Goal: Communication & Community: Answer question/provide support

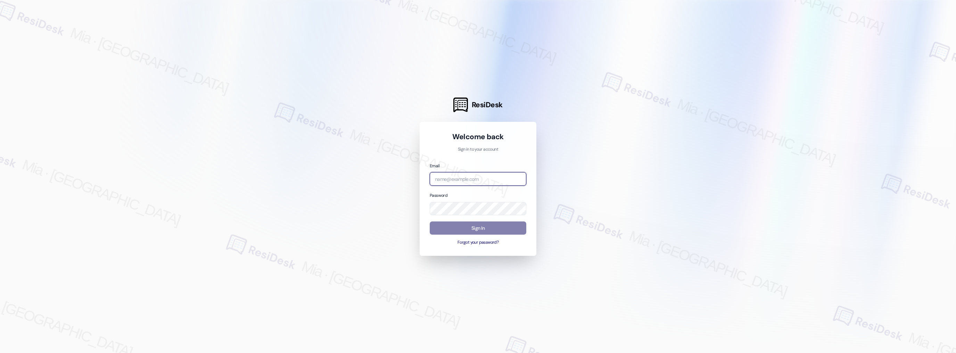
click at [498, 185] on input "email" at bounding box center [478, 179] width 97 height 14
click at [498, 179] on input "email" at bounding box center [478, 179] width 97 height 14
type input "automated-surveys-celle-mia.caampued@celle.com"
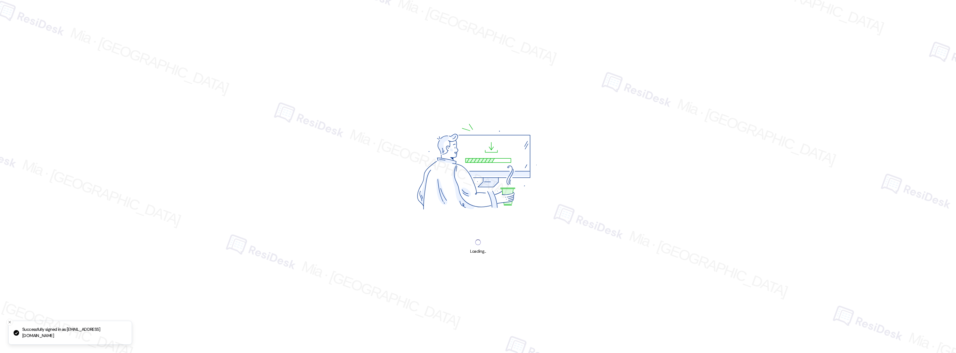
click at [489, 226] on img at bounding box center [478, 168] width 188 height 141
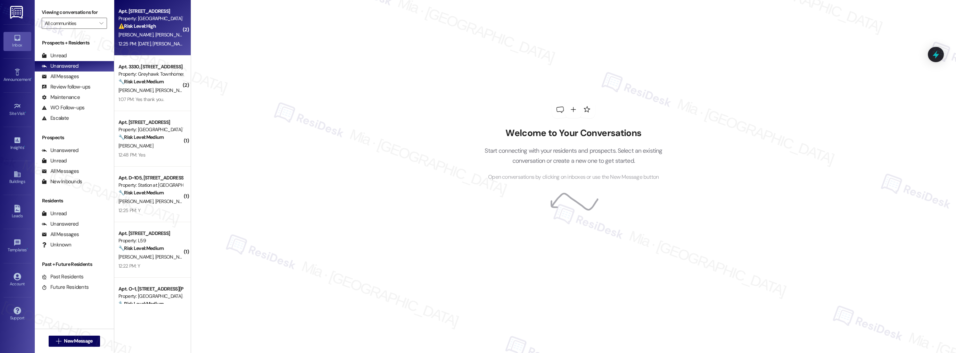
click at [154, 34] on div "K. Lyman A. Lyman" at bounding box center [151, 35] width 66 height 9
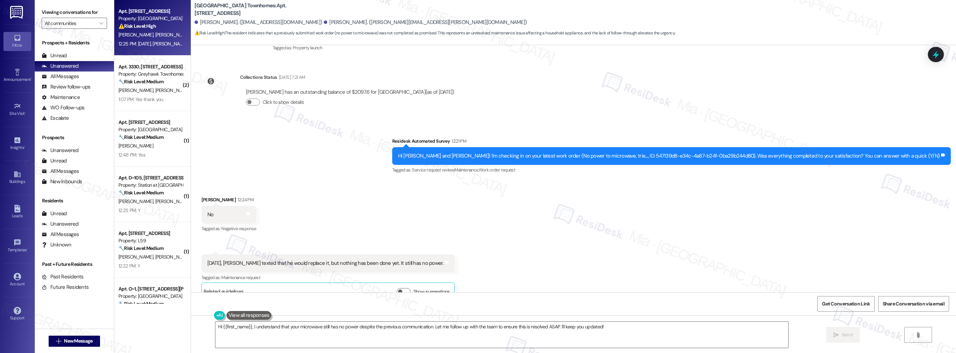
scroll to position [113, 0]
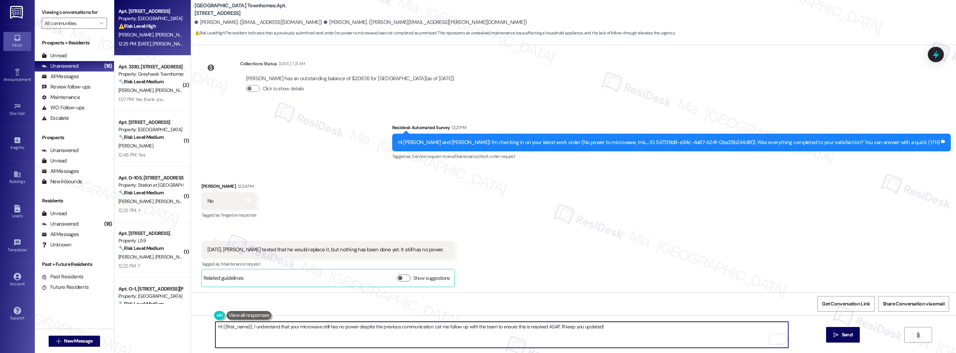
drag, startPoint x: 354, startPoint y: 327, endPoint x: 427, endPoint y: 326, distance: 72.9
click at [427, 326] on textarea "Hi {{first_name}}, I understand that your microwave still has no power despite …" at bounding box center [501, 335] width 573 height 26
click at [248, 327] on textarea "Hi {{first_name}}, I understand your microwave still has no power. Let me follo…" at bounding box center [501, 335] width 573 height 26
click at [247, 326] on textarea "Hi {{first_name}}, I understand your microwave still has no power. Let me follo…" at bounding box center [501, 335] width 573 height 26
drag, startPoint x: 247, startPoint y: 326, endPoint x: 218, endPoint y: 327, distance: 28.8
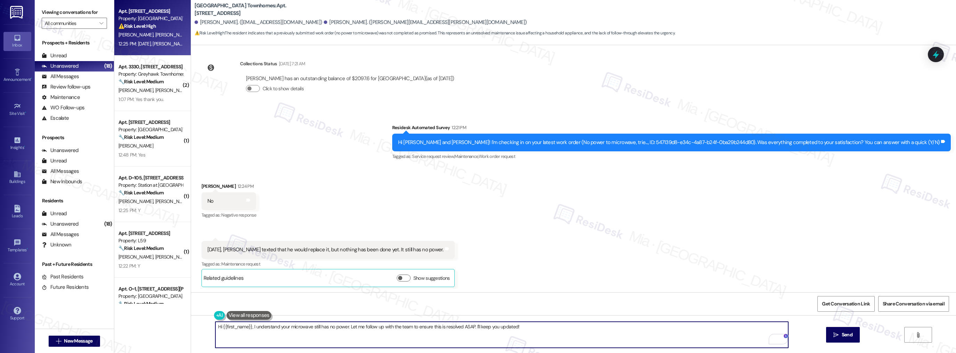
click at [218, 327] on textarea "Hi {{first_name}}, I understand your microwave still has no power. Let me follo…" at bounding box center [501, 335] width 573 height 26
drag, startPoint x: 391, startPoint y: 326, endPoint x: 450, endPoint y: 326, distance: 58.4
click at [450, 326] on textarea "Hi Amy, I understand your microwave still has no power. Let me follow up with t…" at bounding box center [501, 335] width 573 height 26
click at [229, 328] on textarea "Hi Amy, I understand your microwave still has no power. Let me follow up with t…" at bounding box center [501, 335] width 573 height 26
click at [255, 328] on textarea "Hi Amy, I understand your microwave still has no power. Let me follow up with t…" at bounding box center [501, 335] width 573 height 26
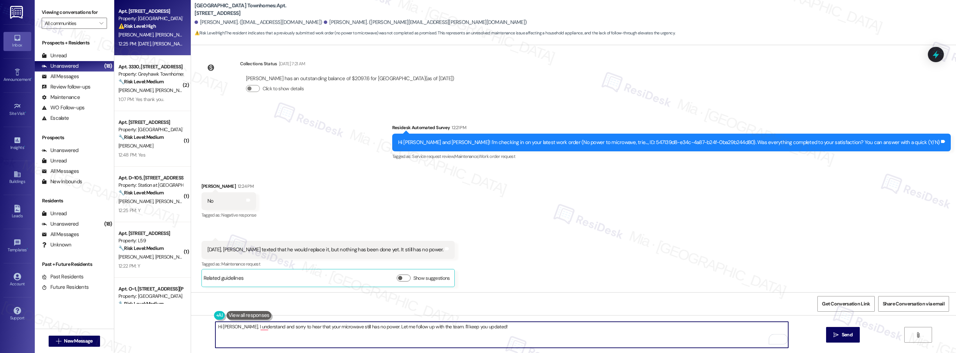
click at [259, 328] on textarea "Hi Amy, I understand and sorry to hear that your microwave still has no power. …" at bounding box center [501, 335] width 573 height 26
click at [332, 341] on textarea "Hi Amy, I understand and sorry to hear that your microwave still has no power. …" at bounding box center [501, 335] width 573 height 26
click at [491, 325] on textarea "Hi Amy, I understand, and sorry to hear that your microwave still has no power.…" at bounding box center [501, 335] width 573 height 26
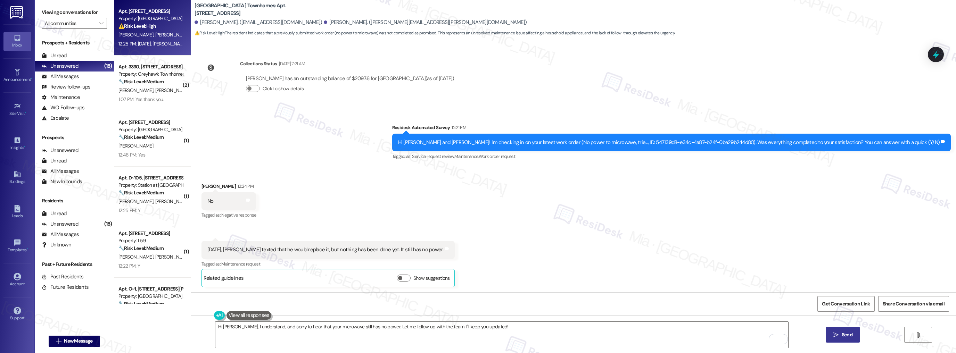
click at [838, 333] on icon "" at bounding box center [835, 335] width 5 height 6
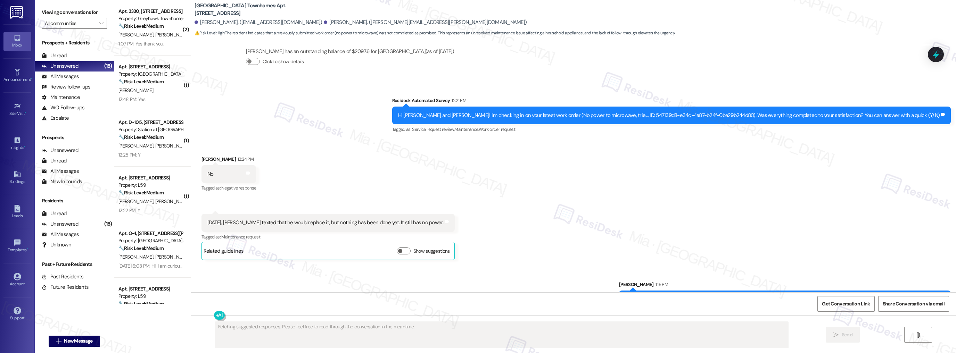
scroll to position [162, 0]
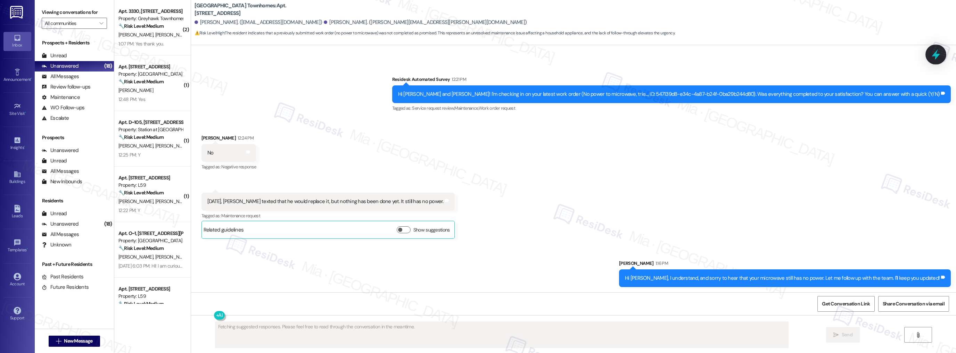
click at [935, 57] on icon at bounding box center [936, 55] width 12 height 12
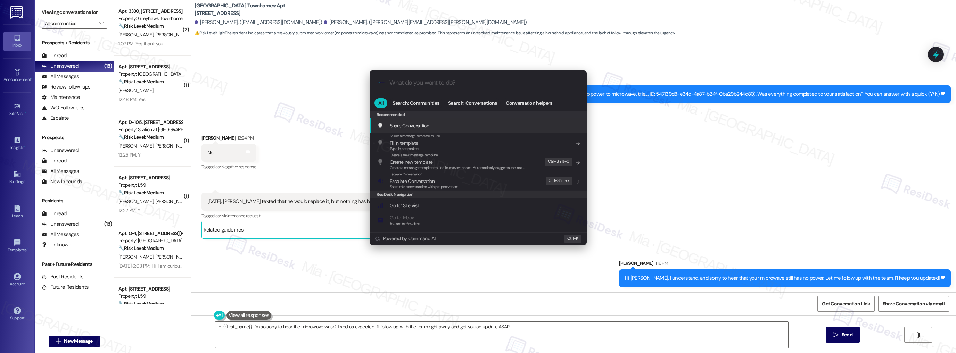
type textarea "Hi {{first_name}}, I'm so sorry to hear the microwave wasn't fixed as expected.…"
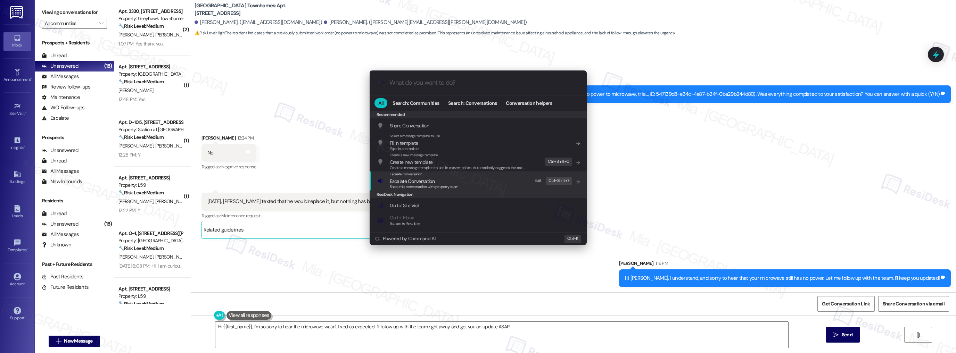
click at [440, 183] on span "Escalate Conversation" at bounding box center [424, 181] width 69 height 8
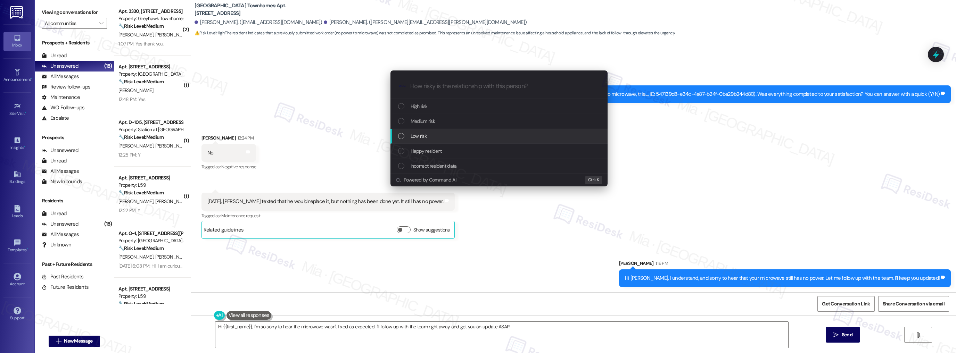
click at [422, 134] on span "Low risk" at bounding box center [419, 136] width 16 height 8
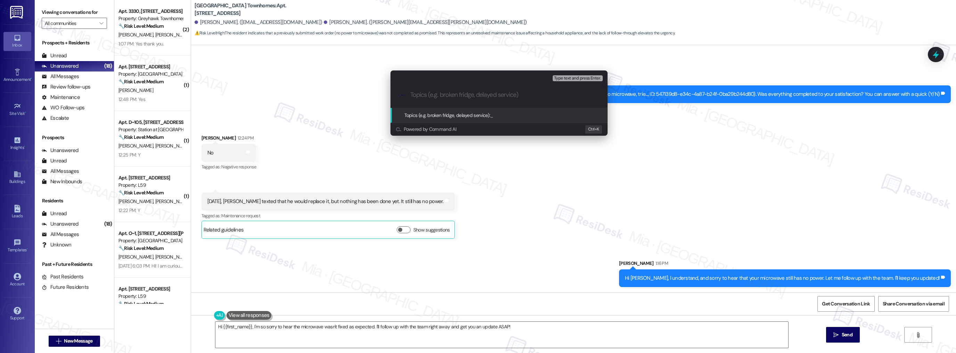
paste input "2313"
click at [408, 94] on div ".cls-1{fill:#0a055f;}.cls-2{fill:#0cc4c4;} resideskLogoBlueOrange 2313" at bounding box center [498, 95] width 217 height 25
click at [411, 96] on input "2313" at bounding box center [501, 94] width 183 height 7
click at [492, 93] on input "Follow up on work order 2313" at bounding box center [501, 94] width 183 height 7
type input "Follow up on work order 2313 - microwave"
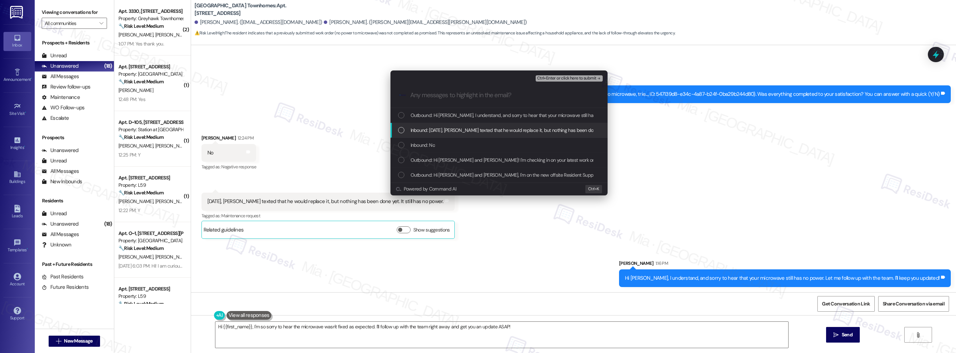
click at [401, 129] on div "List of options" at bounding box center [401, 130] width 6 height 6
click at [433, 143] on span "Inbound: No" at bounding box center [423, 145] width 24 height 8
click at [404, 143] on div "Inbound: No" at bounding box center [499, 145] width 203 height 8
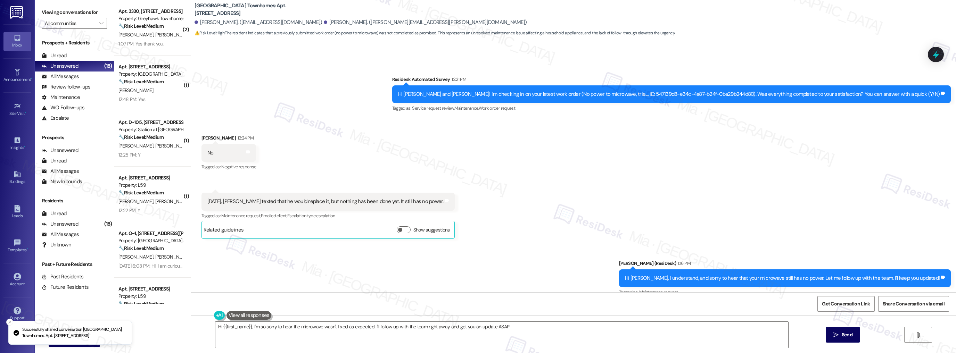
type textarea "Hi {{first_name}}, I'm so sorry to hear the microwave wasn't fixed as expected.…"
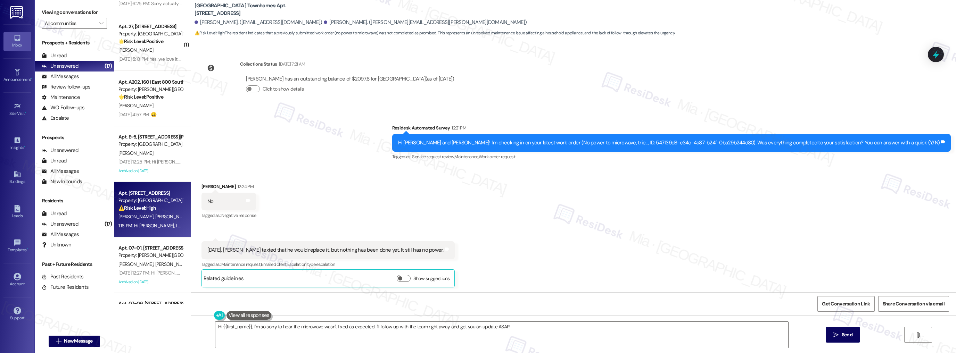
scroll to position [696, 0]
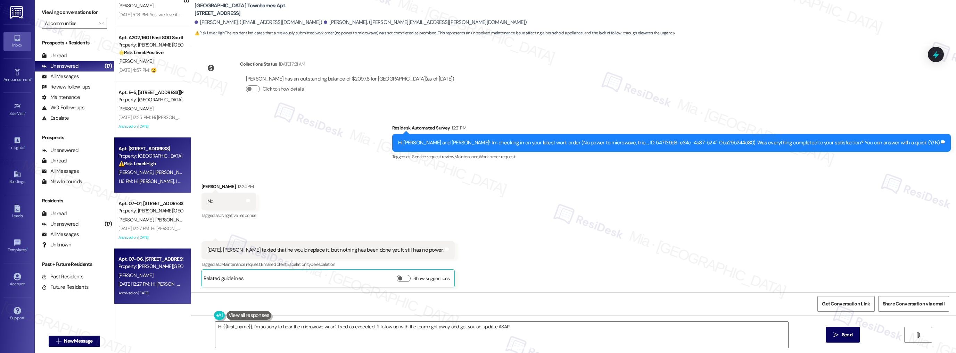
click at [163, 280] on div "Sep 03, 2025 at 12:27 PM: Hi Dawn, how are you? This is a friendly reminder tha…" at bounding box center [151, 284] width 66 height 9
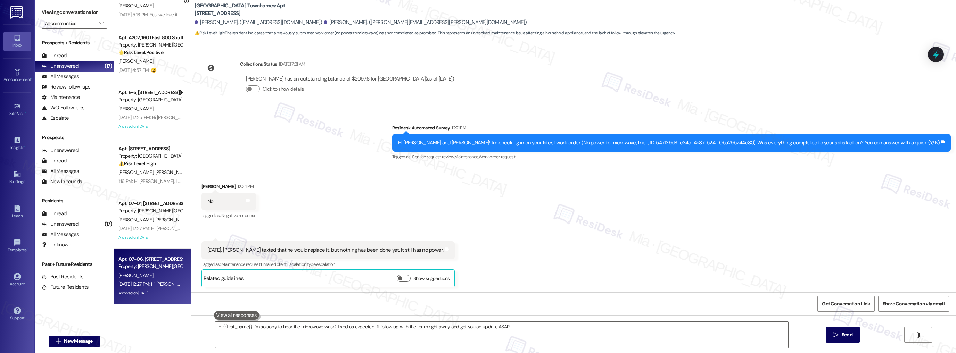
type textarea "Hi {{first_name}}, I'm so sorry to hear the microwave wasn't fixed as expected.…"
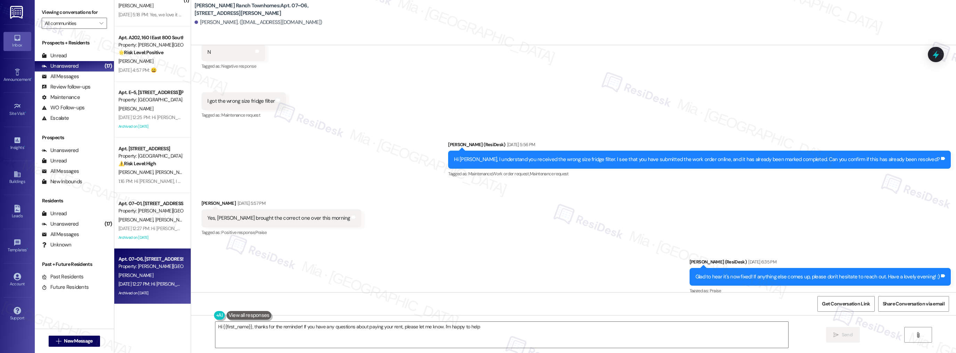
type textarea "Hi {{first_name}}, thanks for the reminder! If you have any questions about pay…"
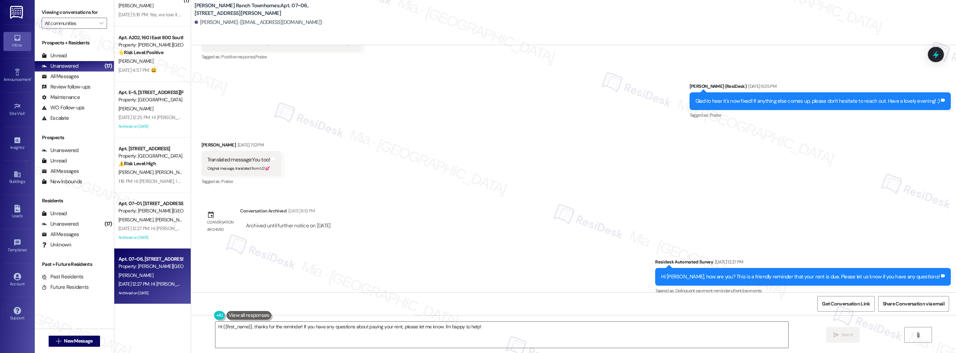
scroll to position [383, 0]
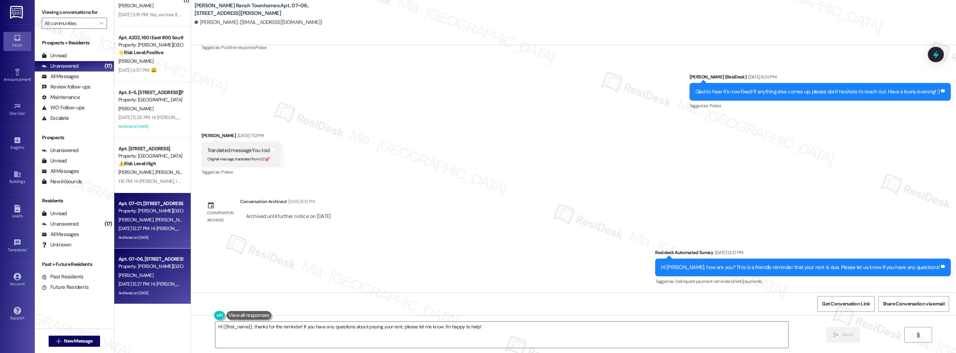
click at [155, 214] on div "Property: [PERSON_NAME][GEOGRAPHIC_DATA] Townhomes" at bounding box center [150, 210] width 64 height 7
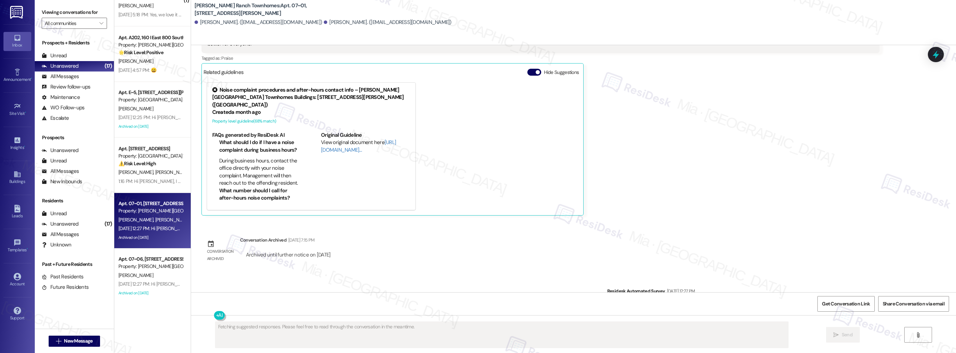
scroll to position [622, 0]
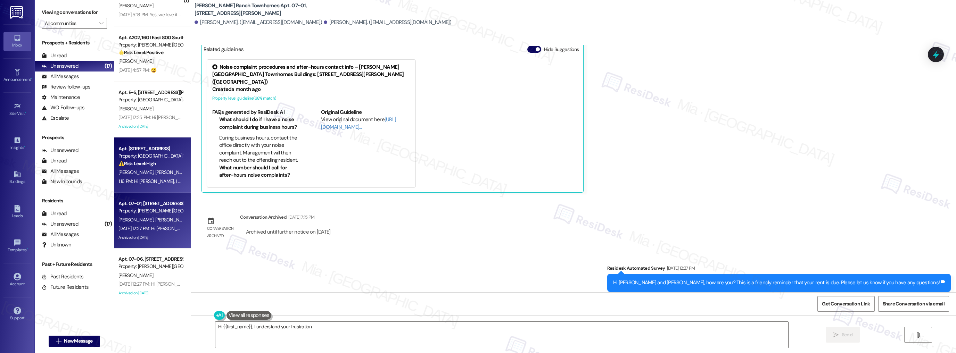
type textarea "Hi {{first_name}}, I understand your frustration."
click at [157, 179] on div "1:16 PM: Hi Amy, I understand, and sorry to hear that your microwave still has …" at bounding box center [271, 181] width 306 height 6
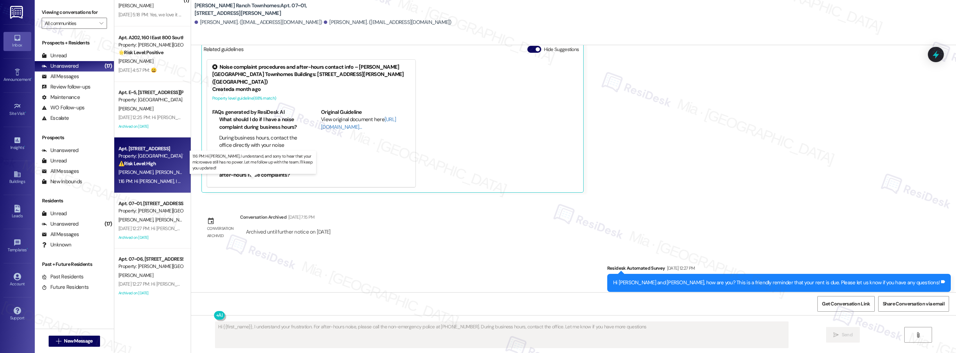
type textarea "Hi {{first_name}}, I understand your frustration. For after-hours noise, please…"
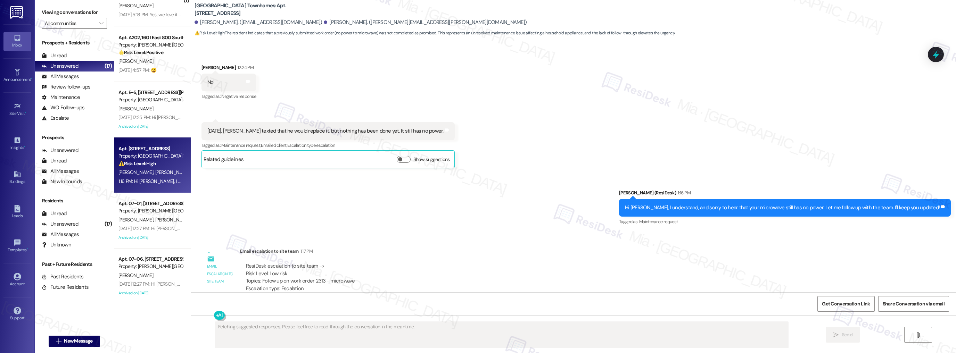
scroll to position [250, 0]
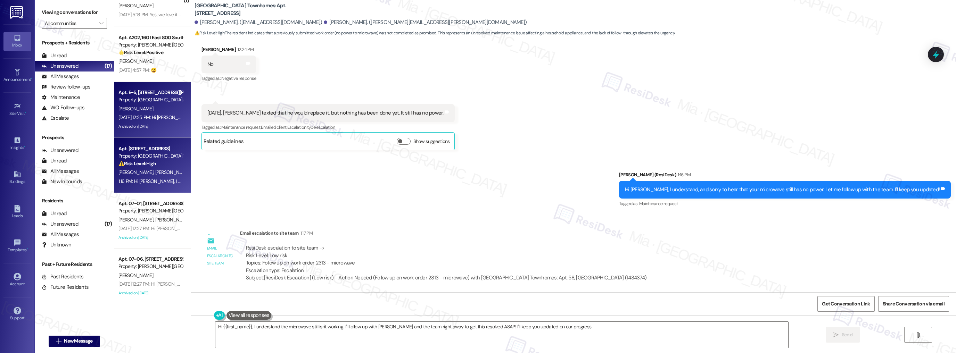
type textarea "Hi {{first_name}}, I understand the microwave still isn't working. I'll follow …"
click at [171, 132] on div "Apt. E~5, 10668 TH Monica Ridge Way Property: South Ridge Townhomes and Apartme…" at bounding box center [152, 110] width 76 height 56
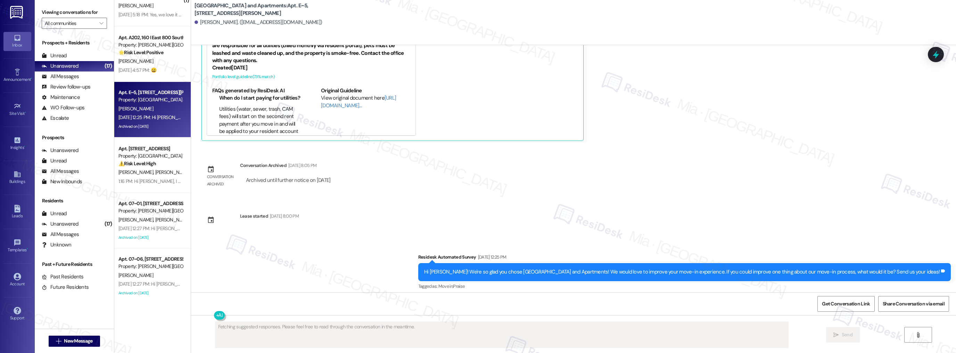
scroll to position [2305, 0]
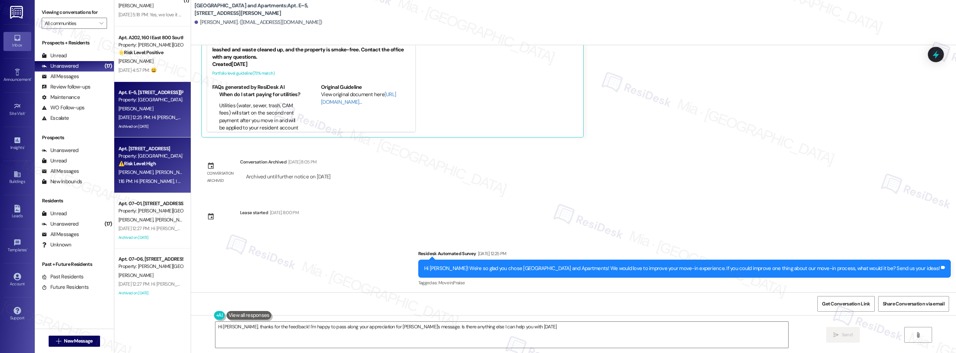
type textarea "Hi Justin, thanks for the feedback! I'm happy to pass along your appreciation f…"
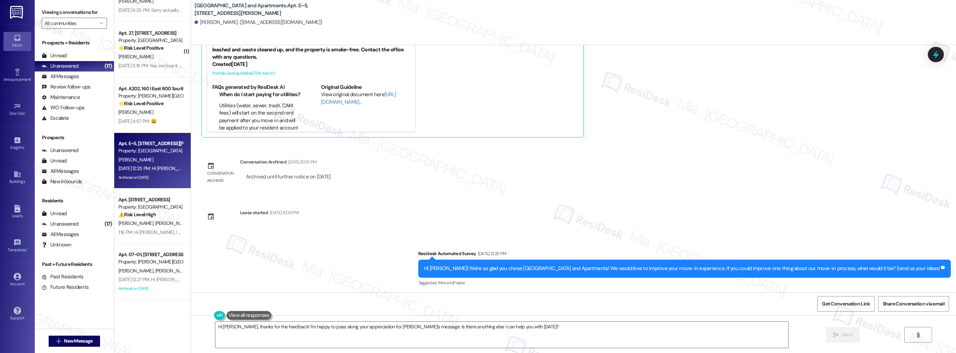
scroll to position [641, 0]
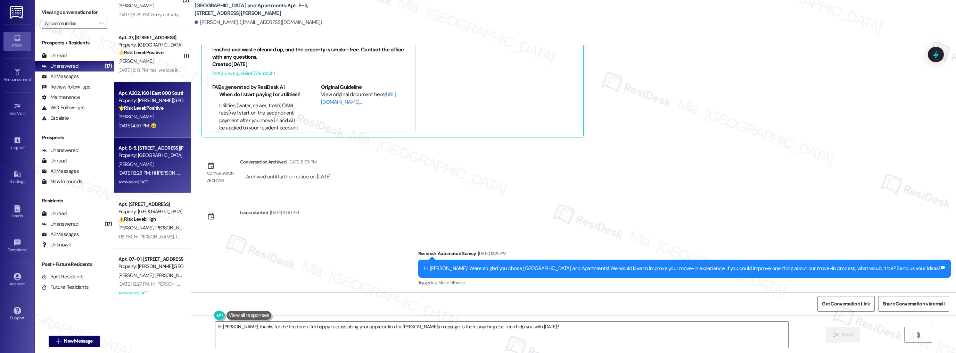
click at [163, 118] on div "[PERSON_NAME]" at bounding box center [151, 117] width 66 height 9
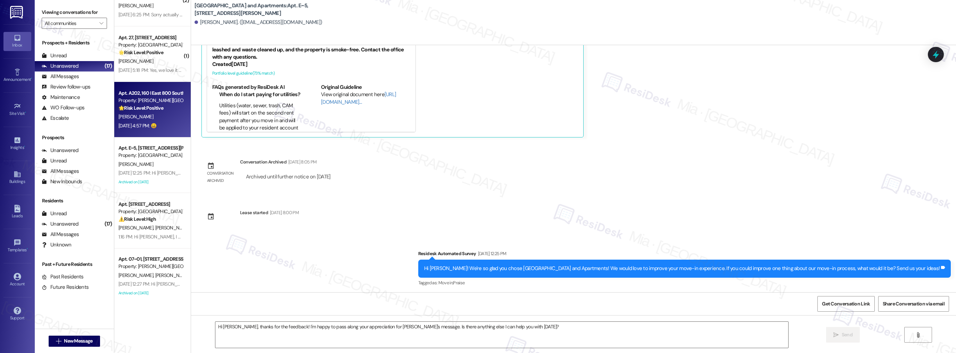
type textarea "Fetching suggested responses. Please feel free to read through the conversation…"
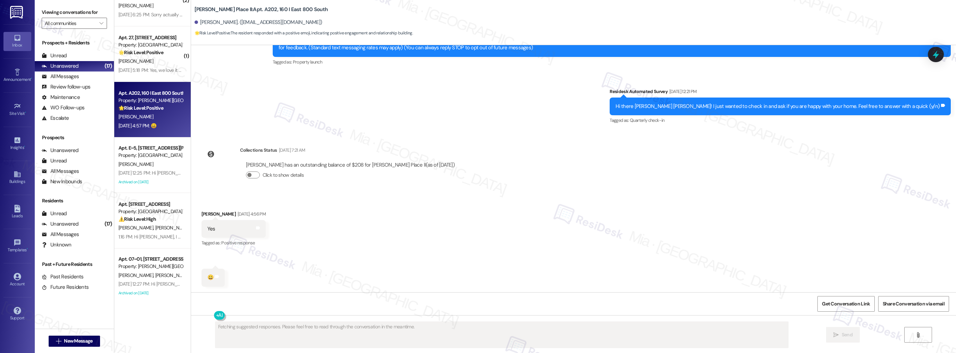
scroll to position [85, 0]
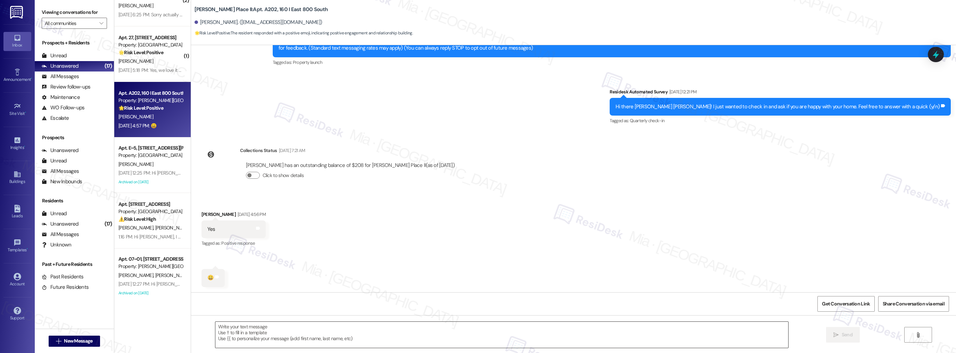
click at [285, 327] on textarea at bounding box center [501, 335] width 573 height 26
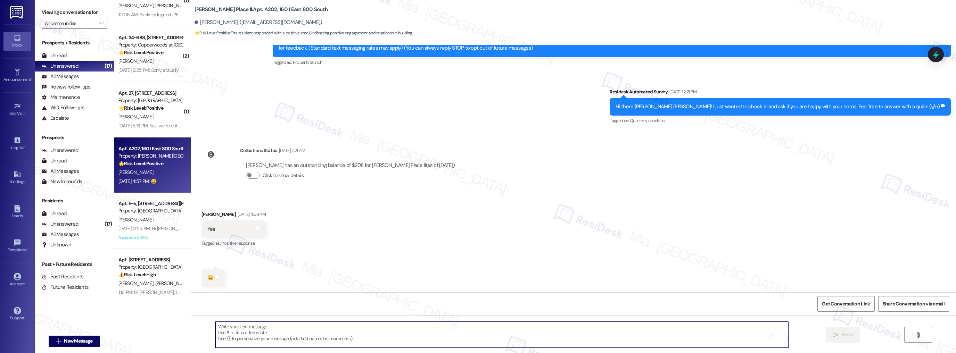
scroll to position [557, 0]
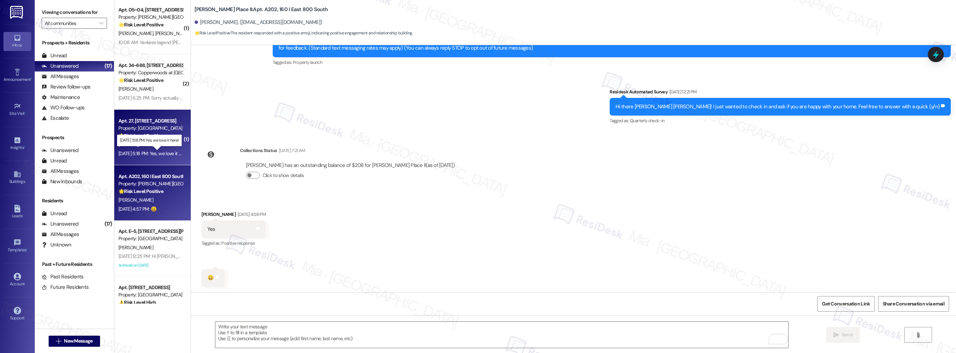
click at [165, 153] on div "Sep 19, 2025 at 5:18 PM: Yes, we love it here! Sep 19, 2025 at 5:18 PM: Yes, we…" at bounding box center [153, 153] width 70 height 6
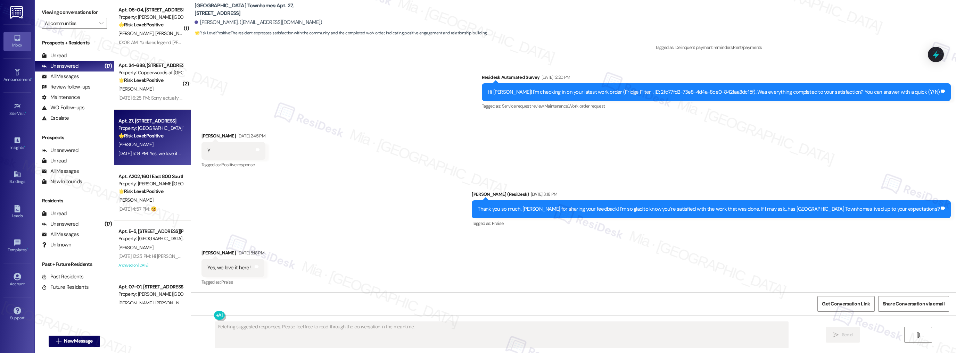
scroll to position [158, 0]
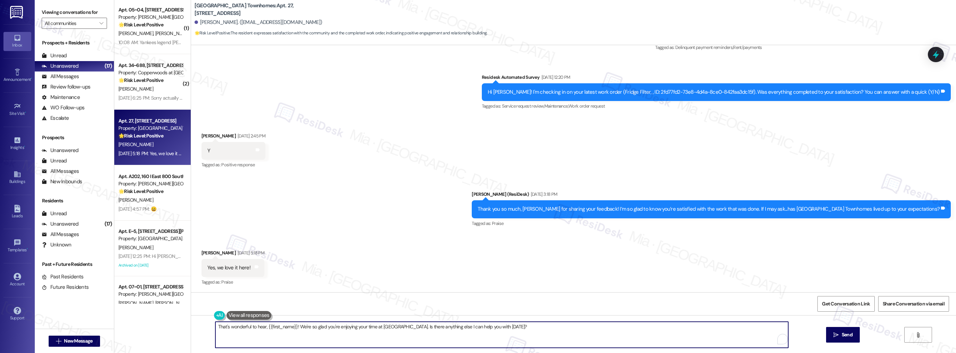
drag, startPoint x: 441, startPoint y: 326, endPoint x: 563, endPoint y: 327, distance: 121.2
click at [563, 327] on textarea "That's wonderful to hear, {{first_name}}! We're so glad you're enjoying your ti…" at bounding box center [501, 335] width 573 height 26
click at [472, 325] on textarea "That's wonderful to hear, {{first_name}}! We're so glad you're enjoying your ti…" at bounding box center [501, 335] width 573 height 26
paste textarea "Could I ask a quick favor? If you don’t mind, would you be willing to share you…"
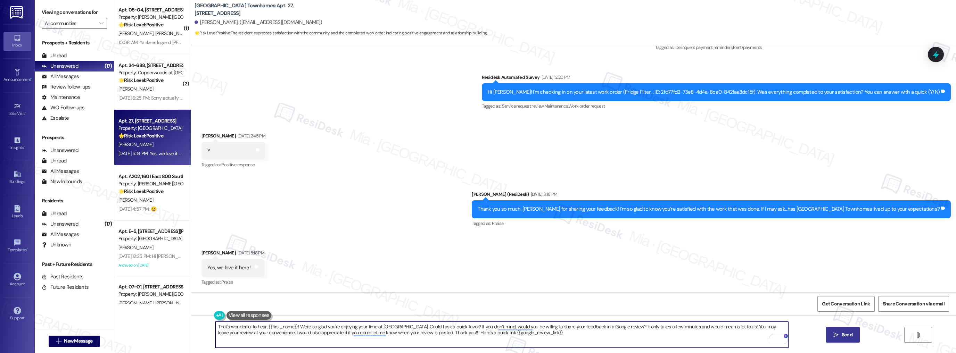
type textarea "That's wonderful to hear, {{first_name}}! We're so glad you're enjoying your ti…"
click at [834, 332] on icon "" at bounding box center [835, 335] width 5 height 6
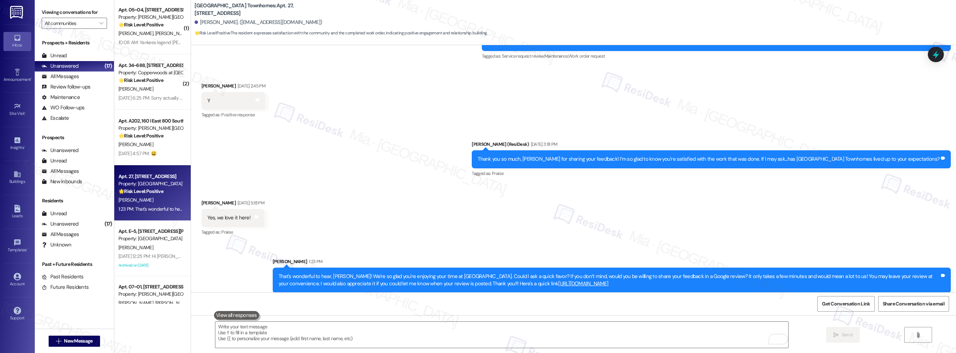
scroll to position [214, 0]
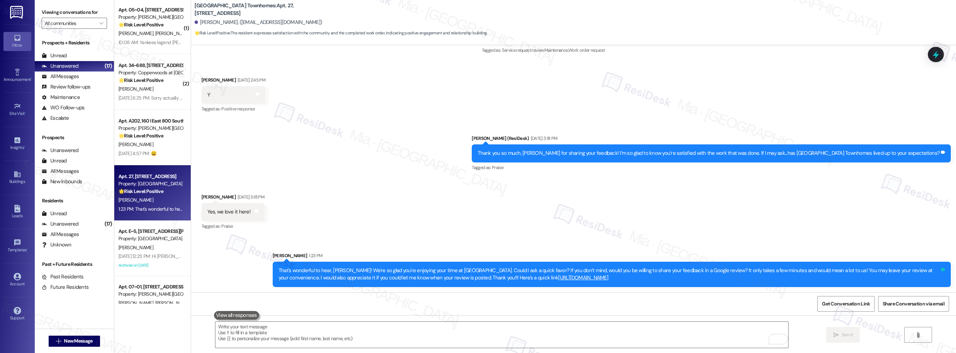
click at [941, 269] on icon at bounding box center [943, 269] width 4 height 3
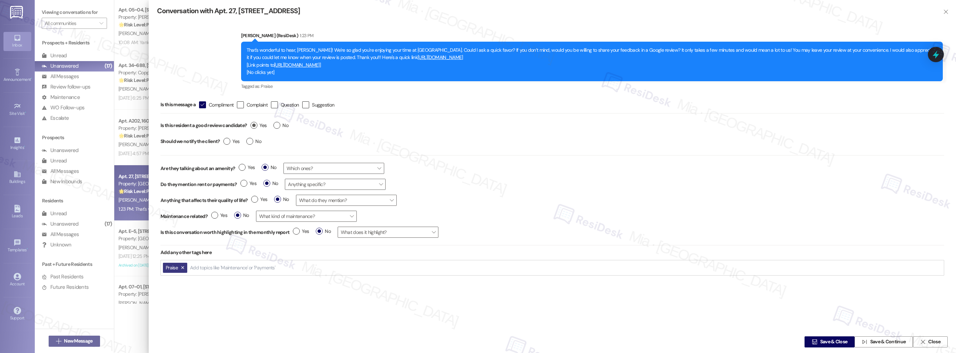
click at [255, 126] on label "Yes" at bounding box center [258, 125] width 16 height 7
click at [255, 126] on input "Yes" at bounding box center [258, 126] width 16 height 9
radio input "true"
click at [828, 342] on span "Save & Close" at bounding box center [833, 342] width 27 height 7
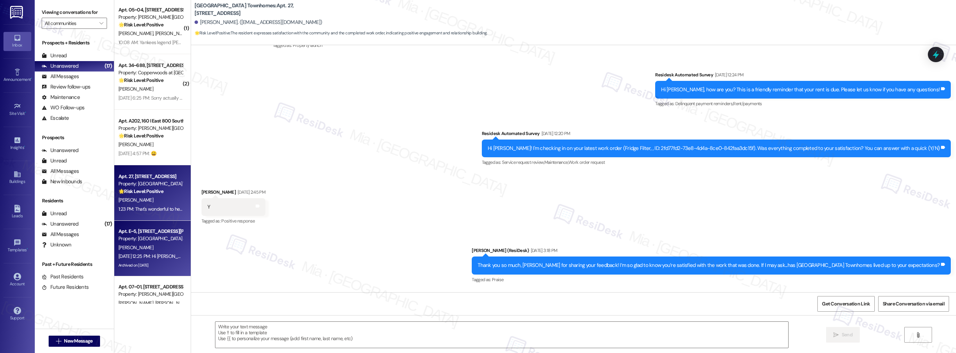
scroll to position [158, 0]
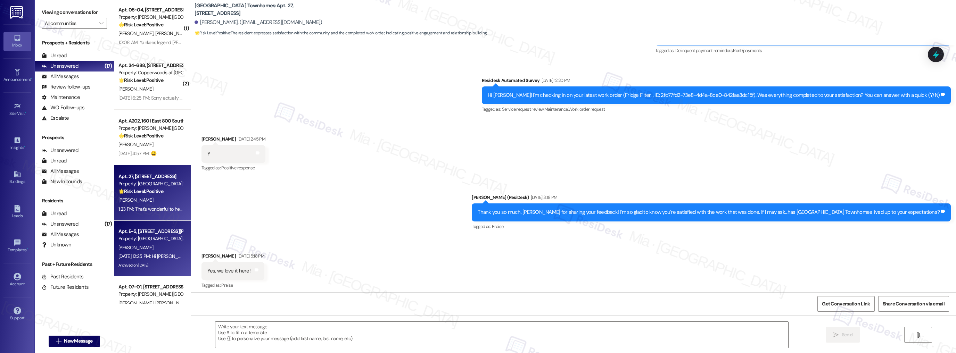
type textarea "Fetching suggested responses. Please feel free to read through the conversation…"
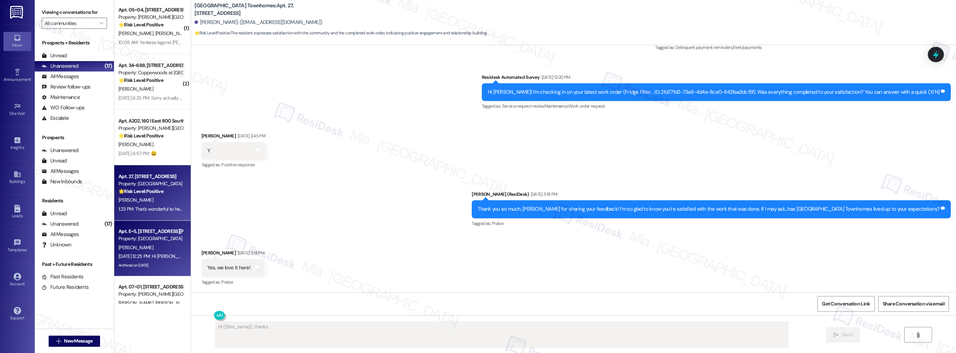
click at [149, 236] on div "Property: [GEOGRAPHIC_DATA] and Apartments" at bounding box center [150, 238] width 64 height 7
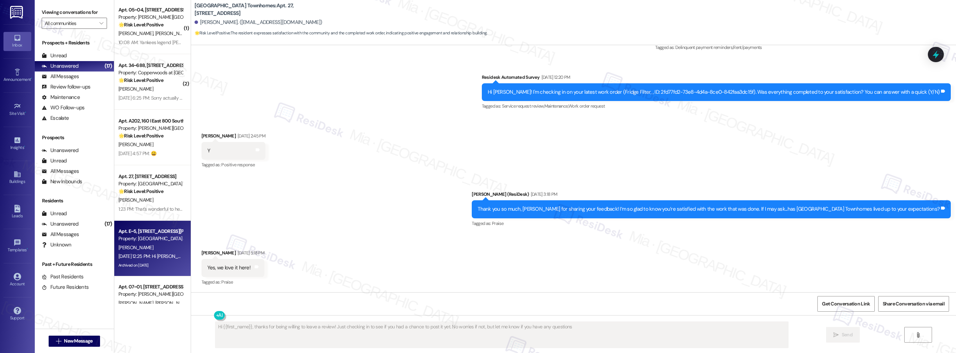
type textarea "Hi {{first_name}}, thanks for being willing to leave a review! Just checking in…"
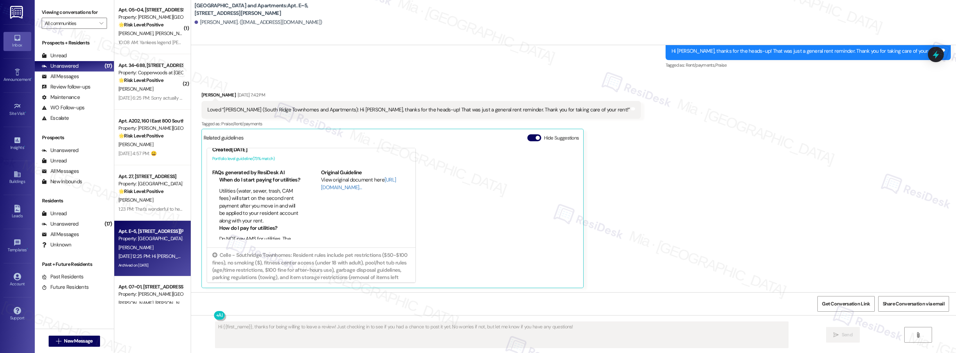
scroll to position [111, 0]
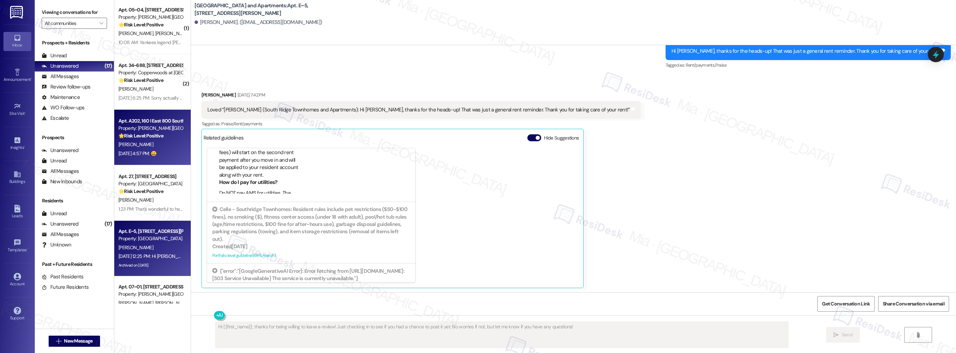
click at [155, 134] on strong "🌟 Risk Level: Positive" at bounding box center [140, 136] width 45 height 6
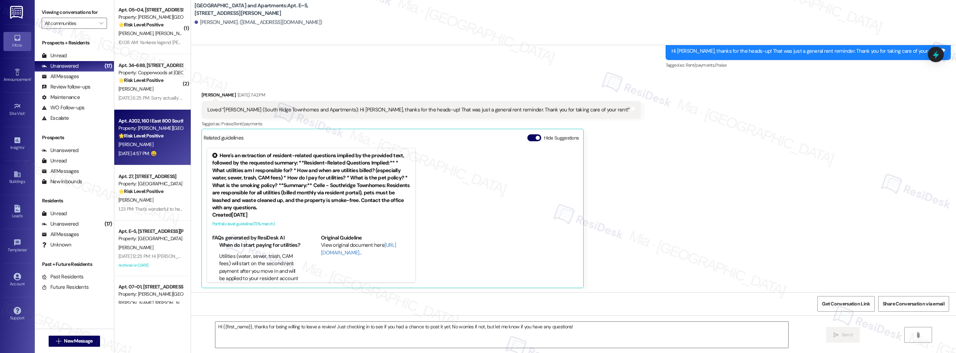
type textarea "Fetching suggested responses. Please feel free to read through the conversation…"
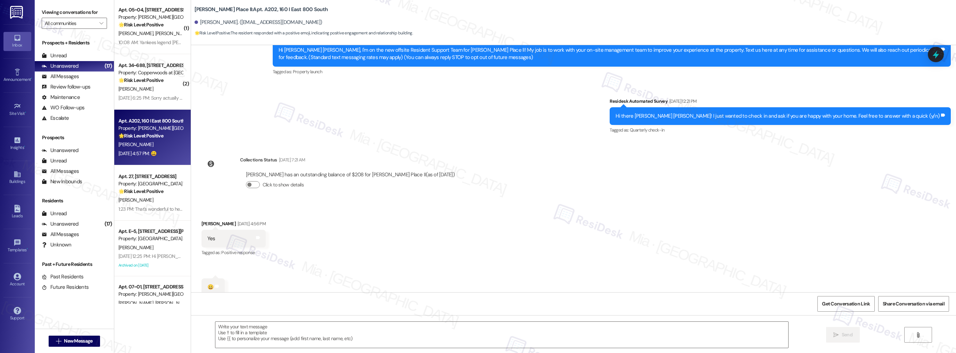
scroll to position [85, 0]
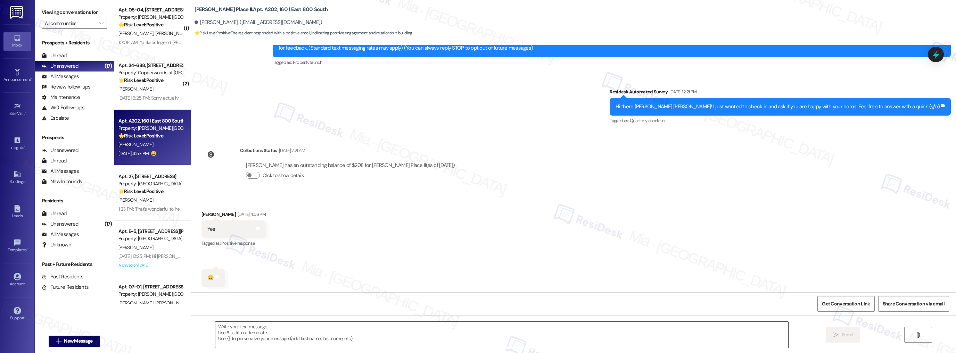
click at [233, 323] on textarea at bounding box center [501, 335] width 573 height 26
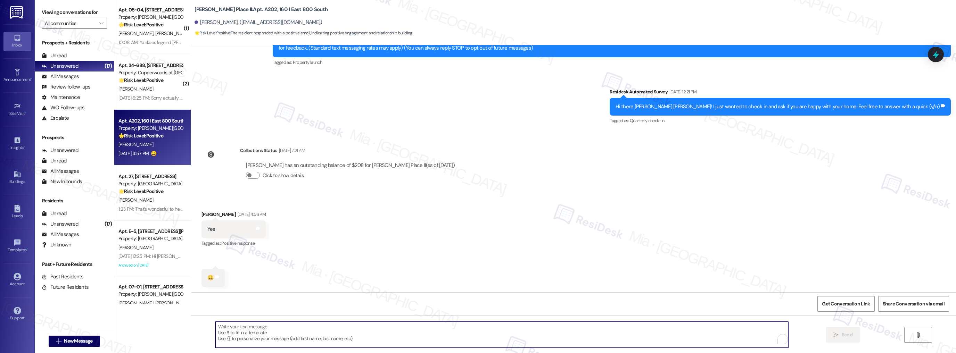
paste textarea "Thank you so much for sharing your feedback! I’m so glad to know you’re satisfi…"
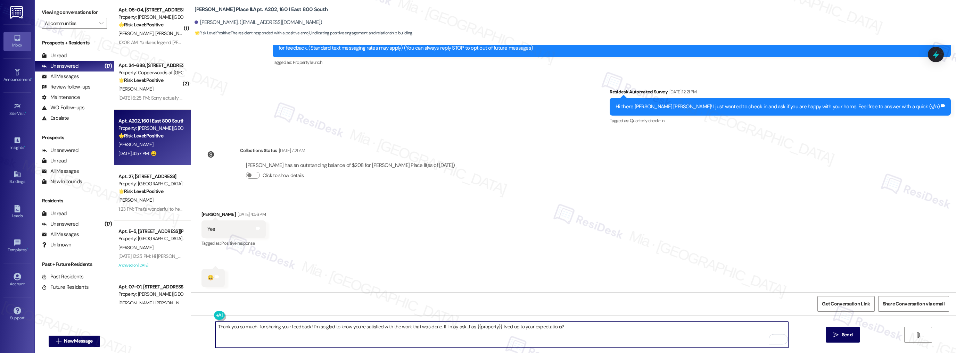
click at [251, 328] on textarea "Thank you so much for sharing your feedback! I’m so glad to know you’re satisfi…" at bounding box center [501, 335] width 573 height 26
click at [252, 329] on textarea "Thank you so much for sharing your feedback! I’m so glad to know you’re satisfi…" at bounding box center [501, 335] width 573 height 26
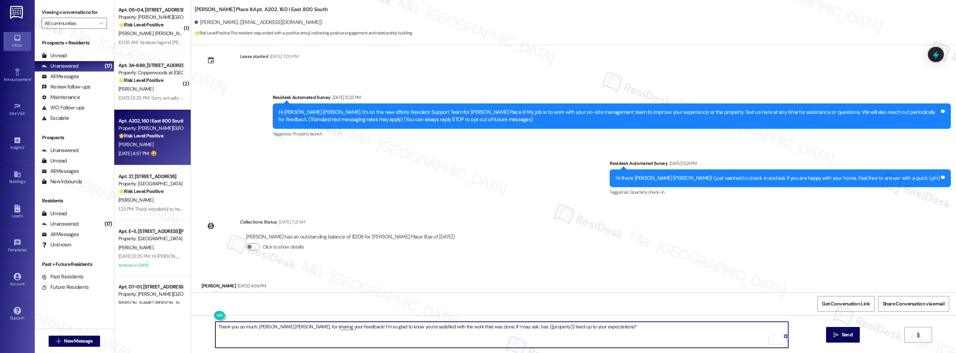
scroll to position [0, 0]
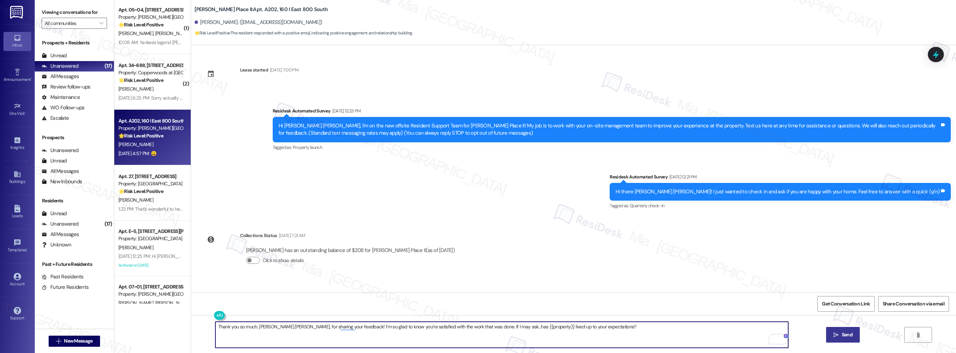
type textarea "Thank you so much, Mary Ann, for sharing your feedback! I’m so glad to know you…"
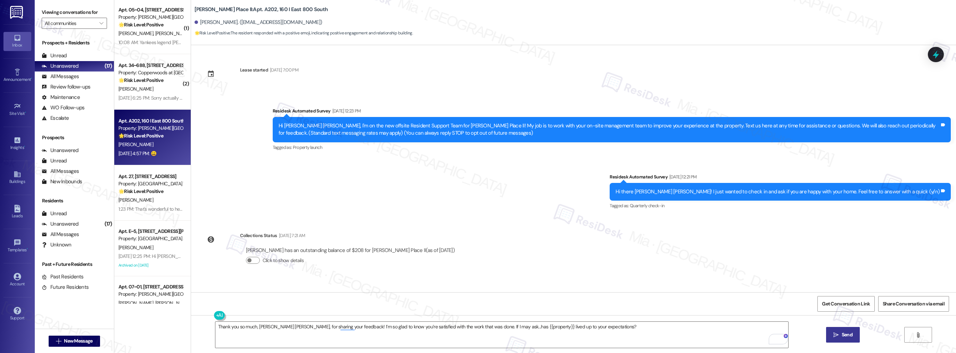
click at [849, 333] on span "Send" at bounding box center [847, 334] width 11 height 7
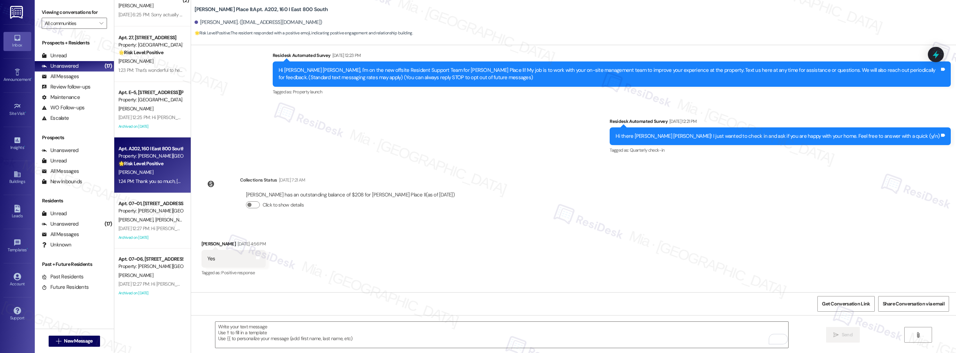
scroll to position [641, 0]
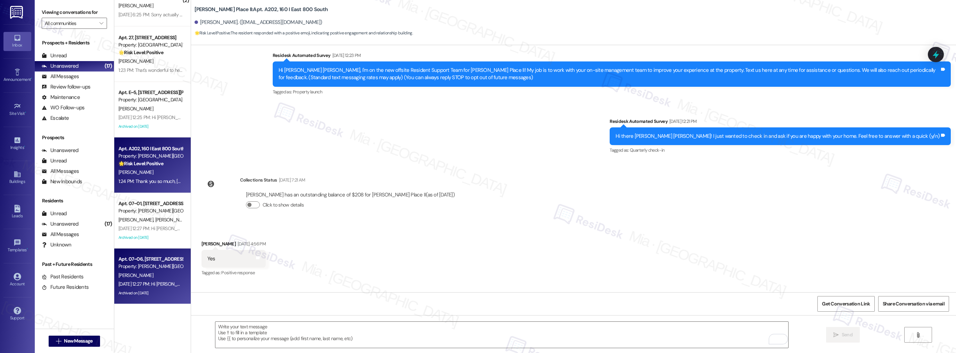
click at [157, 280] on div "Sep 03, 2025 at 12:27 PM: Hi Dawn, how are you? This is a friendly reminder tha…" at bounding box center [151, 284] width 66 height 9
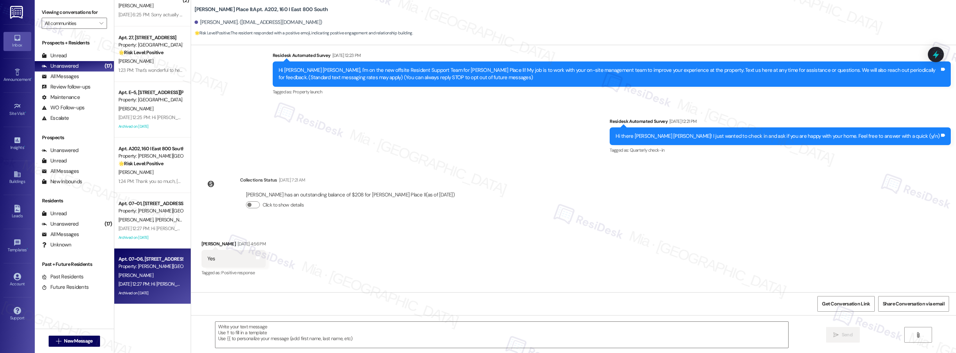
type textarea "Fetching suggested responses. Please feel free to read through the conversation…"
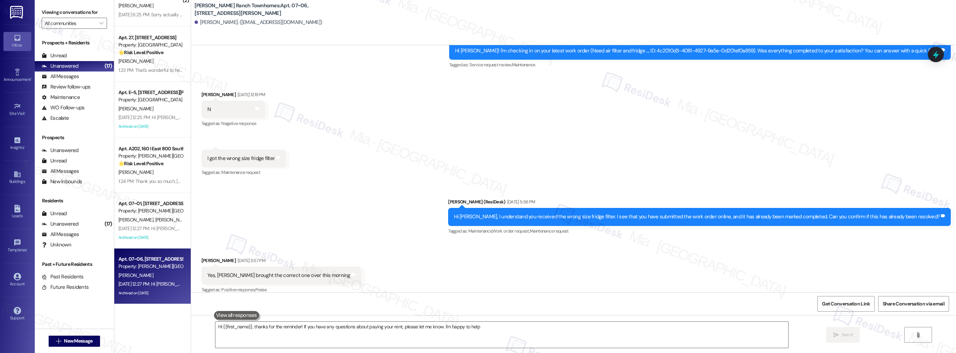
type textarea "Hi {{first_name}}, thanks for the reminder! If you have any questions about pay…"
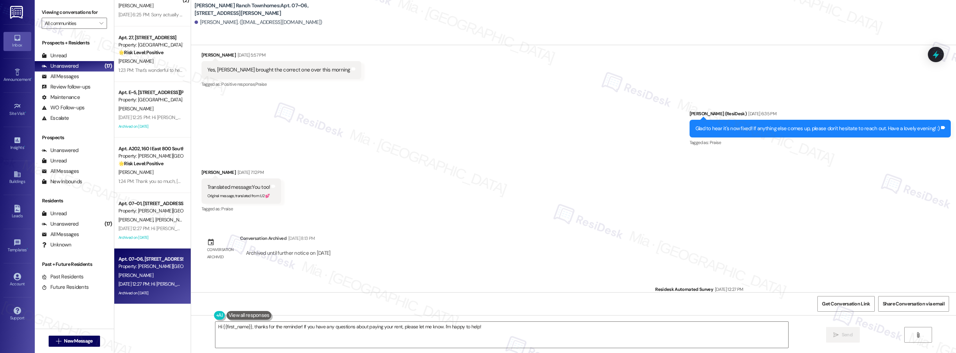
scroll to position [383, 0]
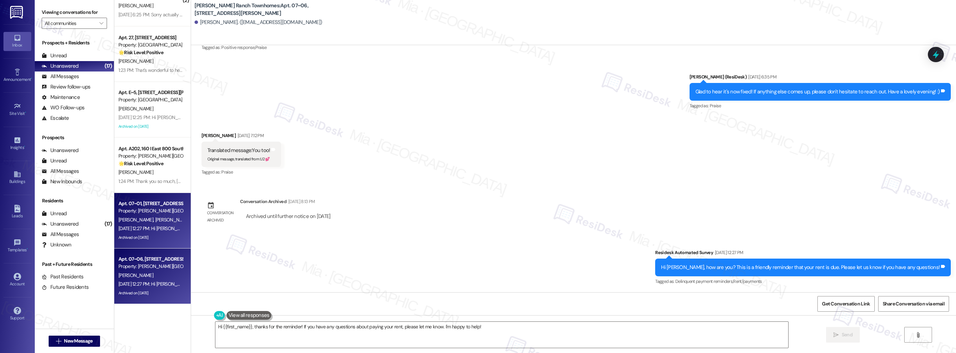
click at [157, 233] on div "Archived on [DATE]" at bounding box center [151, 237] width 66 height 9
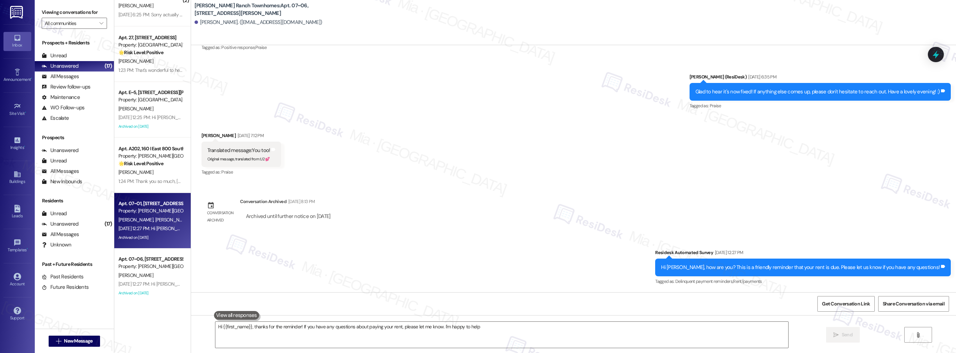
type textarea "Hi {{first_name}}, thanks for the reminder! If you have any questions about pay…"
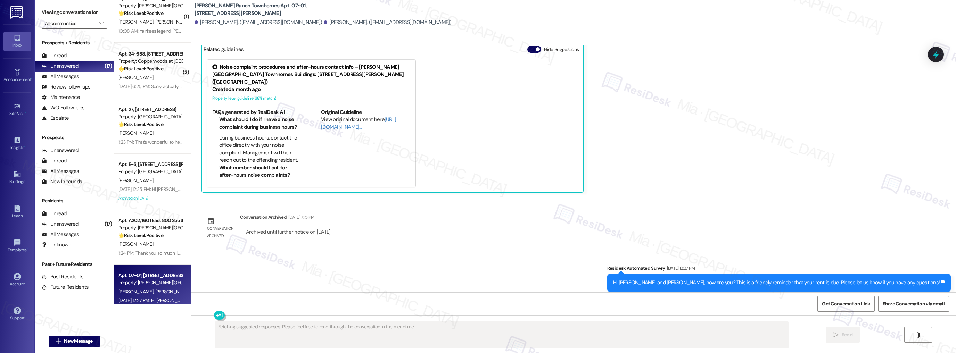
scroll to position [557, 0]
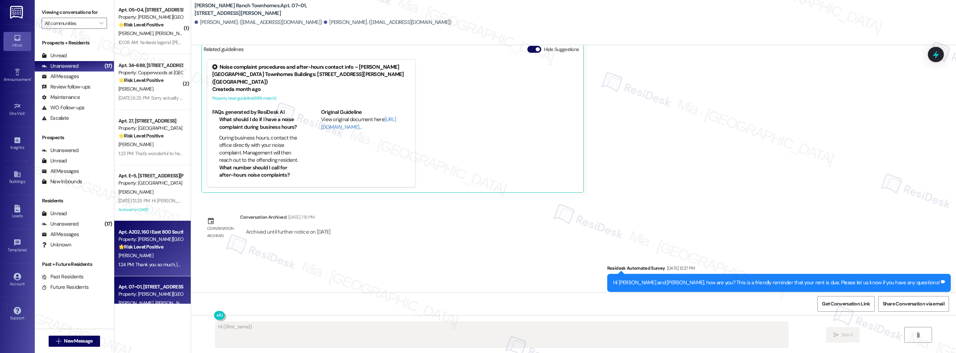
type textarea "Hi {{first_name}},"
click at [156, 238] on div "Property: [PERSON_NAME][GEOGRAPHIC_DATA]" at bounding box center [150, 239] width 64 height 7
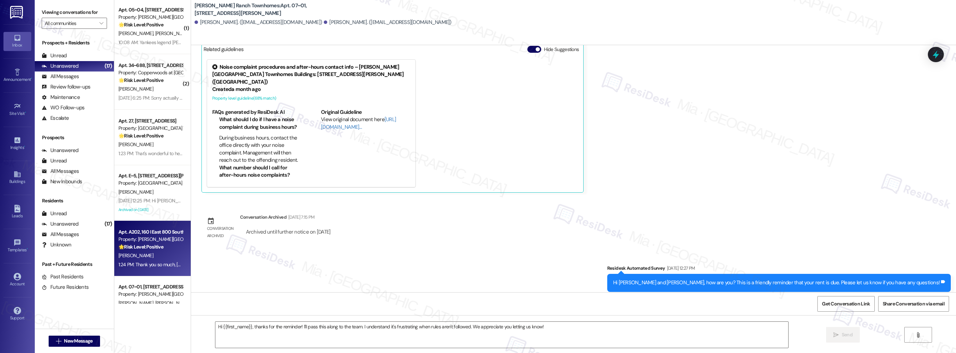
type textarea "Fetching suggested responses. Please feel free to read through the conversation…"
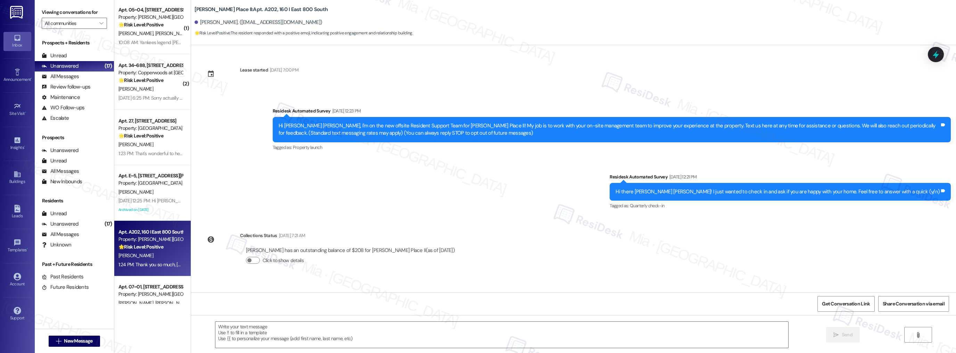
scroll to position [85, 0]
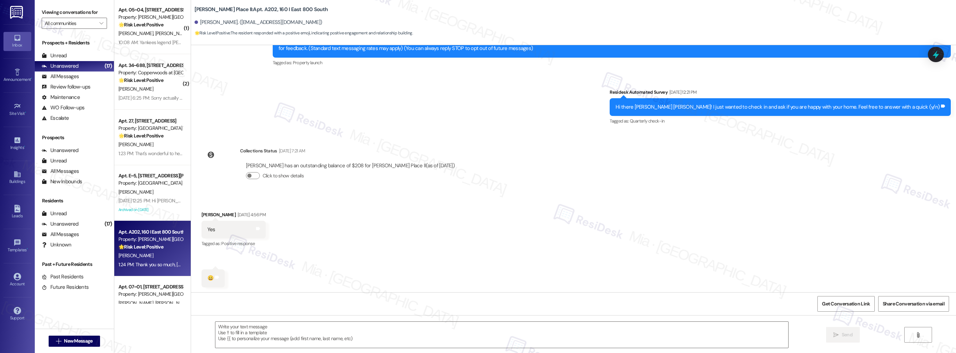
type textarea "Fetching suggested responses. Please feel free to read through the conversation…"
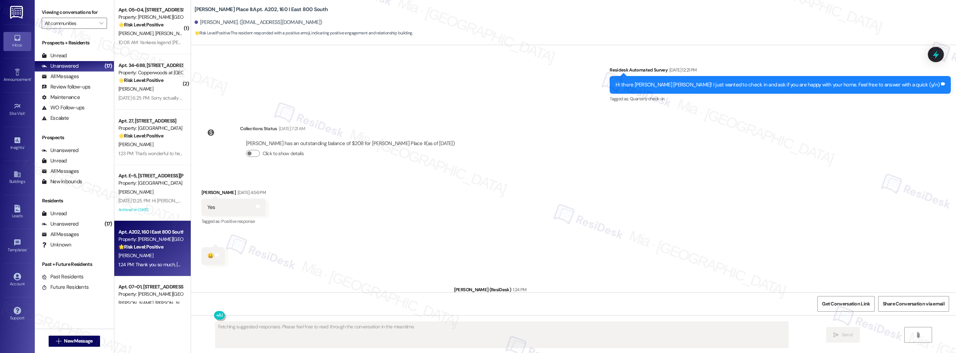
scroll to position [144, 0]
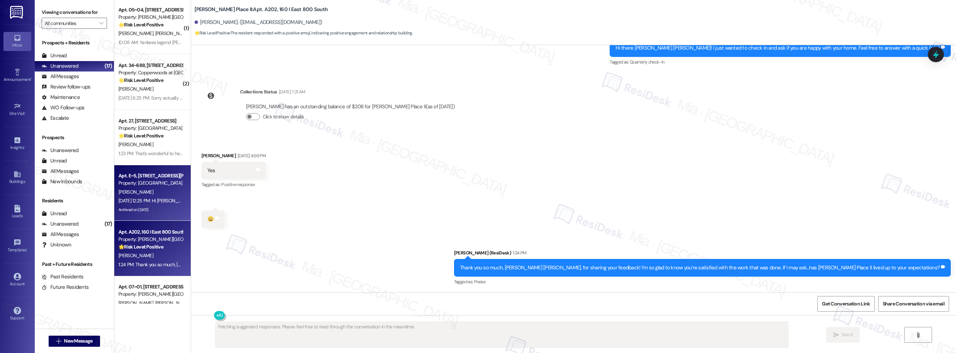
click at [154, 188] on div "[PERSON_NAME]" at bounding box center [151, 192] width 66 height 9
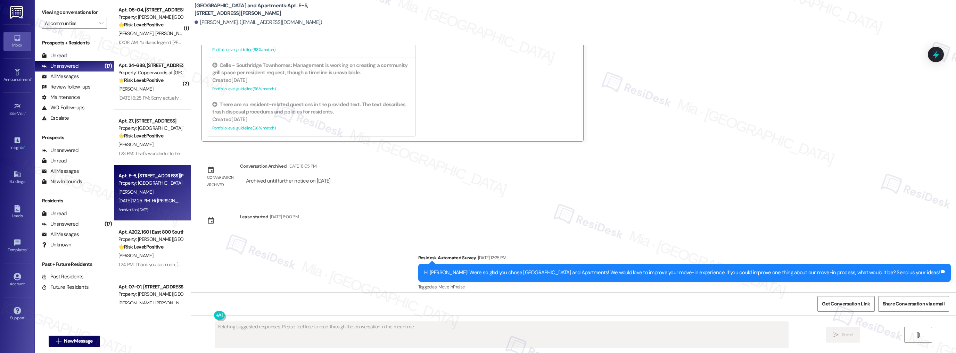
scroll to position [2305, 0]
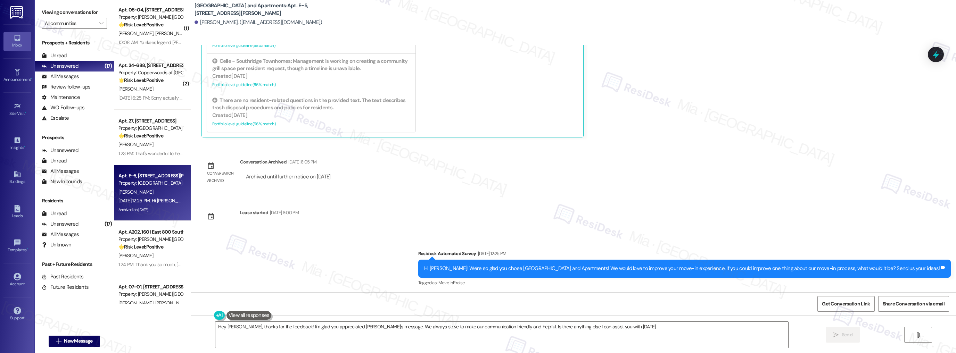
type textarea "Hey Justin, thanks for the feedback! I'm glad you appreciated Sarah's message. …"
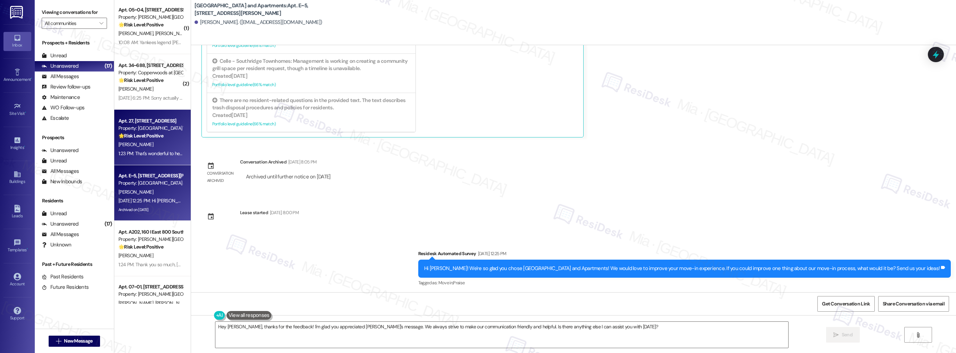
click at [169, 142] on div "[PERSON_NAME]" at bounding box center [151, 144] width 66 height 9
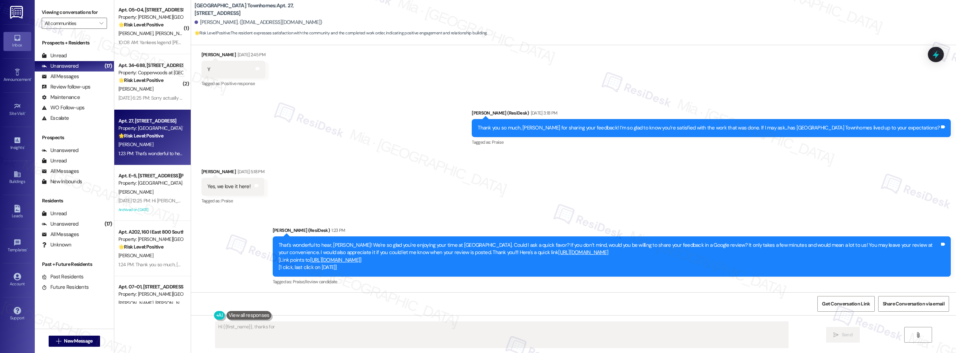
scroll to position [240, 0]
type textarea "Hi {{first_name}}, thanks for being willing to leave a review! Just checking in…"
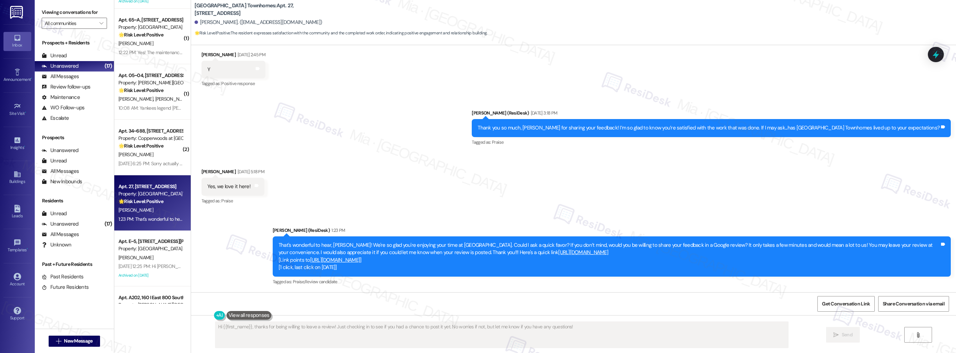
scroll to position [474, 0]
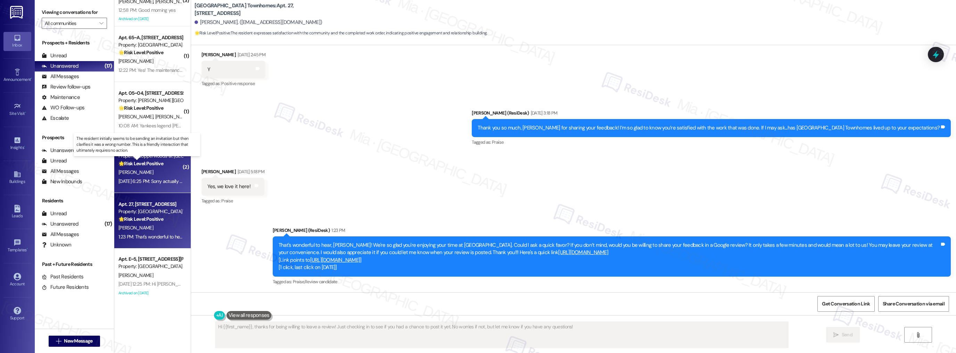
click at [159, 160] on strong "🌟 Risk Level: Positive" at bounding box center [140, 163] width 45 height 6
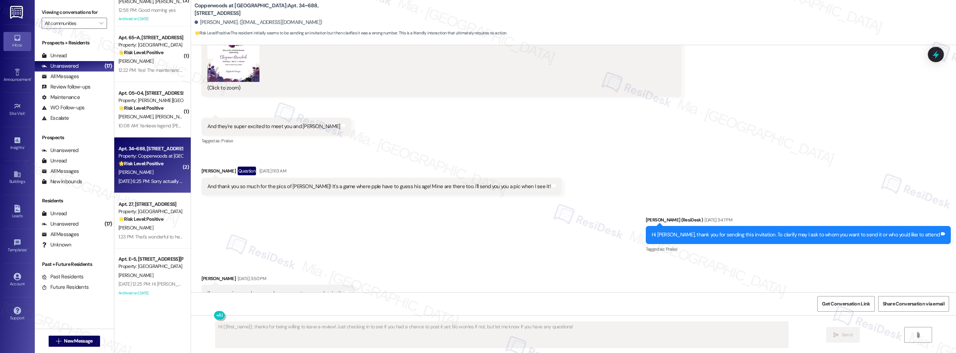
scroll to position [250, 0]
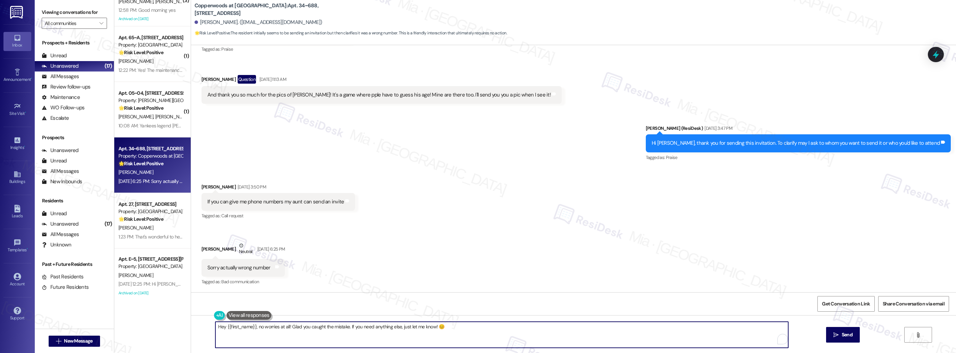
drag, startPoint x: 286, startPoint y: 328, endPoint x: 345, endPoint y: 328, distance: 59.1
click at [345, 328] on textarea "Hey {{first_name}}, no worries at all! Glad you caught the mistake. If you need…" at bounding box center [501, 335] width 573 height 26
type textarea "Hey {{first_name}}, no worries at all! If you need anything else, just let me k…"
click at [843, 338] on span "Send" at bounding box center [847, 334] width 11 height 7
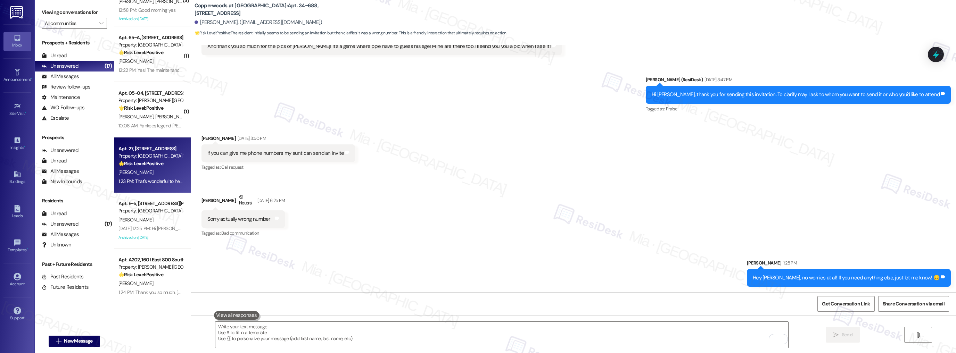
scroll to position [446, 0]
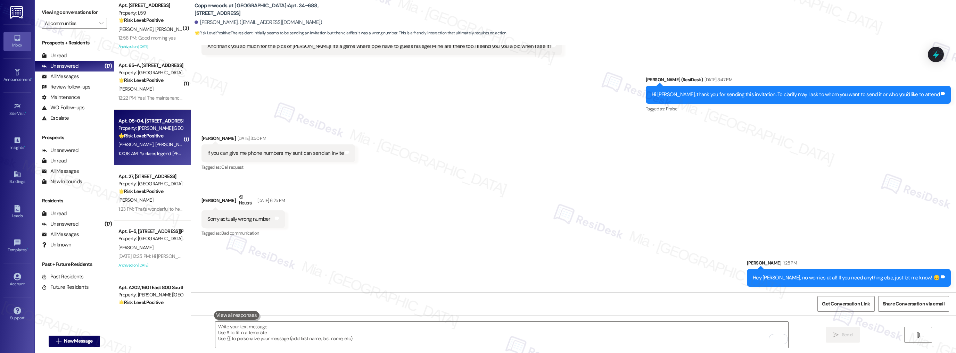
click at [157, 159] on div "Apt. 05~04, 3931 East Cardon Lane Property: Porter Ranch Townhomes 🌟 Risk Level…" at bounding box center [152, 138] width 76 height 56
type textarea "Fetching suggested responses. Please feel free to read through the conversation…"
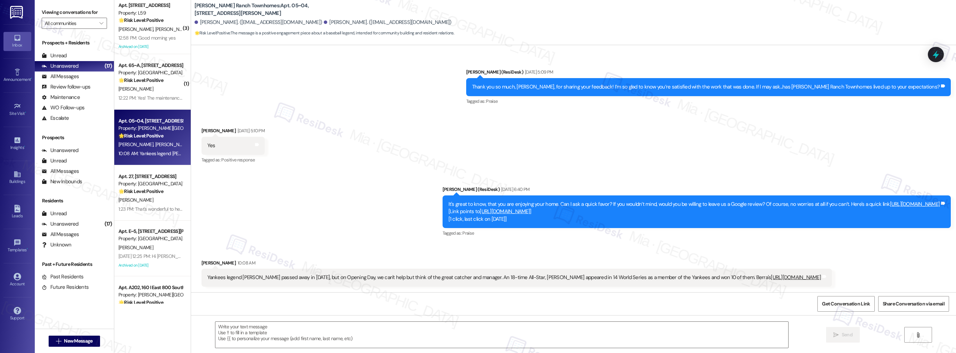
scroll to position [293, 0]
click at [941, 202] on icon at bounding box center [943, 203] width 4 height 3
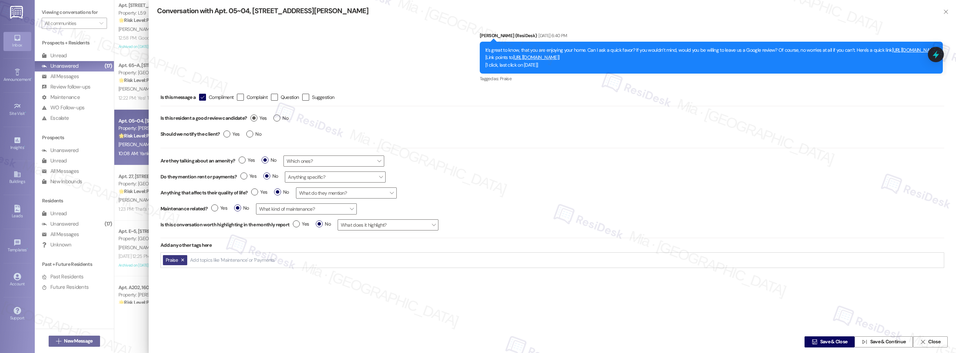
click at [255, 117] on label "Yes" at bounding box center [258, 118] width 16 height 7
click at [255, 117] on input "Yes" at bounding box center [258, 119] width 16 height 9
radio input "true"
click at [815, 340] on span " Save & Close" at bounding box center [829, 342] width 38 height 10
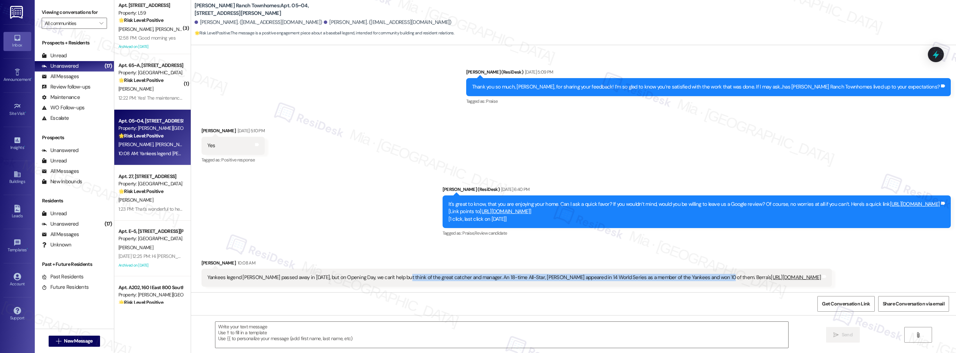
drag, startPoint x: 395, startPoint y: 271, endPoint x: 705, endPoint y: 274, distance: 310.5
click at [705, 274] on div "Yankees legend Yogi Berra passed away in 2015, but on Opening Day, we can't hel…" at bounding box center [513, 277] width 613 height 7
click at [556, 325] on textarea at bounding box center [501, 335] width 573 height 26
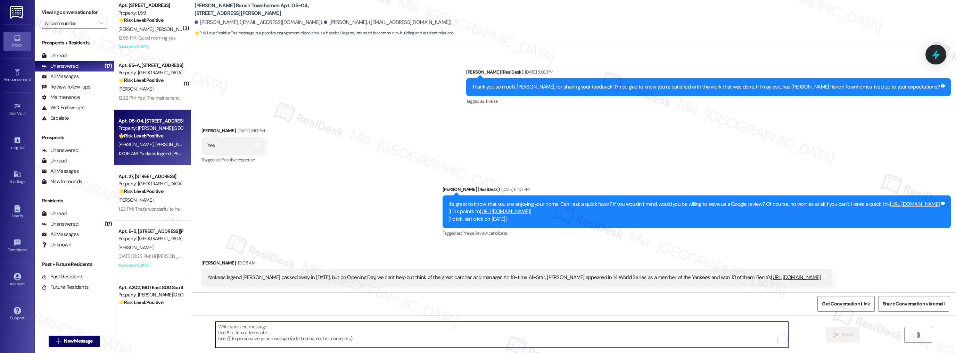
click at [941, 56] on icon at bounding box center [936, 55] width 12 height 12
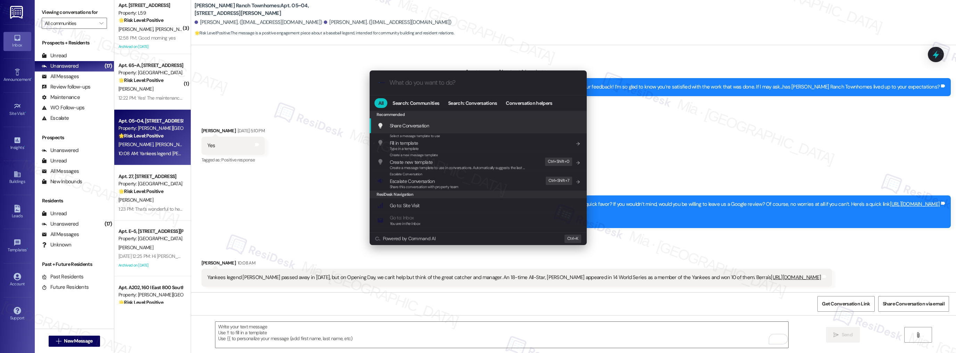
click at [399, 82] on input "What do you want to do?" at bounding box center [483, 82] width 189 height 7
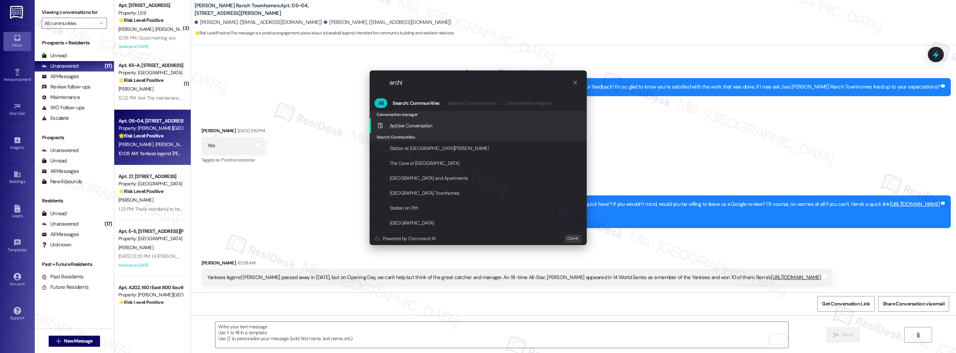
type input "archi"
click at [405, 125] on span "Archi ve Conversation" at bounding box center [411, 126] width 43 height 6
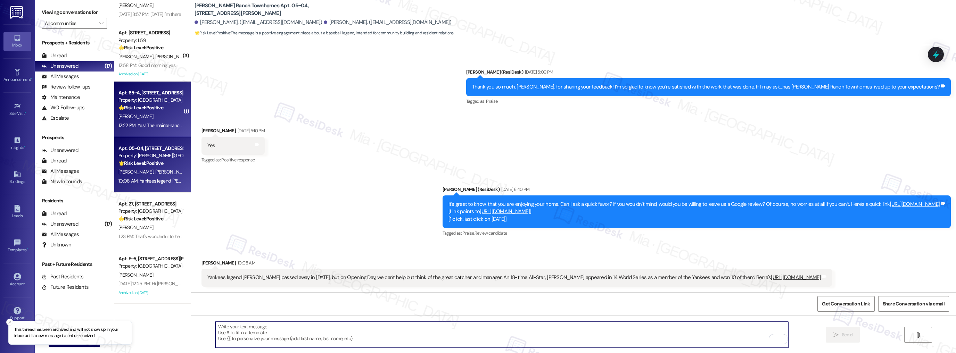
scroll to position [418, 0]
click at [155, 115] on div "[PERSON_NAME]" at bounding box center [151, 117] width 66 height 9
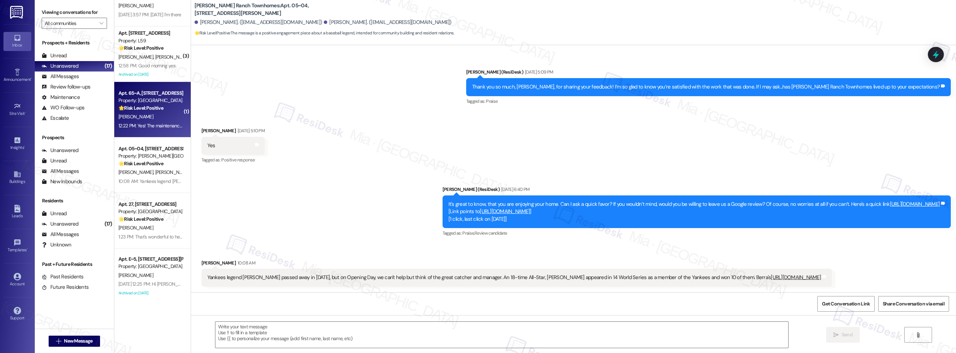
type textarea "Fetching suggested responses. Please feel free to read through the conversation…"
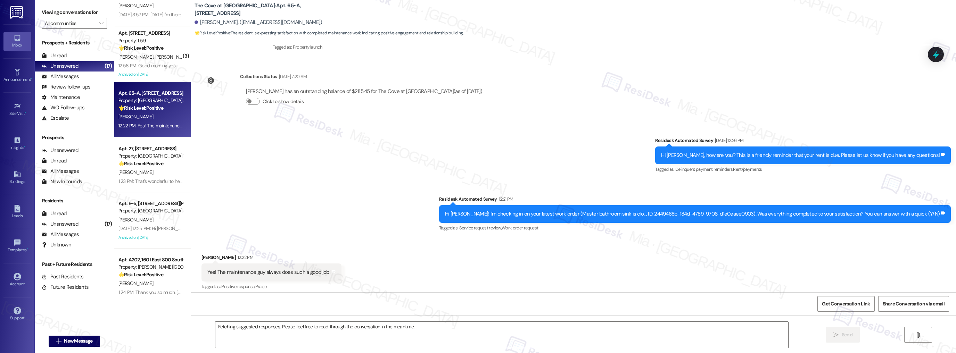
scroll to position [105, 0]
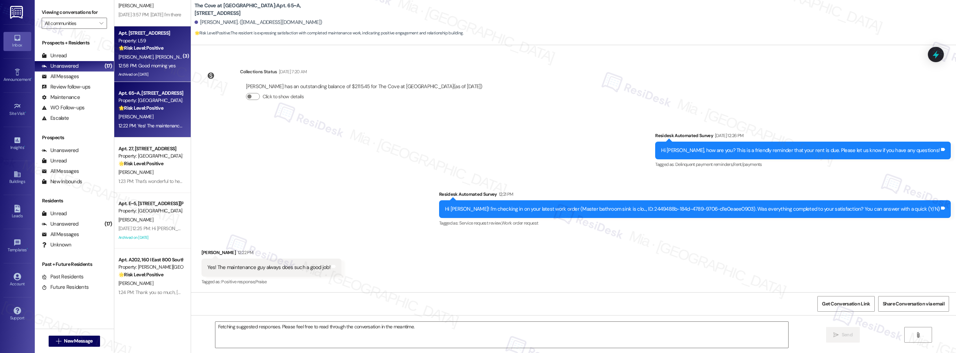
click at [149, 73] on div "Archived on [DATE]" at bounding box center [151, 74] width 66 height 9
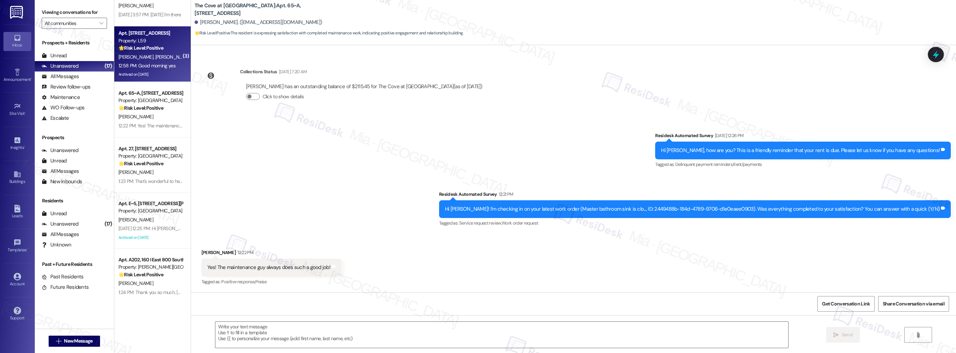
type textarea "Fetching suggested responses. Please feel free to read through the conversation…"
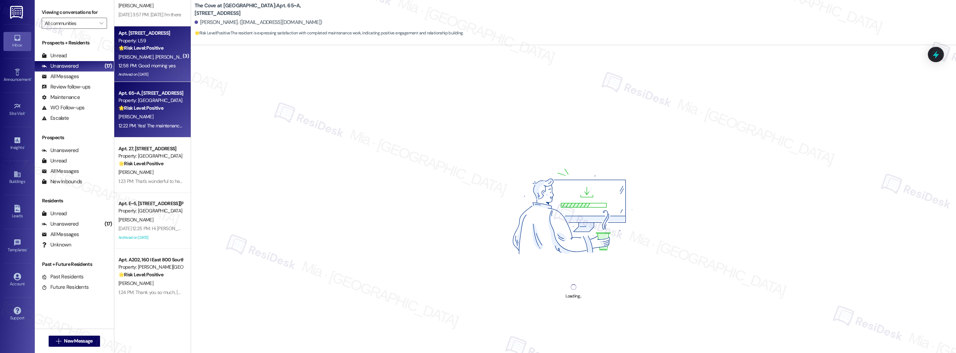
click at [153, 107] on strong "🌟 Risk Level: Positive" at bounding box center [140, 108] width 45 height 6
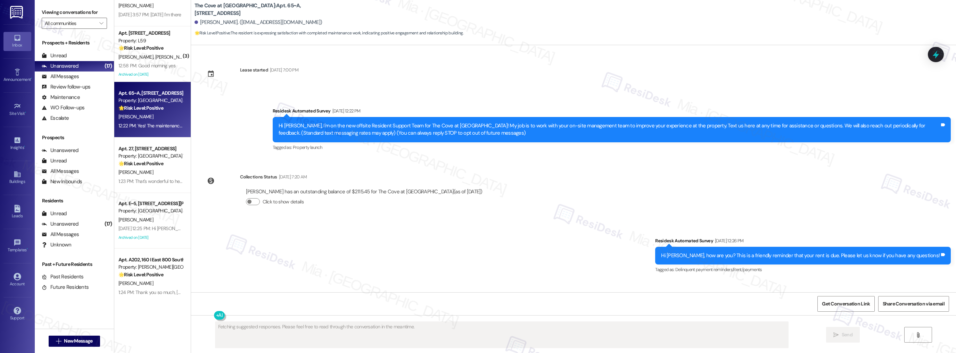
type textarea "Fetching suggested responses. Please feel free to read through the conversation…"
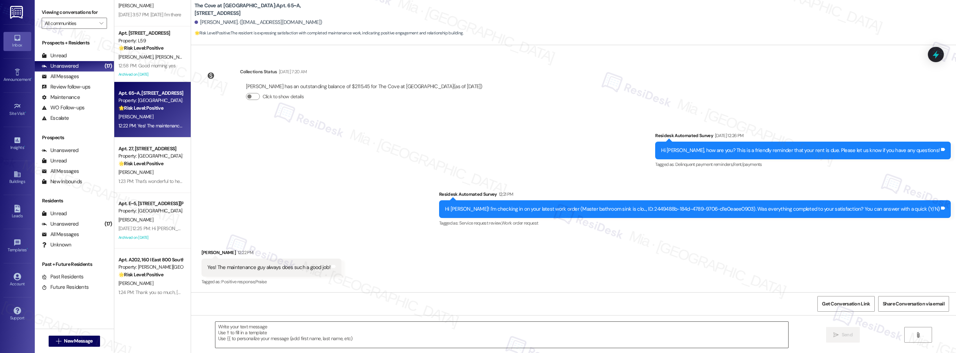
click at [335, 331] on textarea at bounding box center [501, 335] width 573 height 26
click at [247, 335] on textarea "To enrich screen reader interactions, please activate Accessibility in Grammarl…" at bounding box center [501, 335] width 573 height 26
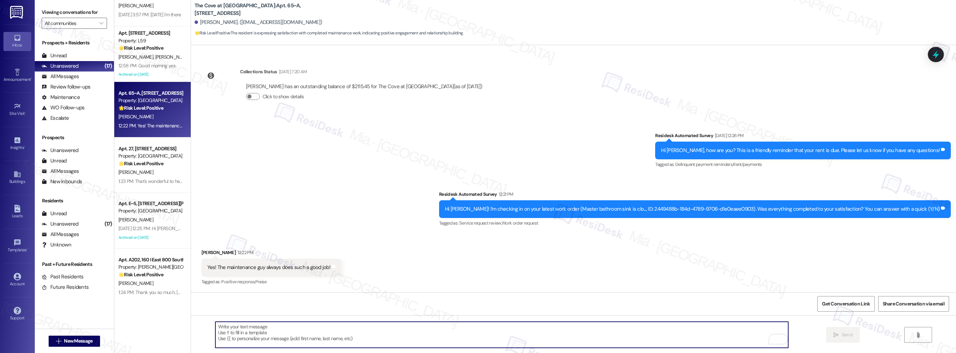
paste textarea "Thank you so much for sharing your feedback! I’m so glad to know you’re satisfi…"
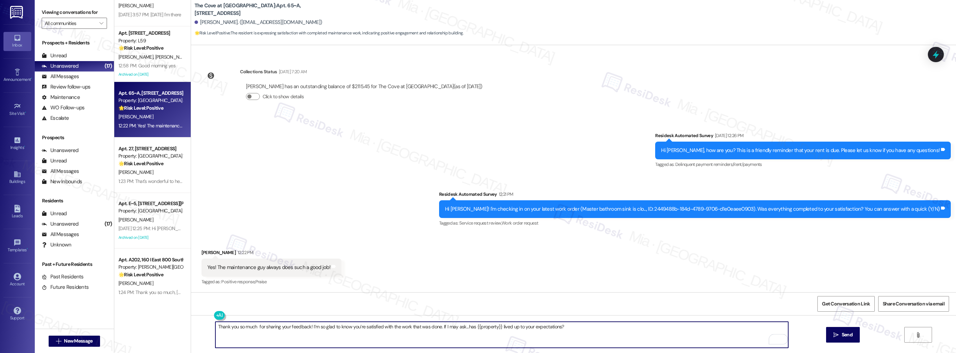
click at [253, 328] on textarea "Thank you so much for sharing your feedback! I’m so glad to know you’re satisfi…" at bounding box center [501, 335] width 573 height 26
type textarea "Thank you so much, [PERSON_NAME], for sharing your feedback! I’m so glad to kno…"
click at [840, 333] on span "Send" at bounding box center [847, 334] width 14 height 7
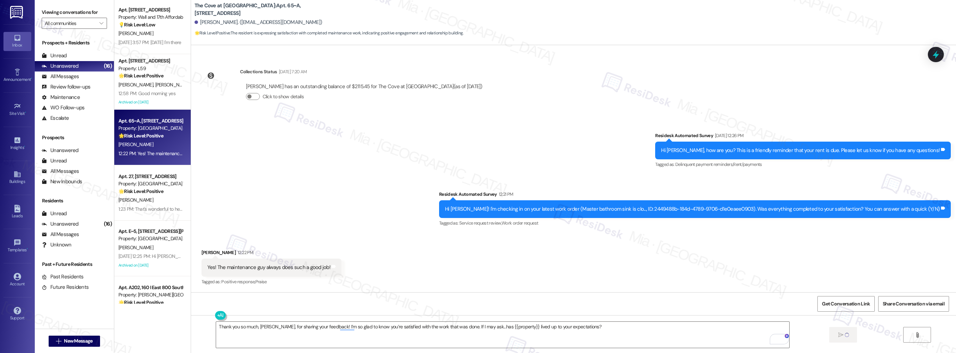
scroll to position [363, 0]
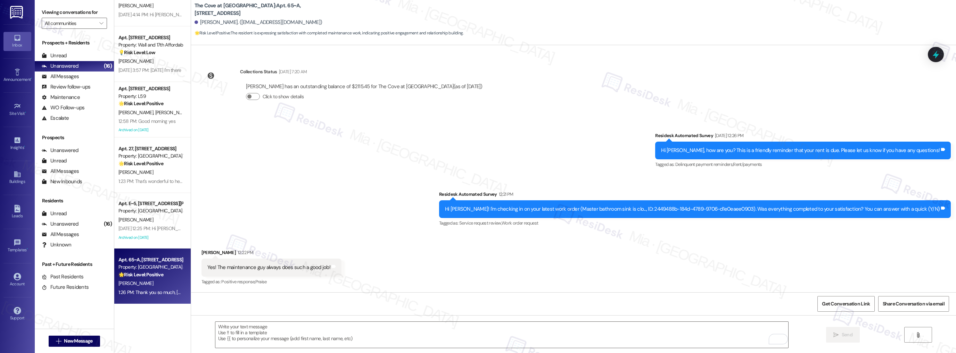
click at [155, 113] on span "[PERSON_NAME]" at bounding box center [173, 112] width 37 height 6
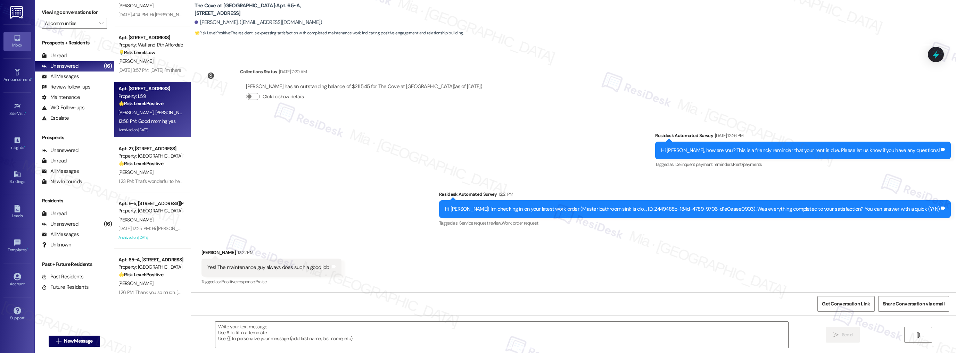
type textarea "Fetching suggested responses. Please feel free to read through the conversation…"
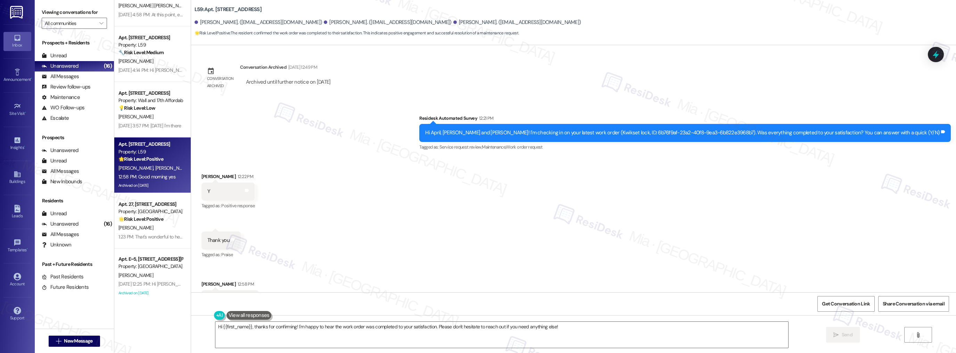
scroll to position [18572, 0]
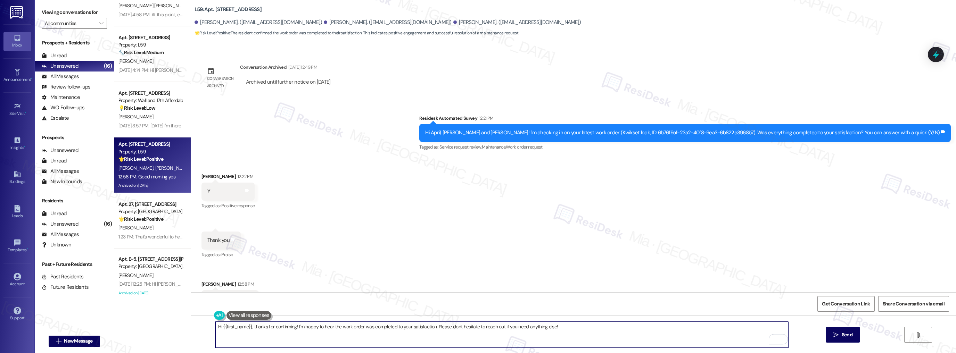
drag, startPoint x: 247, startPoint y: 325, endPoint x: 219, endPoint y: 327, distance: 28.5
click at [219, 327] on textarea "Hi {{first_name}}, thanks for confirming! I'm happy to hear the work order was …" at bounding box center [501, 335] width 573 height 26
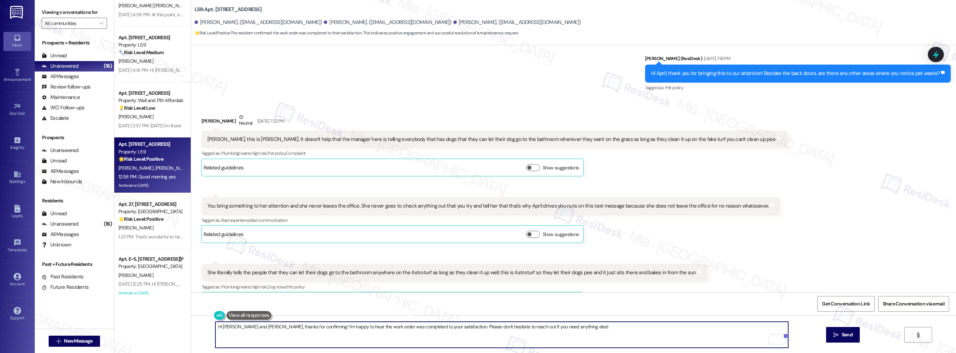
scroll to position [17683, 0]
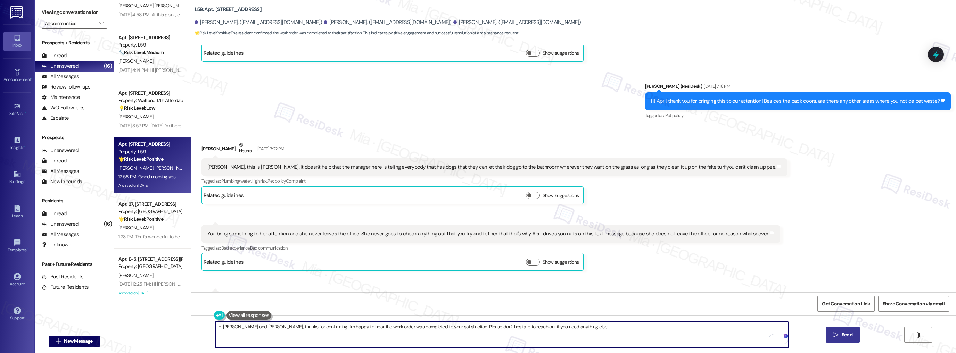
type textarea "Hi [PERSON_NAME] and [PERSON_NAME], thanks for confirming! I'm happy to hear th…"
click at [845, 334] on span "Send" at bounding box center [847, 334] width 11 height 7
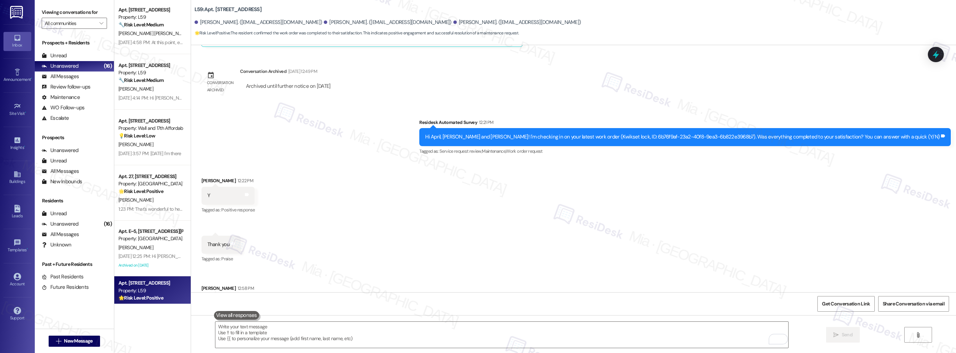
scroll to position [18572, 0]
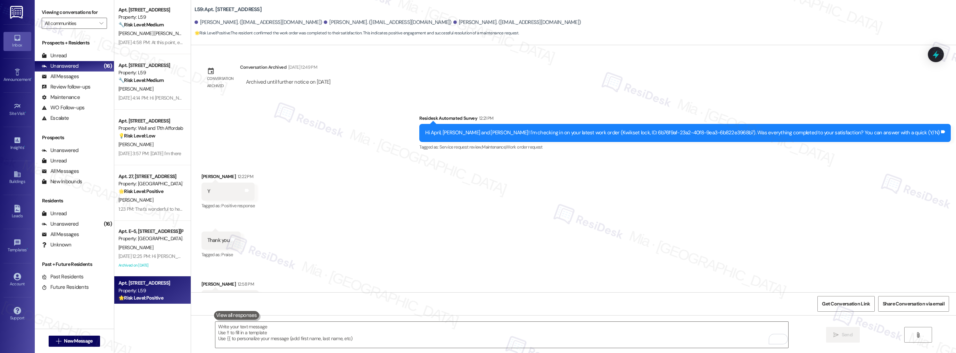
click at [147, 137] on strong "💡 Risk Level: Low" at bounding box center [136, 136] width 37 height 6
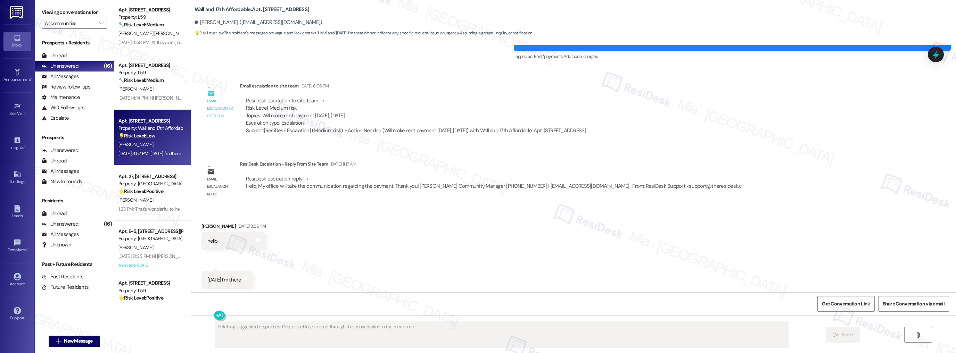
scroll to position [874, 0]
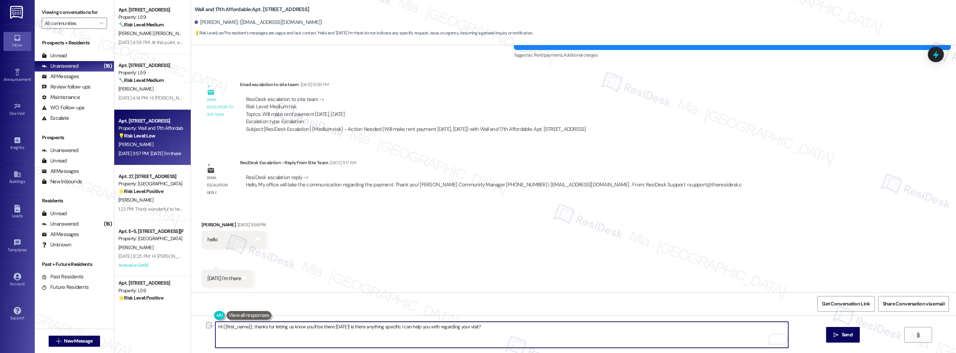
drag, startPoint x: 250, startPoint y: 328, endPoint x: 490, endPoint y: 328, distance: 240.4
click at [490, 328] on textarea "Hi {{first_name}}, thanks for letting us know you'll be there [DATE]! Is there …" at bounding box center [501, 335] width 573 height 26
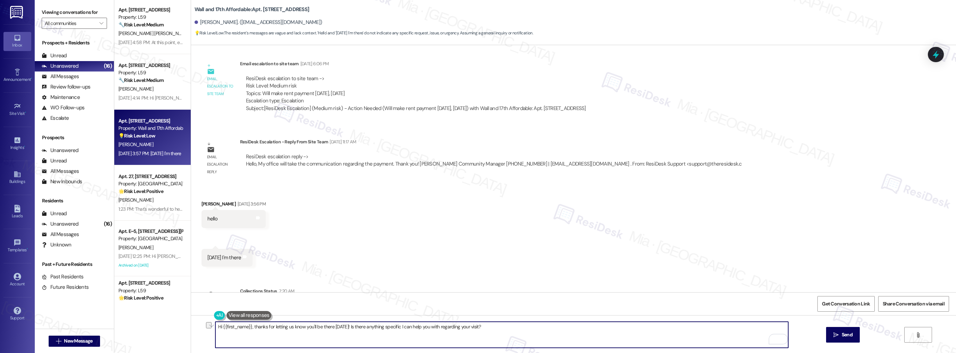
scroll to position [938, 0]
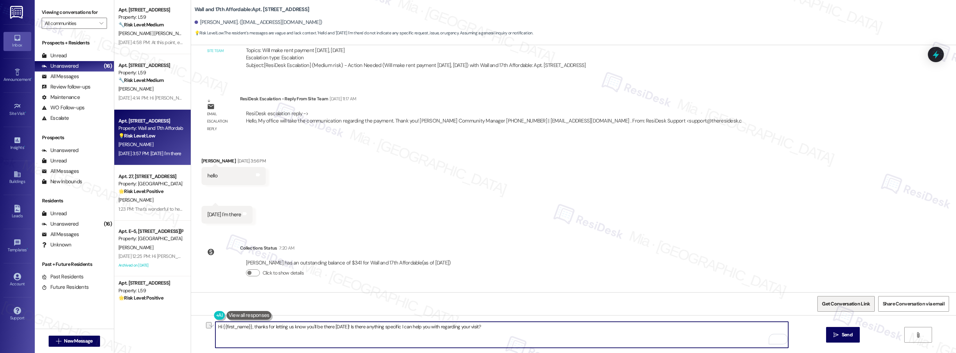
click at [856, 306] on span "Get Conversation Link" at bounding box center [846, 303] width 48 height 7
click at [249, 328] on textarea "Hi {{first_name}}, thanks for letting us know you'll be there [DATE]! Is there …" at bounding box center [501, 335] width 573 height 26
click at [256, 327] on textarea "Hi {{first_name}}, thanks for letting us know you'll be there [DATE]! Is there …" at bounding box center [501, 335] width 573 height 26
drag, startPoint x: 249, startPoint y: 328, endPoint x: 279, endPoint y: 327, distance: 29.6
click at [279, 327] on textarea "Hi {{first_name}}, thanks for letting us know you'll be there [DATE]! Is there …" at bounding box center [501, 335] width 573 height 26
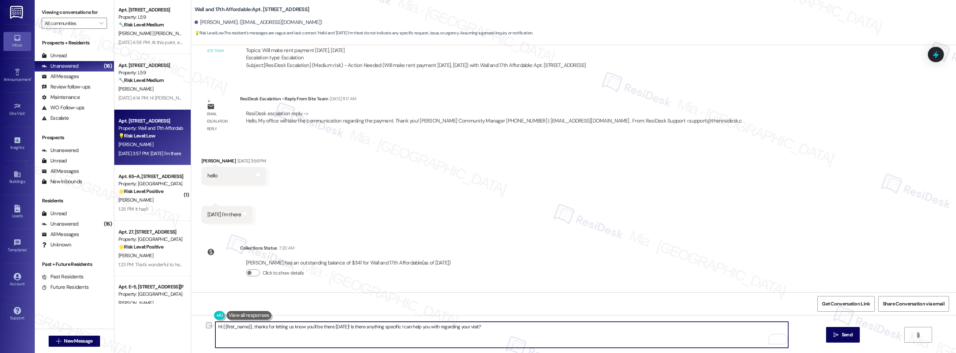
click at [299, 327] on textarea "Hi {{first_name}}, thanks for letting us know you'll be there [DATE]! Is there …" at bounding box center [501, 335] width 573 height 26
click at [248, 327] on textarea "Hi {{first_name}}, thanks for letting us know you'll be there [DATE]! Is there …" at bounding box center [501, 335] width 573 height 26
drag, startPoint x: 249, startPoint y: 327, endPoint x: 493, endPoint y: 327, distance: 243.1
click at [493, 327] on textarea "Hi {{first_name}}, thanks for letting us know you'll be there [DATE]! Is there …" at bounding box center [501, 335] width 573 height 26
click at [249, 327] on textarea "Hi {{first_name}}, the team will contact you regarding the payment. Please let …" at bounding box center [501, 335] width 573 height 26
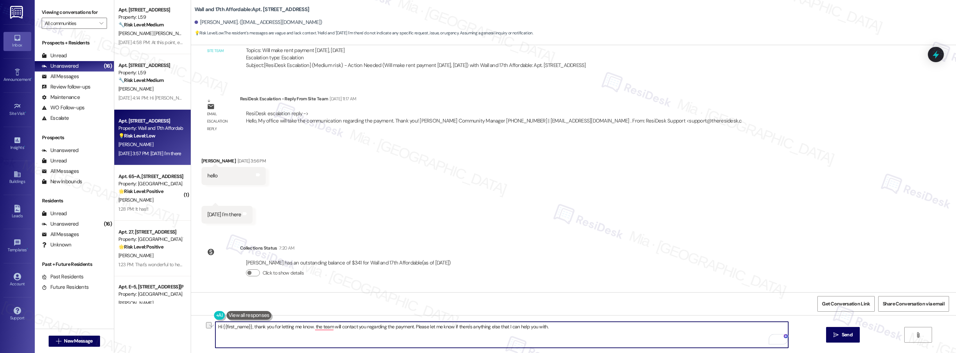
drag, startPoint x: 311, startPoint y: 327, endPoint x: 410, endPoint y: 327, distance: 98.6
click at [410, 327] on textarea "Hi {{first_name}}, thank you for letting me know. the team will contact you reg…" at bounding box center [501, 335] width 573 height 26
drag, startPoint x: 277, startPoint y: 327, endPoint x: 308, endPoint y: 326, distance: 31.6
click at [308, 326] on textarea "Hi {{first_name}}, thank you for letting me know. Please let me know if there's…" at bounding box center [501, 335] width 573 height 26
click at [457, 328] on textarea "Hi {{first_name}}, thank you for the update. Please let me know if there's anyt…" at bounding box center [501, 335] width 573 height 26
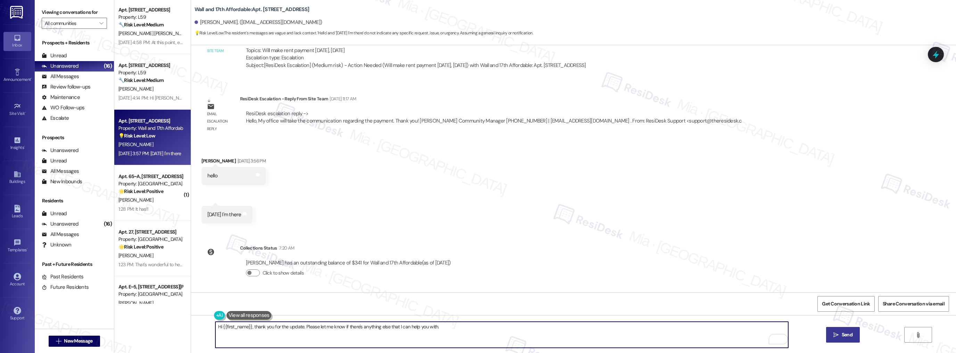
type textarea "Hi {{first_name}}, thank you for the update. Please let me know if there's anyt…"
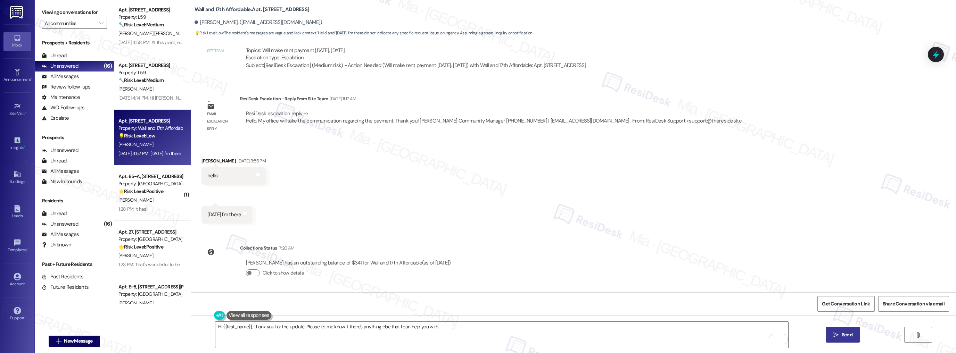
click at [842, 331] on button " Send" at bounding box center [843, 335] width 34 height 16
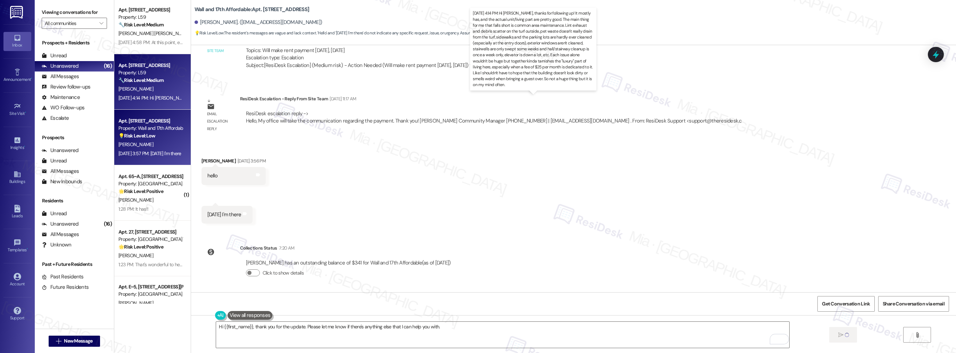
scroll to position [251, 0]
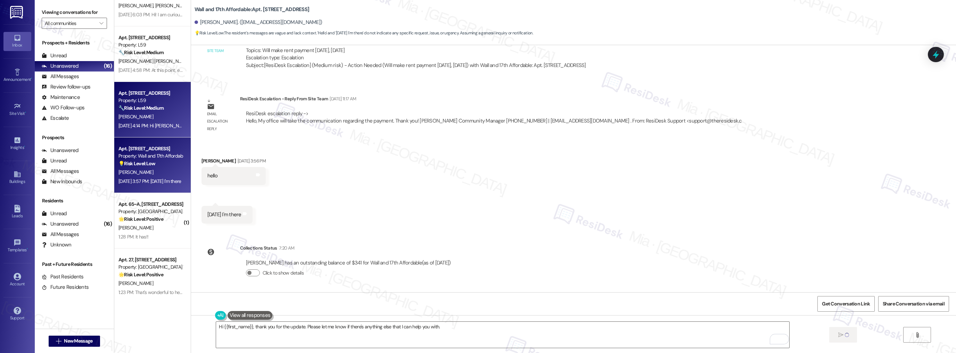
click at [160, 111] on div "Apt. [STREET_ADDRESS] Property: L59 🔧 Risk Level: Medium The resident is expres…" at bounding box center [151, 101] width 66 height 24
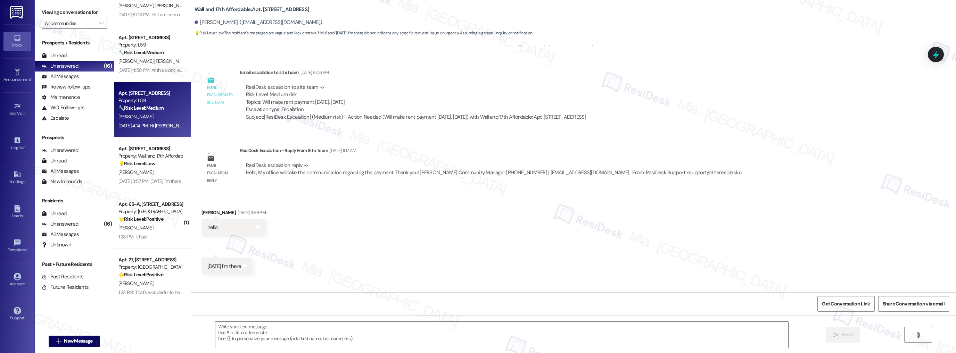
type textarea "Fetching suggested responses. Please feel free to read through the conversation…"
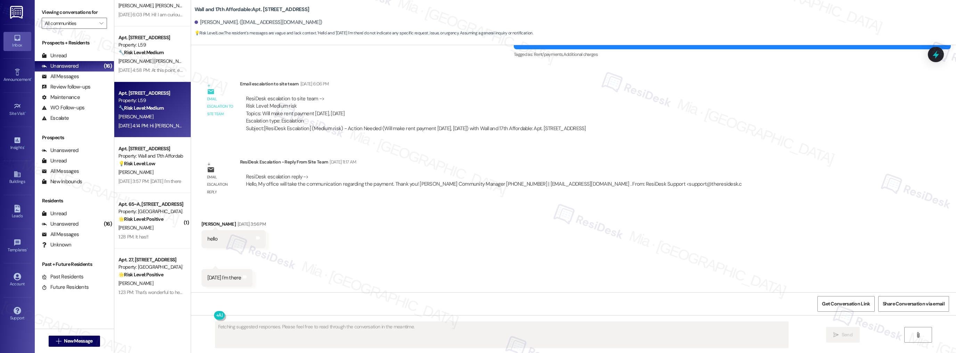
scroll to position [874, 0]
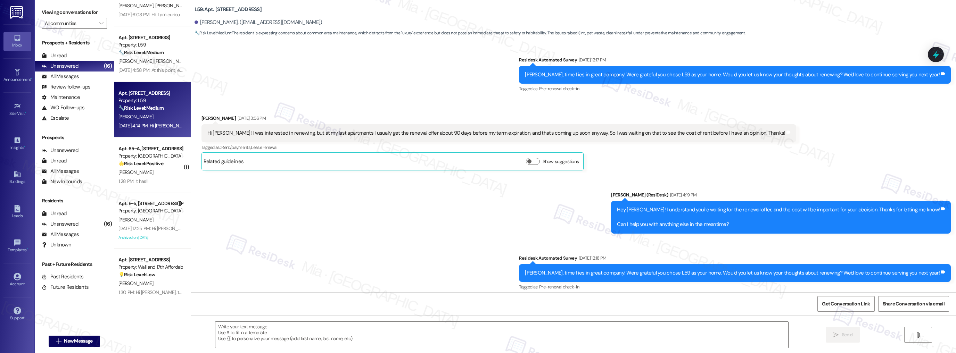
type textarea "Fetching suggested responses. Please feel free to read through the conversation…"
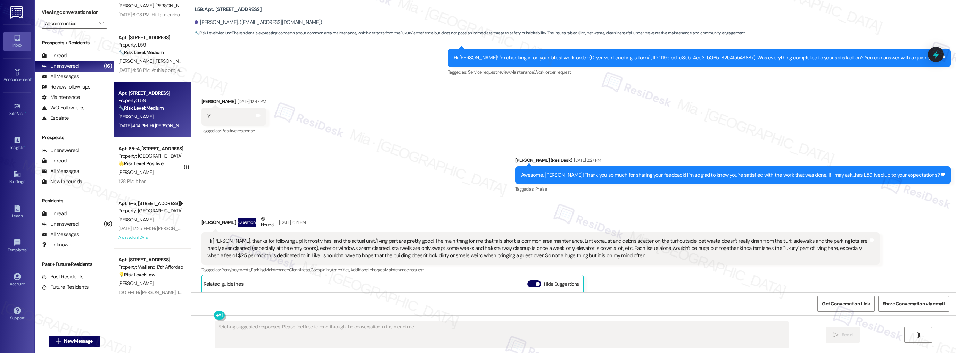
scroll to position [1254, 0]
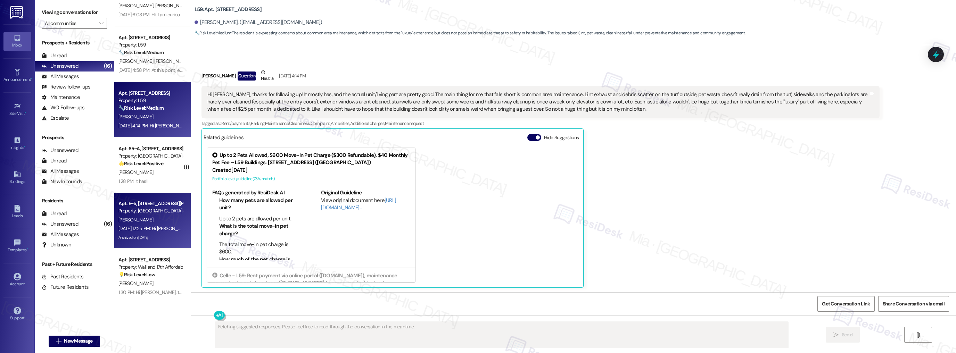
click at [151, 214] on div "Property: [GEOGRAPHIC_DATA] and Apartments" at bounding box center [150, 210] width 64 height 7
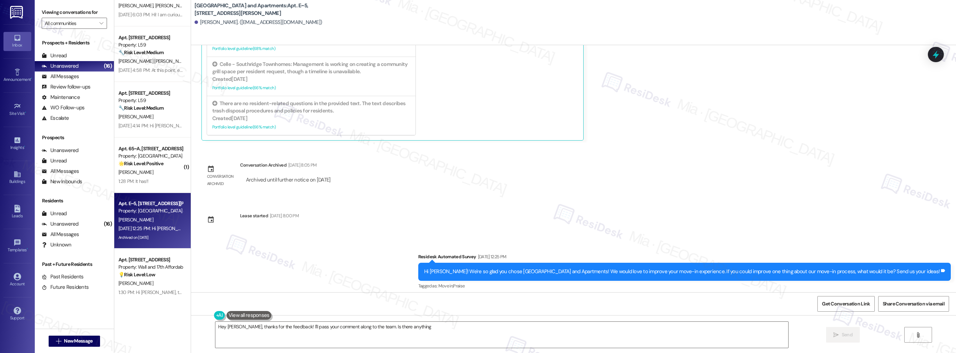
scroll to position [2305, 0]
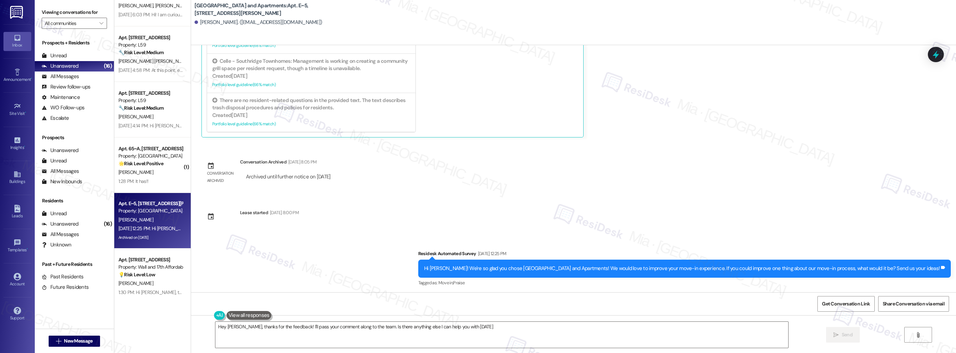
type textarea "Hey [PERSON_NAME], thanks for the feedback! I'll pass your comment along to the…"
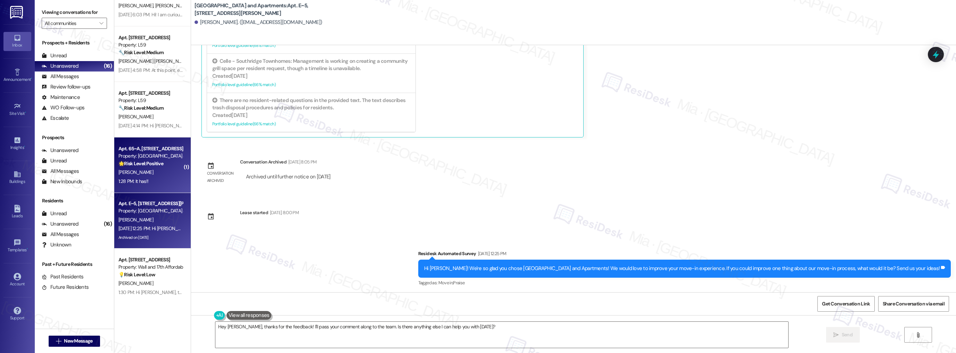
click at [152, 158] on div "Property: [GEOGRAPHIC_DATA] at [GEOGRAPHIC_DATA]" at bounding box center [150, 155] width 64 height 7
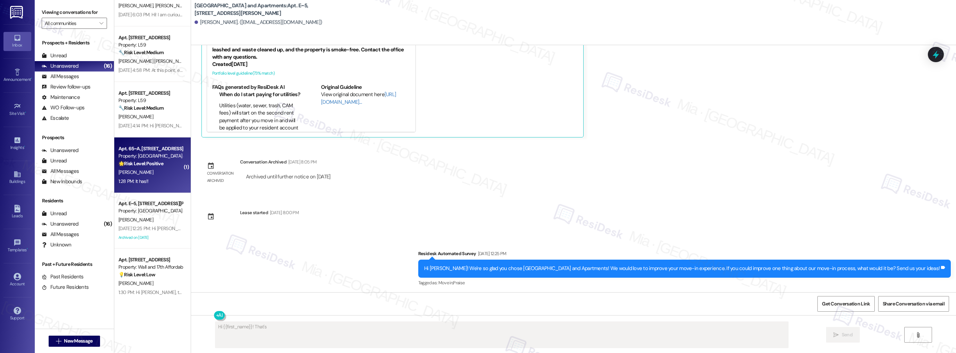
scroll to position [222, 0]
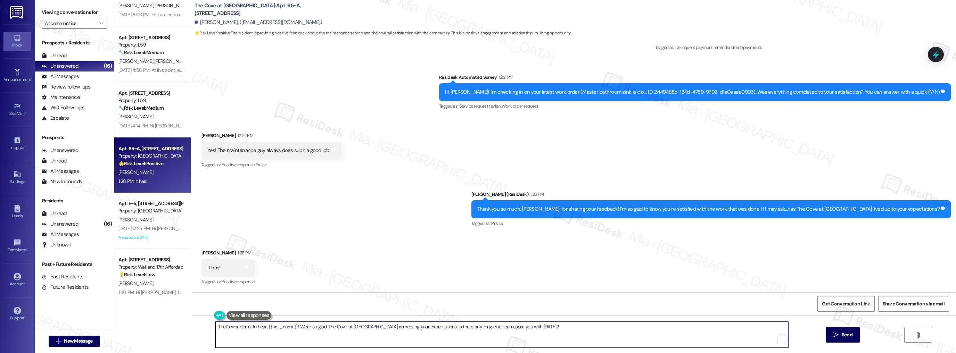
drag, startPoint x: 437, startPoint y: 328, endPoint x: 540, endPoint y: 329, distance: 103.9
click at [540, 329] on textarea "That's wonderful to hear, {{first_name}}! We're so glad The Cove at [GEOGRAPHIC…" at bounding box center [501, 335] width 573 height 26
paste textarea "Could I ask a quick favor? If you don’t mind, would you be willing to share you…"
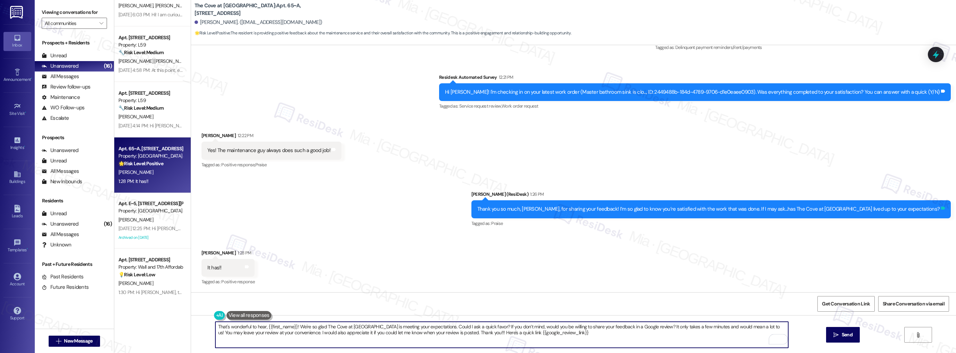
type textarea "That's wonderful to hear, {{first_name}}! We're so glad The Cove at [GEOGRAPHIC…"
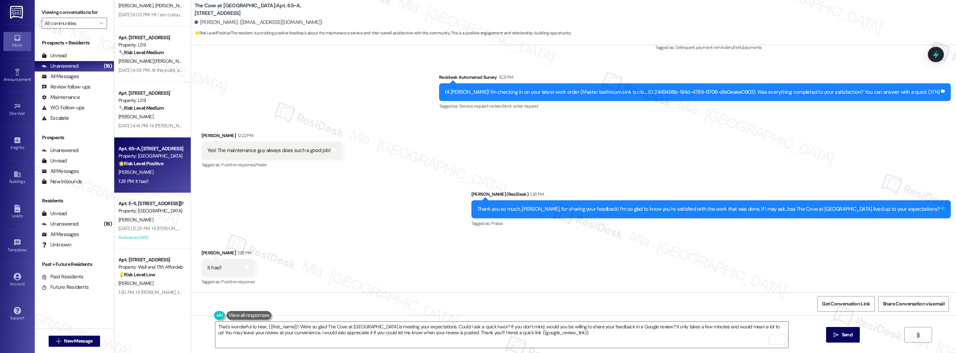
click at [941, 207] on icon at bounding box center [943, 208] width 4 height 3
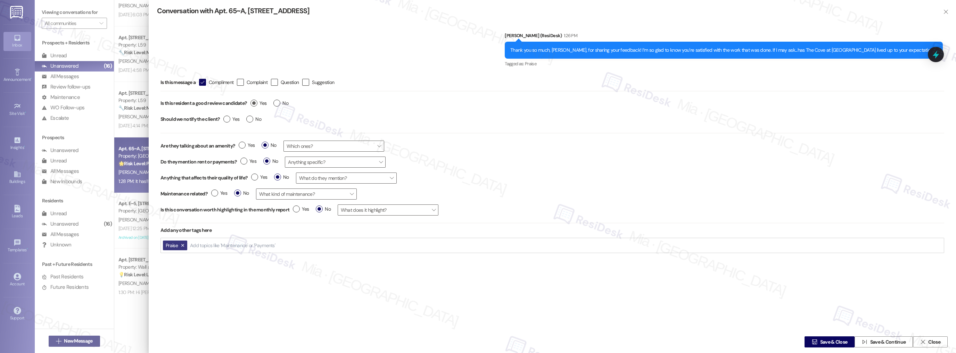
click at [253, 104] on label "Yes" at bounding box center [258, 103] width 16 height 7
click at [253, 104] on input "Yes" at bounding box center [258, 104] width 16 height 9
radio input "true"
click at [842, 343] on span "Save & Close" at bounding box center [833, 342] width 27 height 7
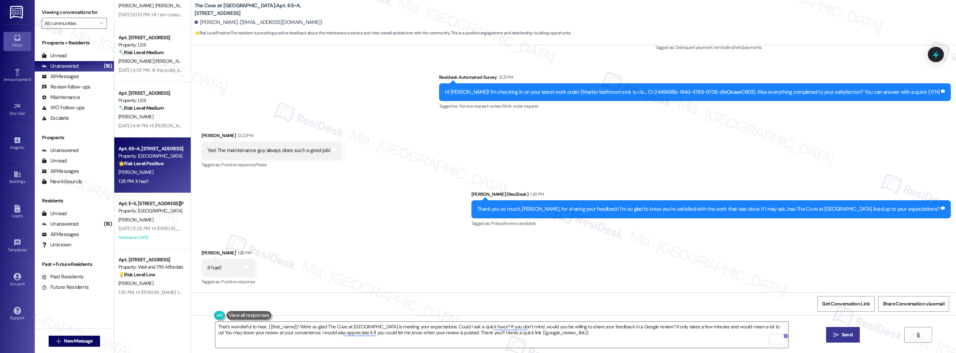
click at [834, 333] on icon "" at bounding box center [835, 335] width 5 height 6
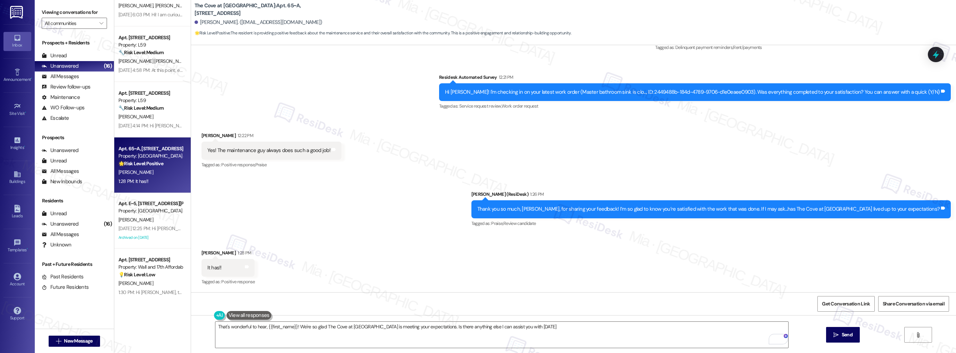
type textarea "That's wonderful to hear, {{first_name}}! We're so glad The Cove at [GEOGRAPHIC…"
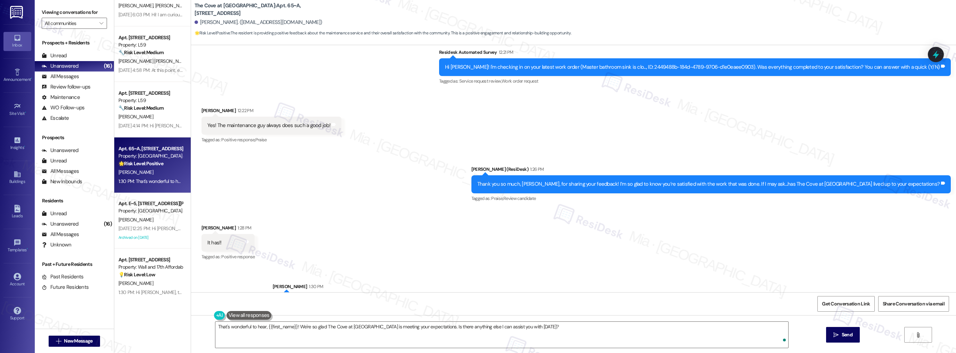
scroll to position [278, 0]
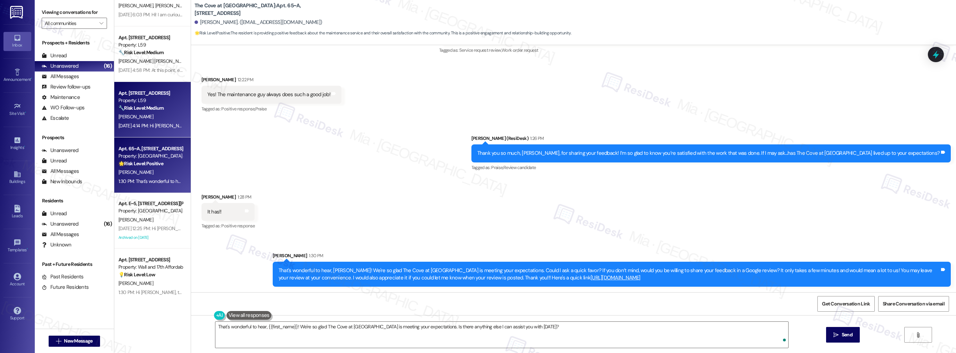
click at [133, 122] on div "[DATE] 4:14 PM: Hi [PERSON_NAME], thanks for following up! It mostly has, and t…" at bounding box center [151, 126] width 66 height 9
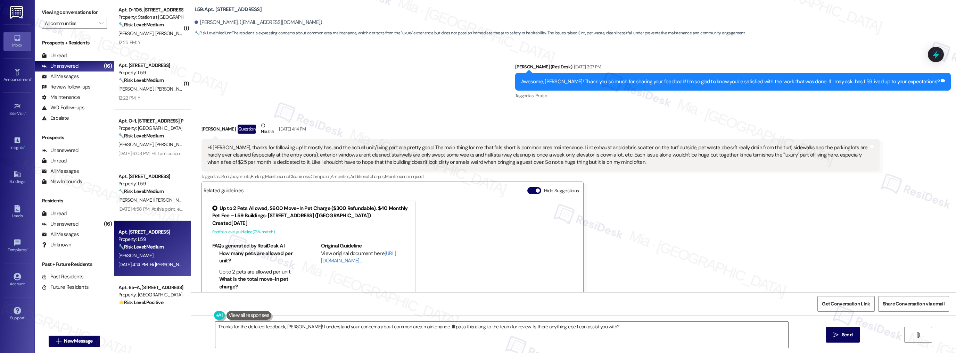
scroll to position [1198, 0]
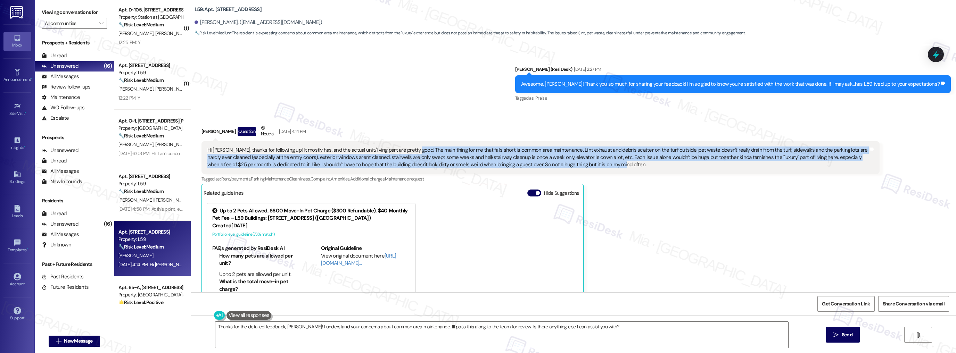
drag, startPoint x: 407, startPoint y: 150, endPoint x: 584, endPoint y: 161, distance: 177.2
click at [584, 161] on div "Hi [PERSON_NAME], thanks for following up! It mostly has, and the actual unit/l…" at bounding box center [537, 158] width 661 height 22
click at [584, 164] on div "Hi [PERSON_NAME], thanks for following up! It mostly has, and the actual unit/l…" at bounding box center [537, 158] width 661 height 22
drag, startPoint x: 586, startPoint y: 164, endPoint x: 203, endPoint y: 148, distance: 383.8
click at [207, 148] on div "Hi [PERSON_NAME], thanks for following up! It mostly has, and the actual unit/l…" at bounding box center [537, 158] width 661 height 22
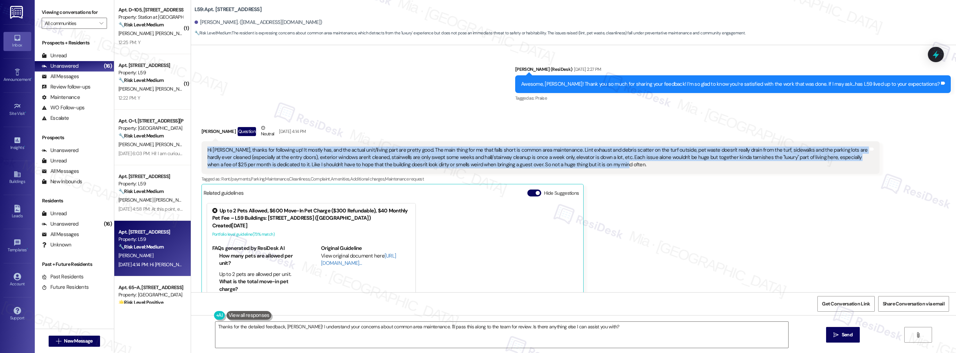
copy div "Hi [PERSON_NAME], thanks for following up! It mostly has, and the actual unit/l…"
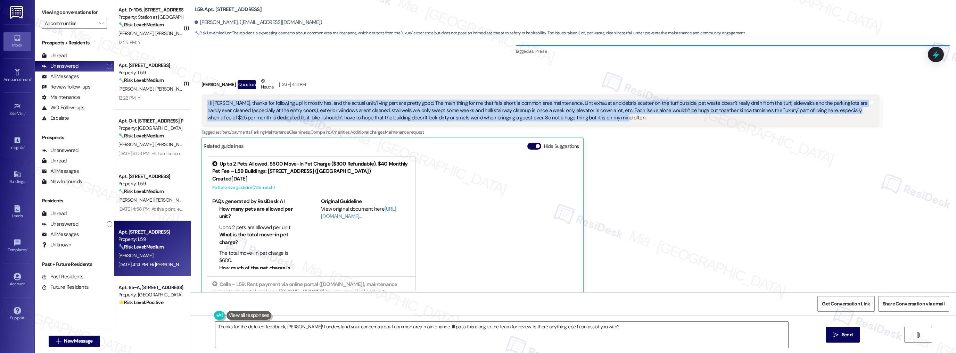
scroll to position [1254, 0]
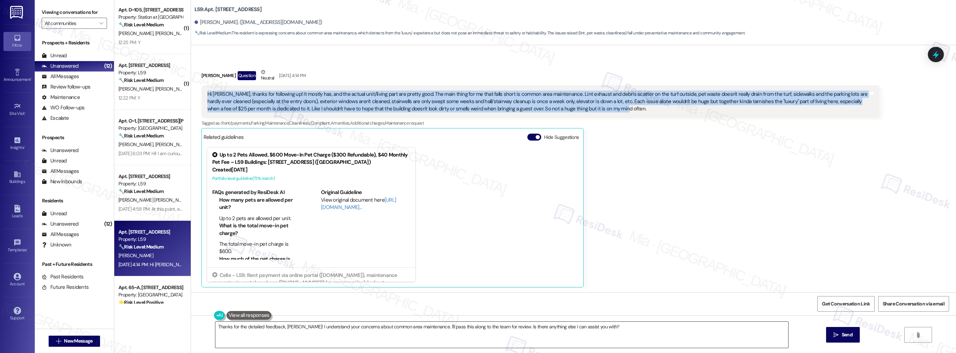
click at [602, 329] on textarea "Thanks for the detailed feedback, [PERSON_NAME]! I understand your concerns abo…" at bounding box center [501, 335] width 573 height 26
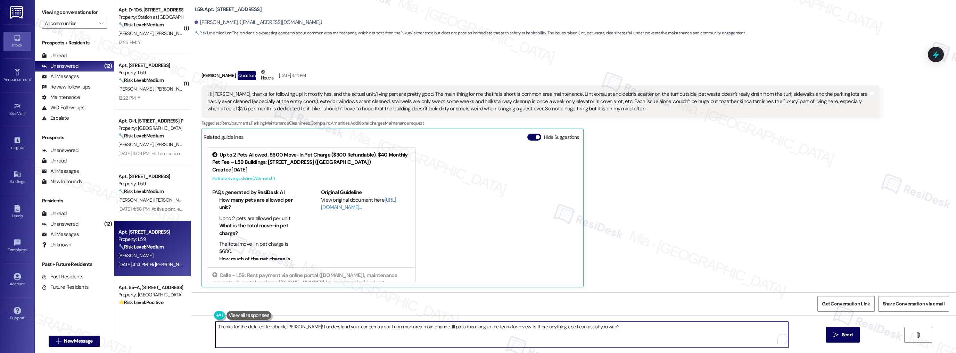
paste textarea "Thank you so much for your thoughtful feedback. I’m glad to hear the unit itsel…"
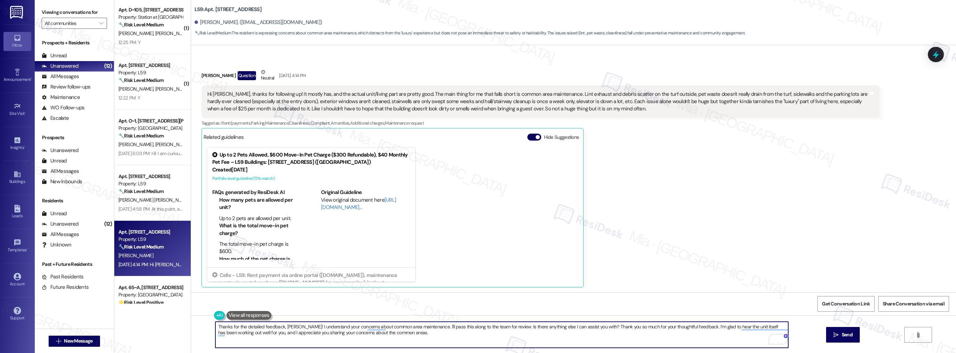
click at [686, 327] on textarea "Thanks for the detailed feedback, [PERSON_NAME]! I understand your concerns abo…" at bounding box center [501, 335] width 573 height 26
drag, startPoint x: 589, startPoint y: 327, endPoint x: 204, endPoint y: 327, distance: 384.5
click at [204, 327] on div "Thanks for the detailed feedback, [PERSON_NAME]! I understand your concerns abo…" at bounding box center [573, 341] width 765 height 52
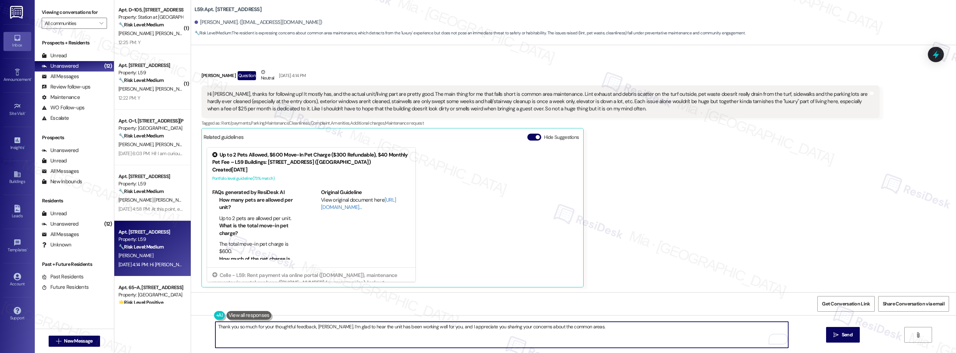
click at [579, 329] on textarea "Thank you so much for your thoughtful feedback, [PERSON_NAME]. I’m glad to hear…" at bounding box center [501, 335] width 573 height 26
paste textarea "’ll share your feedback with the team"
click at [574, 327] on textarea "Thank you so much for your thoughtful feedback, [PERSON_NAME]. I’m glad to hear…" at bounding box center [501, 335] width 573 height 26
click at [661, 326] on textarea "Thank you so much for your thoughtful feedback, [PERSON_NAME]. I’m glad to hear…" at bounding box center [501, 335] width 573 height 26
type textarea "Thank you so much for your thoughtful feedback, [PERSON_NAME]. I’m glad to hear…"
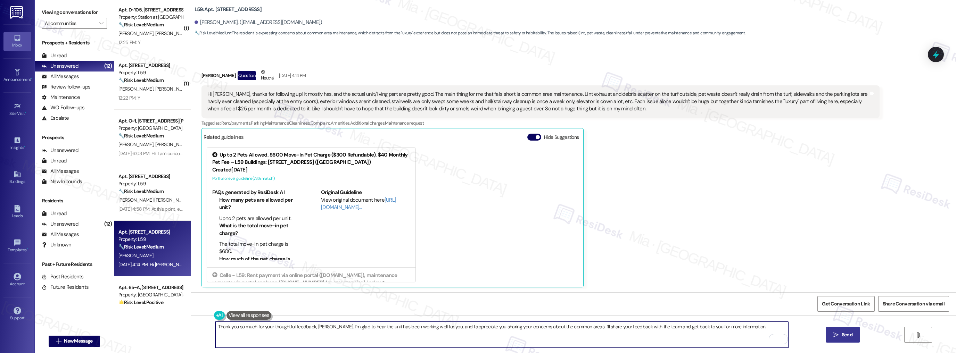
click at [845, 333] on span "Send" at bounding box center [847, 334] width 11 height 7
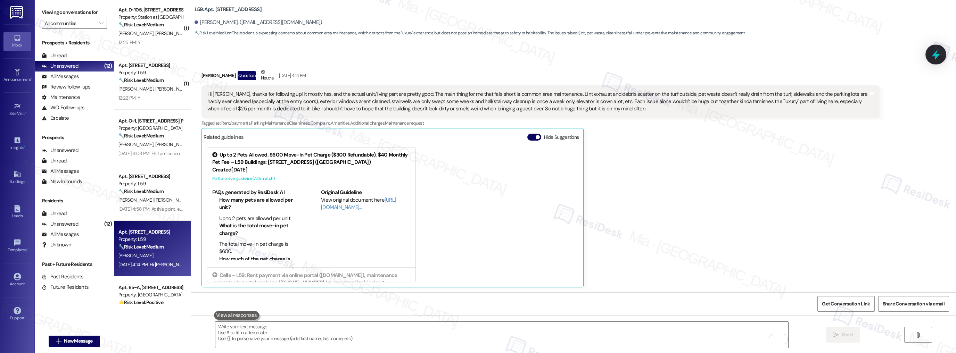
scroll to position [1254, 0]
click at [936, 58] on icon at bounding box center [936, 54] width 8 height 11
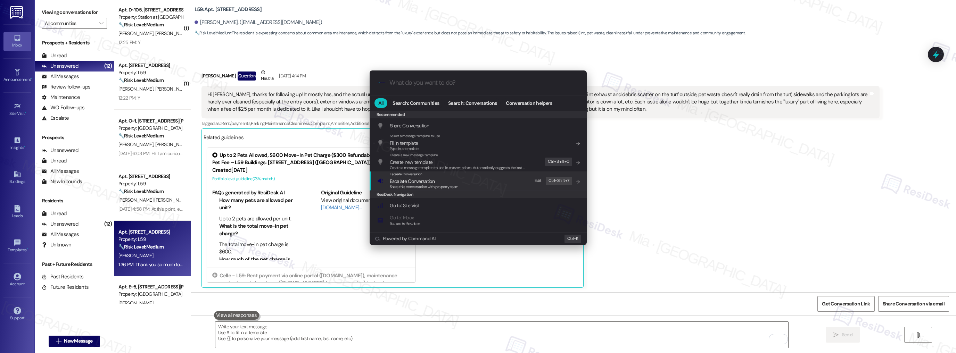
click at [457, 181] on span "Escalate Conversation" at bounding box center [424, 181] width 69 height 8
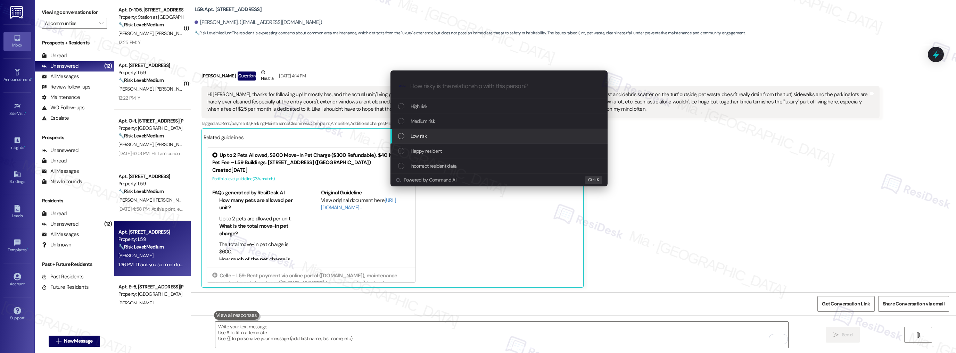
click at [445, 133] on div "Low risk" at bounding box center [499, 136] width 203 height 8
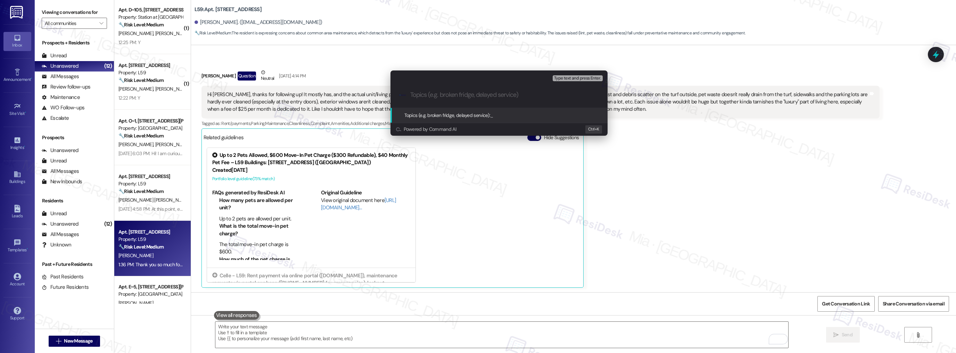
click at [447, 97] on input "Topics (e.g. broken fridge, delayed service)" at bounding box center [504, 94] width 189 height 7
type input "Common Areas Feedback"
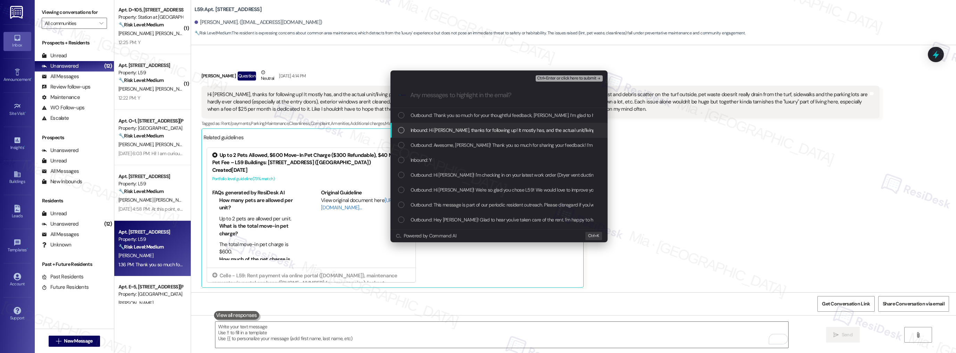
click at [403, 130] on div "List of options" at bounding box center [401, 130] width 6 height 6
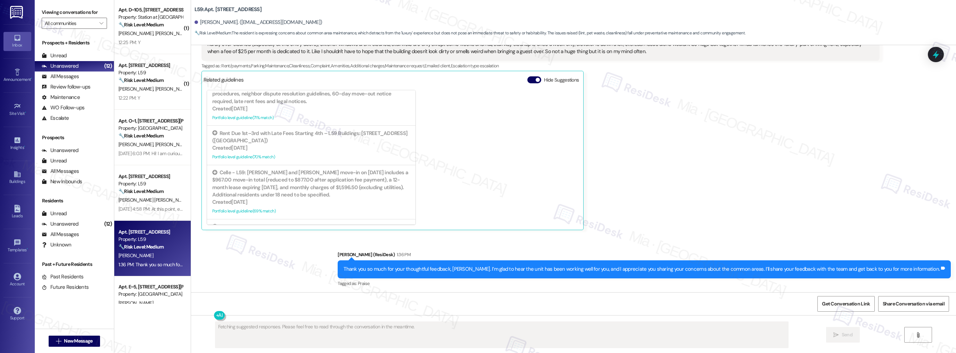
scroll to position [1313, 0]
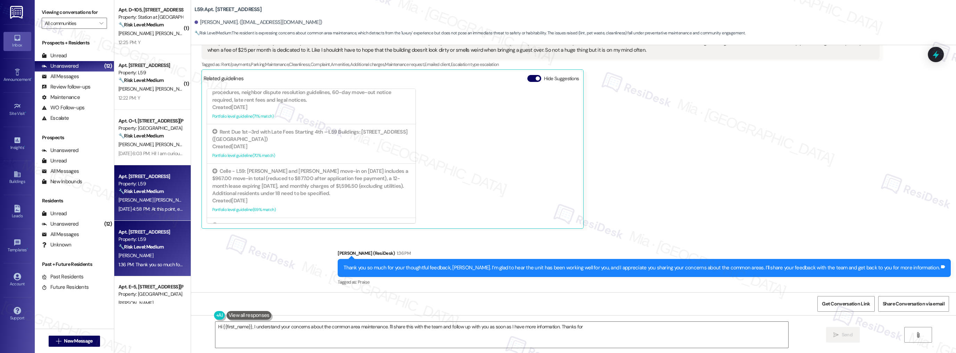
type textarea "Hi {{first_name}}, I understand your concerns about the common area maintenance…"
click at [156, 206] on div "[DATE] 4:58 PM: At this point, everything has been going very well overall. How…" at bounding box center [565, 209] width 894 height 6
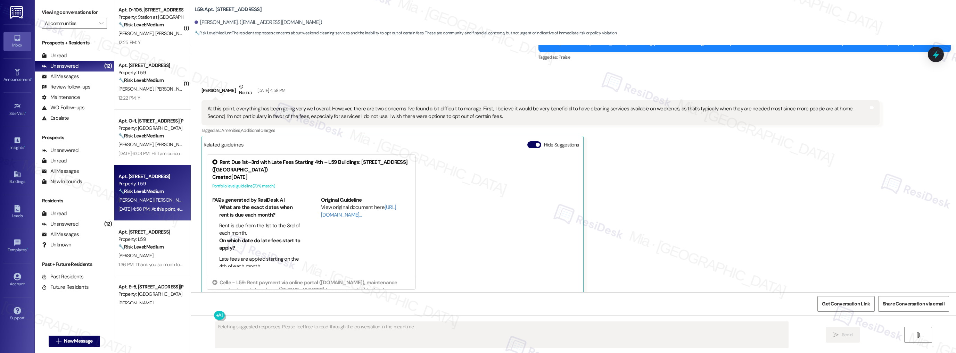
scroll to position [1997, 0]
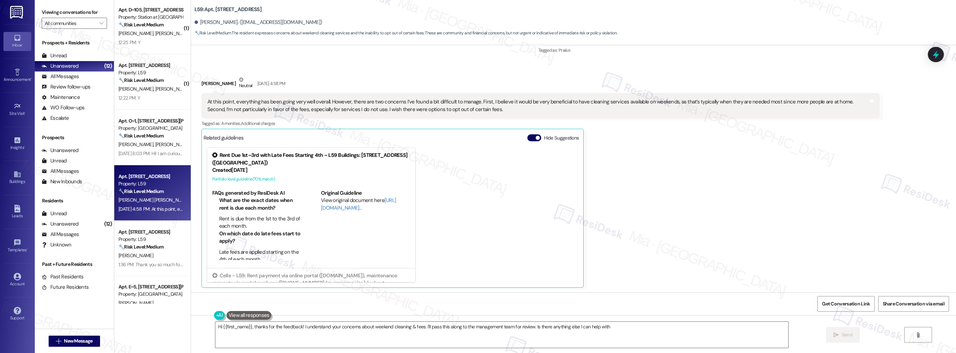
type textarea "Hi {{first_name}}, thanks for the feedback! I understand your concerns about we…"
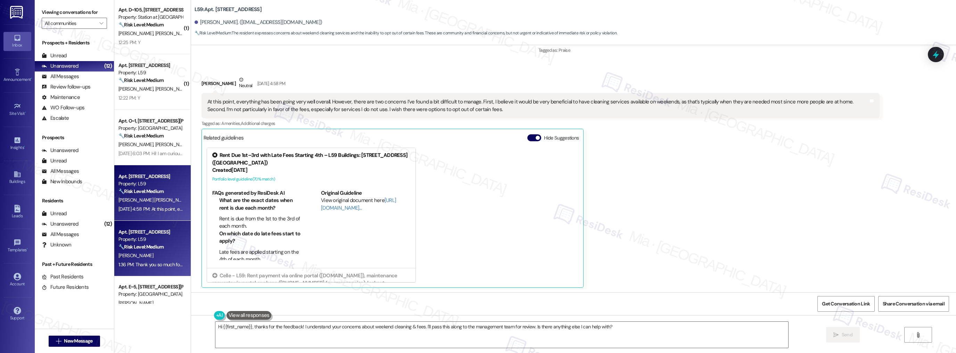
click at [165, 241] on div "Property: L59" at bounding box center [150, 239] width 64 height 7
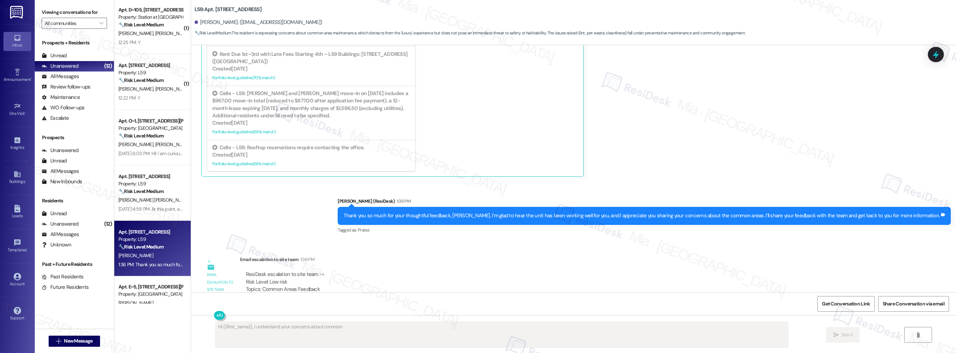
scroll to position [1391, 0]
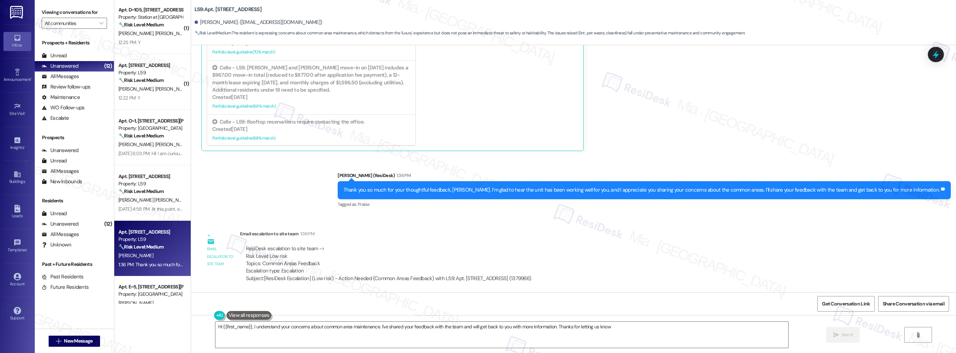
type textarea "Hi {{first_name}}, I understand your concerns about common area maintenance. I'…"
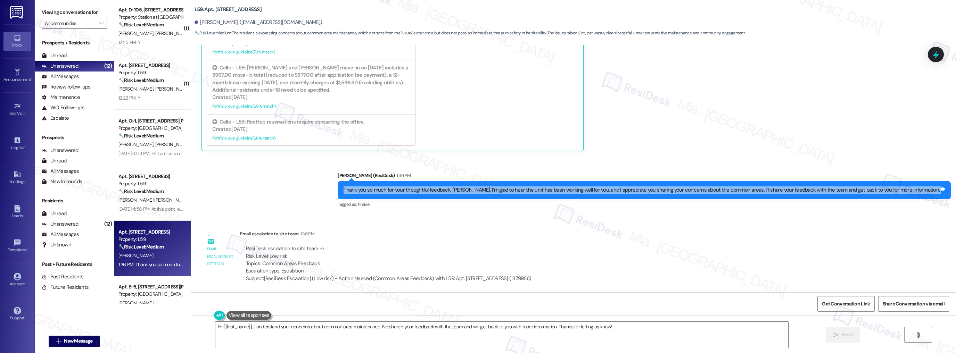
drag, startPoint x: 380, startPoint y: 189, endPoint x: 956, endPoint y: 196, distance: 575.3
click at [956, 196] on div "Survey, sent via SMS Residesk Automated Survey [DATE] 12:18 PM Hi [PERSON_NAME]…" at bounding box center [573, 168] width 765 height 247
copy div "Thank you so much for your thoughtful feedback, [PERSON_NAME]. I’m glad to hear…"
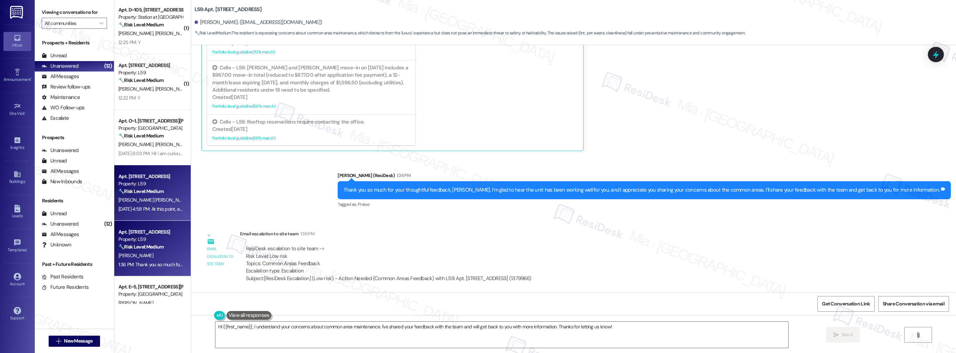
click at [136, 193] on strong "🔧 Risk Level: Medium" at bounding box center [140, 191] width 45 height 6
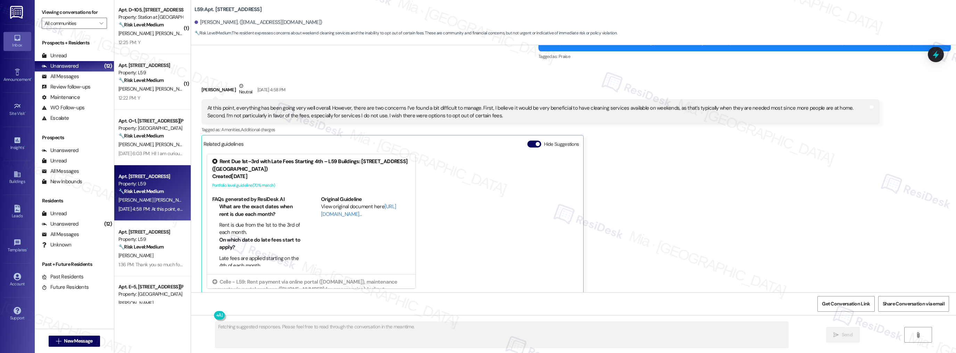
scroll to position [1997, 0]
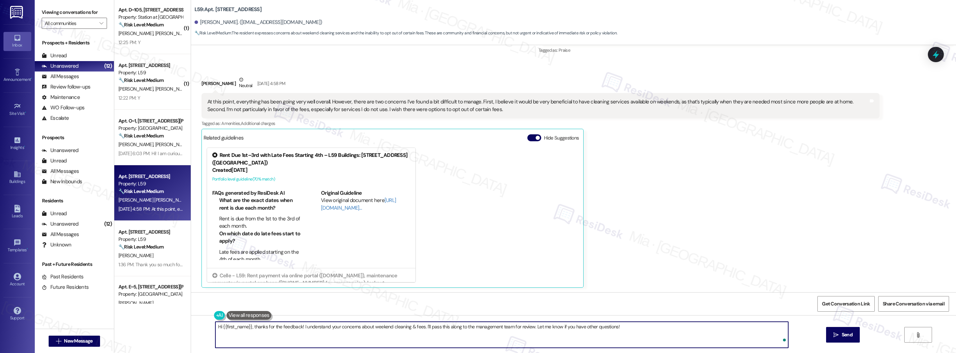
drag, startPoint x: 456, startPoint y: 327, endPoint x: 197, endPoint y: 327, distance: 259.1
click at [197, 327] on div "Hi {{first_name}}, thanks for the feedback! I understand your concerns about we…" at bounding box center [573, 341] width 765 height 52
paste textarea "Thank you so much for your thoughtful feedback, [PERSON_NAME]. I’m glad to hear…"
click at [317, 328] on textarea "Thank you so much for your thoughtful feedback, [PERSON_NAME]. I’m glad to hear…" at bounding box center [501, 335] width 573 height 26
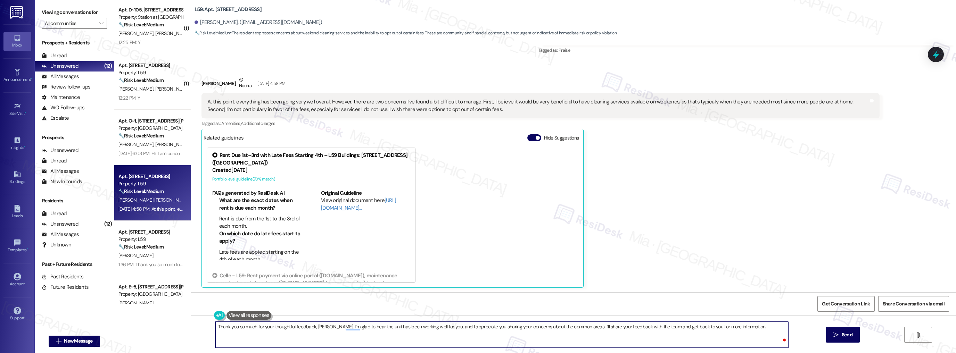
type textarea "Thank you so much for your thoughtful feedback, [PERSON_NAME]. I’m glad to hear…"
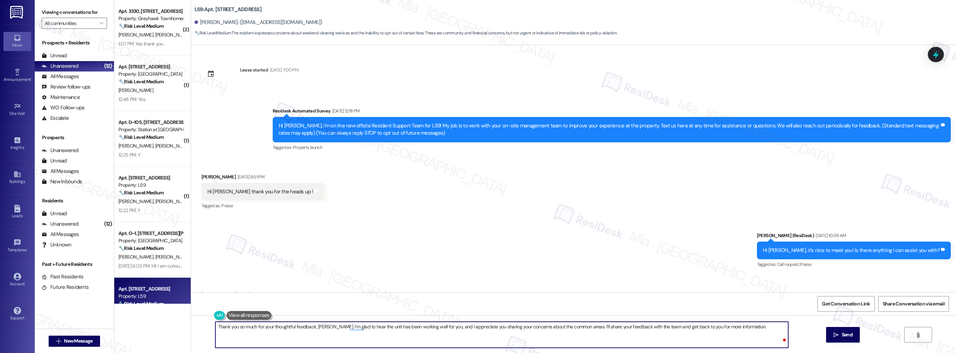
scroll to position [1997, 0]
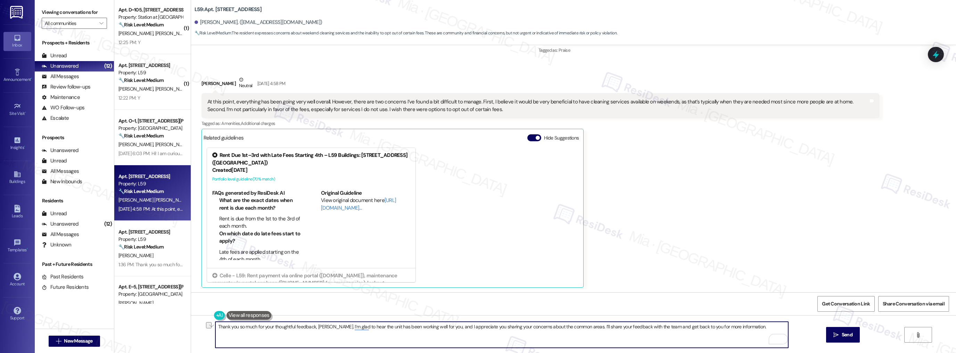
drag, startPoint x: 368, startPoint y: 327, endPoint x: 417, endPoint y: 327, distance: 48.6
click at [417, 327] on textarea "Thank you so much for your thoughtful feedback, Jonathan. I’m glad to hear the …" at bounding box center [501, 335] width 573 height 26
click at [374, 326] on textarea "Thank you so much for your thoughtful feedback, Jonathan. I’m glad to hear the …" at bounding box center [501, 335] width 573 height 26
drag, startPoint x: 366, startPoint y: 327, endPoint x: 416, endPoint y: 327, distance: 50.4
click at [416, 327] on textarea "Thank you so much for your thoughtful feedback, Jonathan. I’m glad to hear the …" at bounding box center [501, 335] width 573 height 26
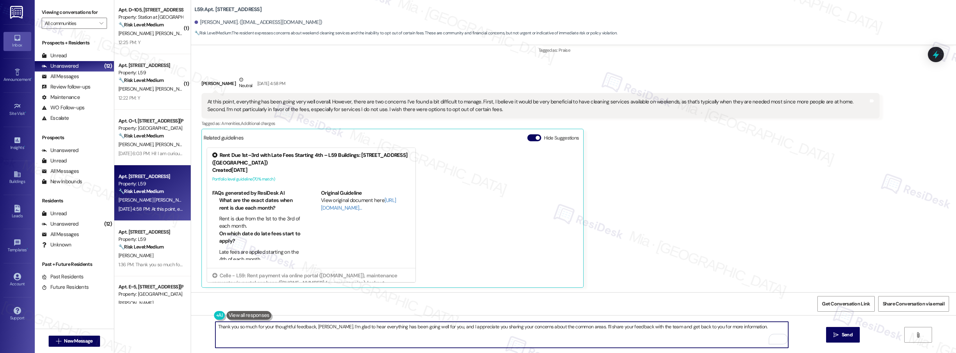
drag, startPoint x: 452, startPoint y: 327, endPoint x: 443, endPoint y: 328, distance: 8.7
click at [443, 328] on textarea "Thank you so much for your thoughtful feedback, Jonathan. I’m glad to hear ever…" at bounding box center [501, 335] width 573 height 26
drag, startPoint x: 545, startPoint y: 327, endPoint x: 574, endPoint y: 324, distance: 28.9
click at [574, 324] on textarea "Thank you so much for your thoughtful feedback, Jonathan. I’m glad to hear ever…" at bounding box center [501, 335] width 573 height 26
click at [560, 305] on span "availability of" at bounding box center [561, 306] width 35 height 6
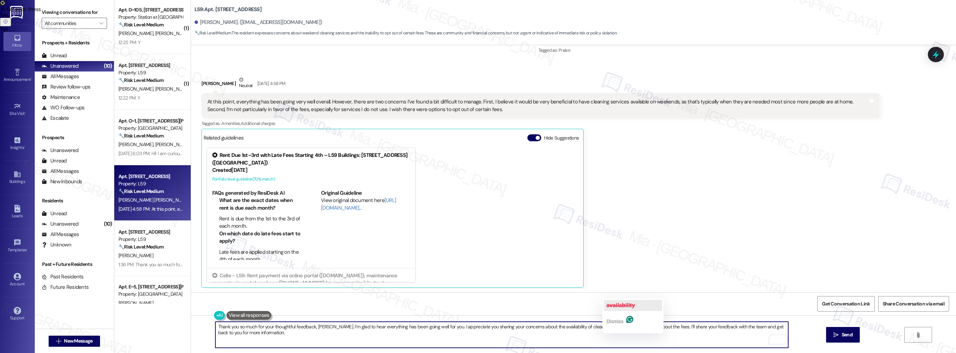
click at [621, 305] on span "availability" at bounding box center [620, 306] width 28 height 6
type textarea "Thank you so much for your thoughtful feedback, Jonathan. I’m glad to hear ever…"
click at [845, 338] on span "Send" at bounding box center [847, 334] width 11 height 7
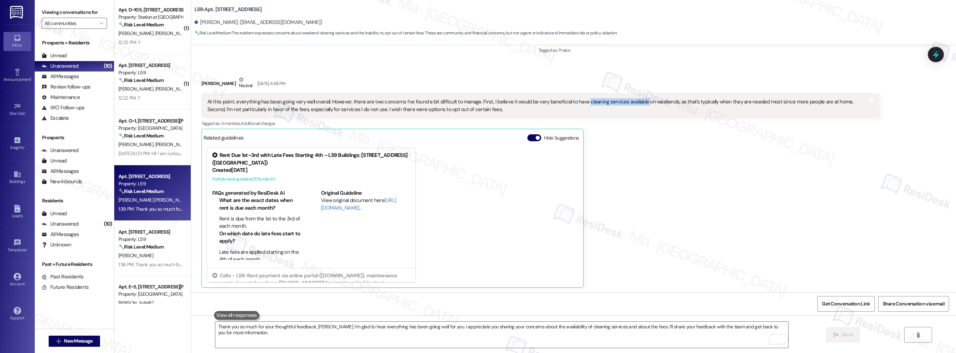
drag, startPoint x: 576, startPoint y: 100, endPoint x: 632, endPoint y: 104, distance: 56.4
click at [632, 104] on div "At this point, everything has been going very well overall. However, there are …" at bounding box center [537, 105] width 661 height 15
copy div "cleaning services available"
click at [931, 57] on icon at bounding box center [936, 55] width 12 height 12
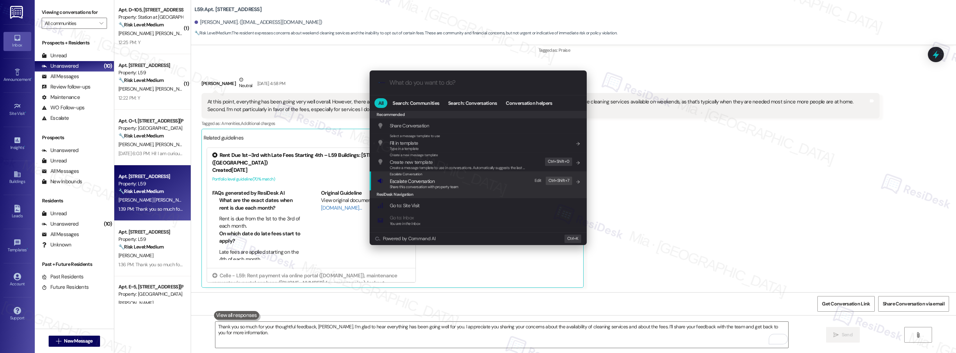
click at [468, 187] on div "Escalate Conversation Escalate Conversation Share this conversation with proper…" at bounding box center [478, 181] width 203 height 19
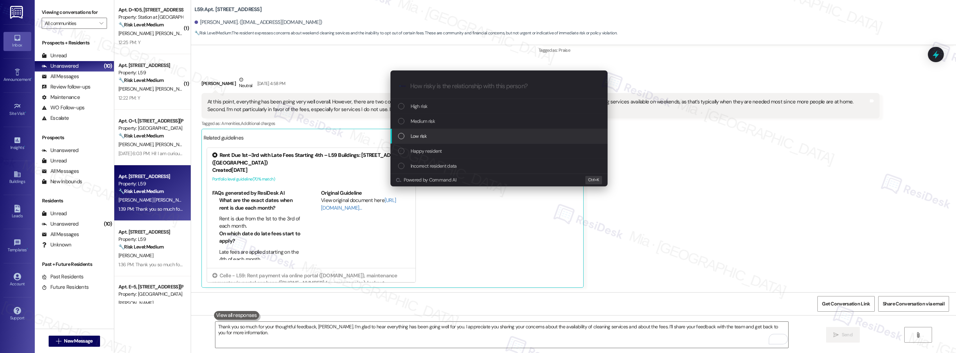
click at [447, 134] on div "Low risk" at bounding box center [499, 136] width 203 height 8
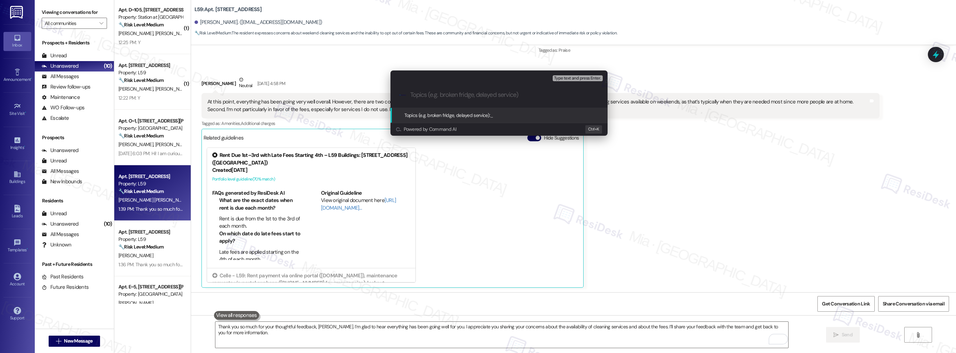
paste input "cleaning services available"
click at [409, 96] on div ".cls-1{fill:#0a055f;}.cls-2{fill:#0cc4c4;} resideskLogoBlueOrange cleaning serv…" at bounding box center [498, 95] width 217 height 25
drag, startPoint x: 514, startPoint y: 96, endPoint x: 510, endPoint y: 96, distance: 3.8
click at [510, 96] on input "Feedback on cleaning services available" at bounding box center [501, 94] width 183 height 7
type input "Feedback on cleaning services availability & fees"
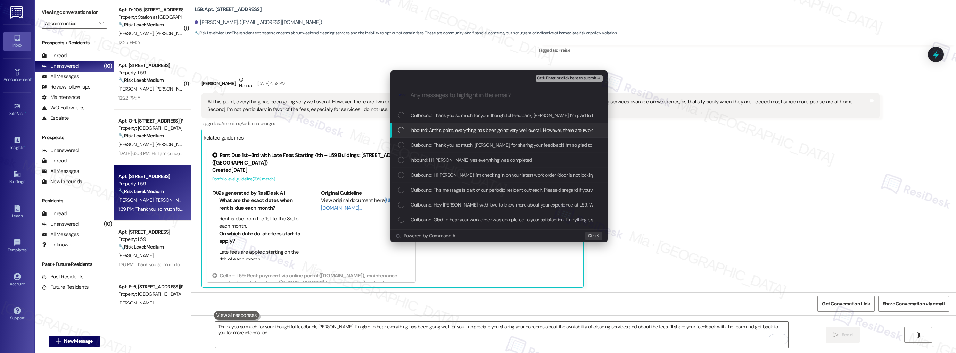
click at [456, 132] on span "Inbound: At this point, everything has been going very well overall. However, t…" at bounding box center [851, 130] width 880 height 8
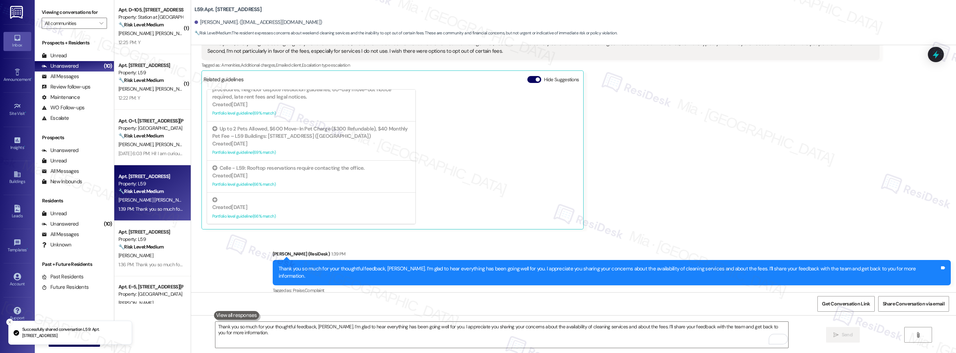
scroll to position [2056, 0]
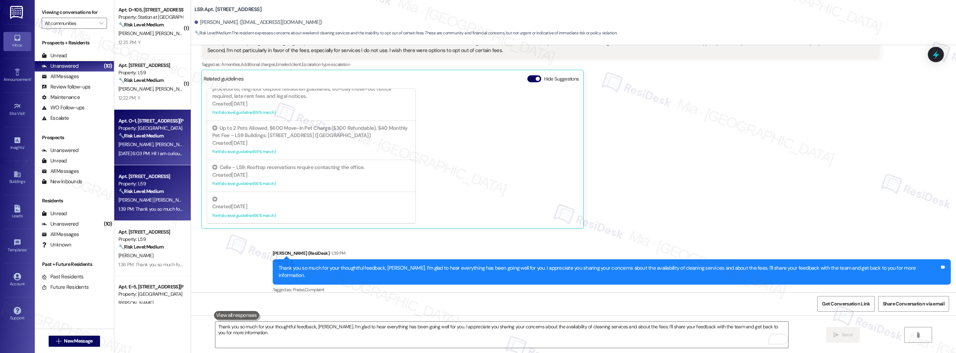
click at [165, 147] on div "T. Blevins J. Kowalski" at bounding box center [151, 144] width 66 height 9
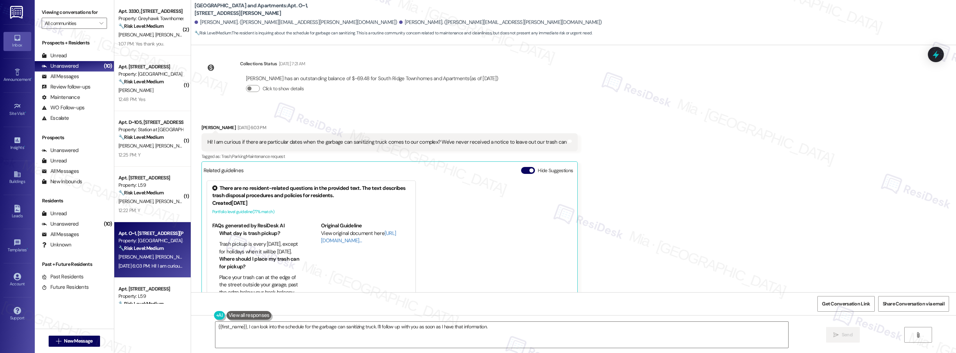
scroll to position [782, 0]
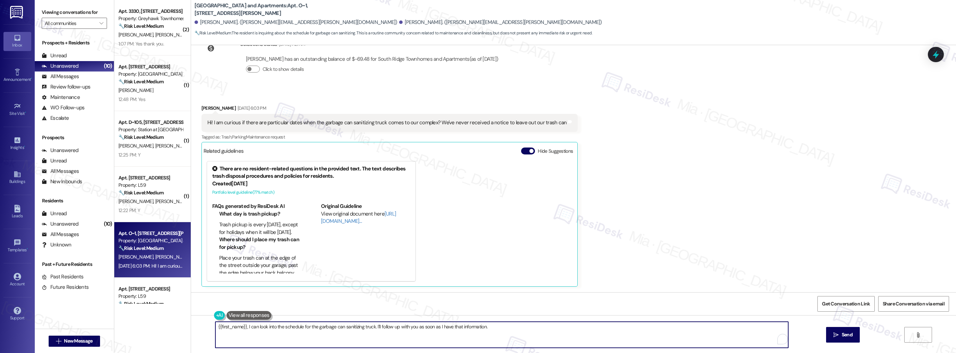
drag, startPoint x: 242, startPoint y: 328, endPoint x: 206, endPoint y: 327, distance: 35.8
click at [206, 327] on div "{{first_name}}, I can look into the schedule for the garbage can sanitizing tru…" at bounding box center [573, 341] width 765 height 52
click at [248, 328] on textarea "Thank you Taylor, I can look into the schedule for the garbage can sanitizing t…" at bounding box center [501, 335] width 573 height 26
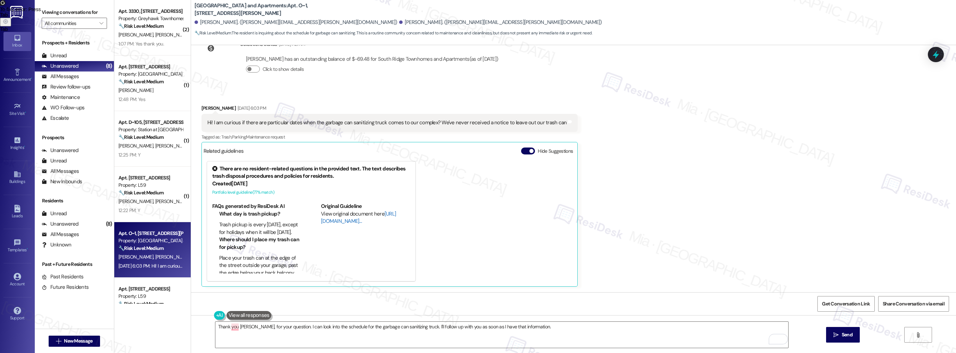
click at [335, 221] on link "[URL][DOMAIN_NAME]…" at bounding box center [358, 217] width 75 height 14
drag, startPoint x: 436, startPoint y: 124, endPoint x: 550, endPoint y: 124, distance: 113.2
click at [550, 124] on div "Hi! I am curious if there are particular dates when the garbage can sanitizing …" at bounding box center [387, 122] width 360 height 7
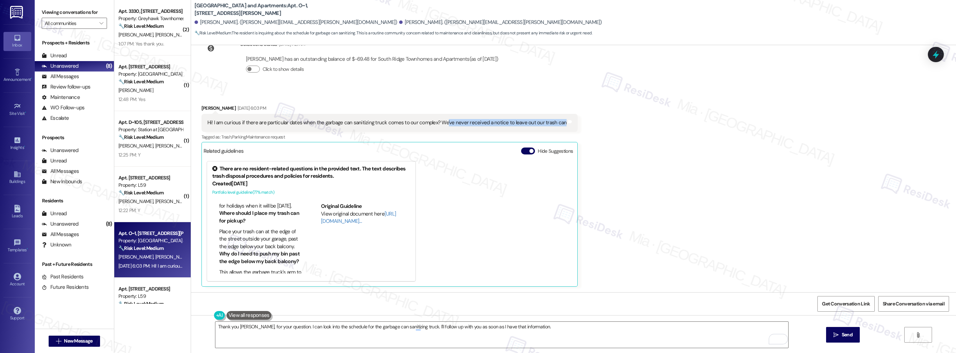
scroll to position [28, 0]
drag, startPoint x: 203, startPoint y: 121, endPoint x: 550, endPoint y: 121, distance: 347.0
click at [550, 121] on div "Hi! I am curious if there are particular dates when the garbage can sanitizing …" at bounding box center [387, 122] width 360 height 7
copy div "Hi! I am curious if there are particular dates when the garbage can sanitizing …"
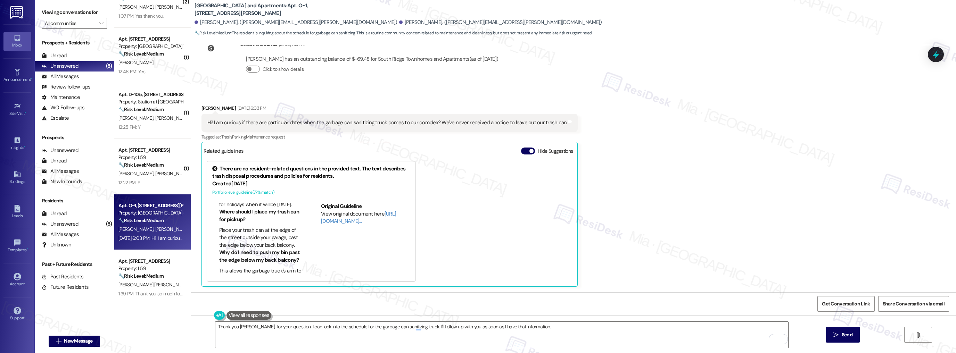
click at [156, 220] on strong "🔧 Risk Level: Medium" at bounding box center [140, 220] width 45 height 6
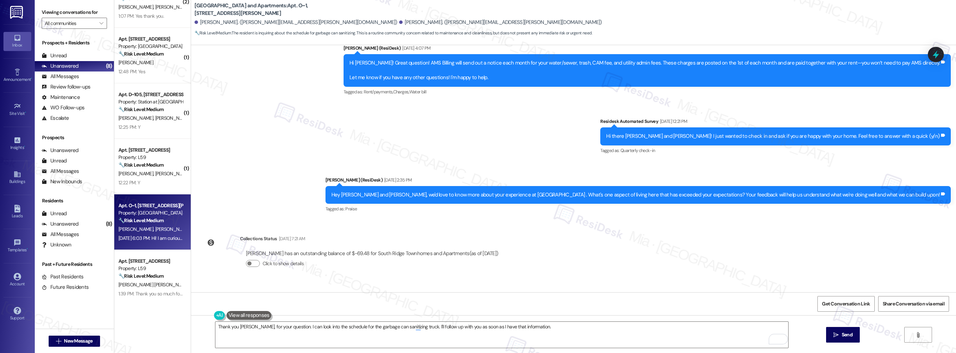
scroll to position [782, 0]
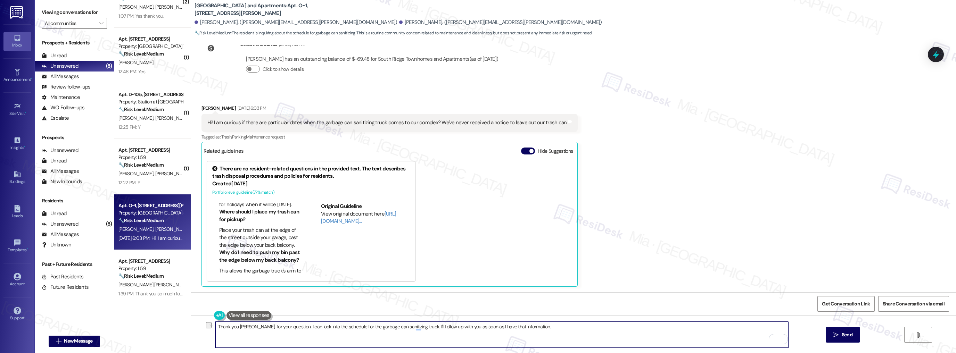
drag, startPoint x: 285, startPoint y: 327, endPoint x: 526, endPoint y: 327, distance: 241.1
click at [526, 327] on textarea "Thank you Taylor, for your question. I can look into the schedule for the garba…" at bounding box center [501, 335] width 573 height 26
click at [300, 325] on textarea "Thank you Taylor, for your question." at bounding box center [501, 335] width 573 height 26
paste textarea "Trash day is every Thursday, (with the exception of holidays, in which case it …"
click at [215, 332] on textarea "Thank you Taylor, for your question. Do you mean to ask on the garbage pick up …" at bounding box center [501, 335] width 573 height 26
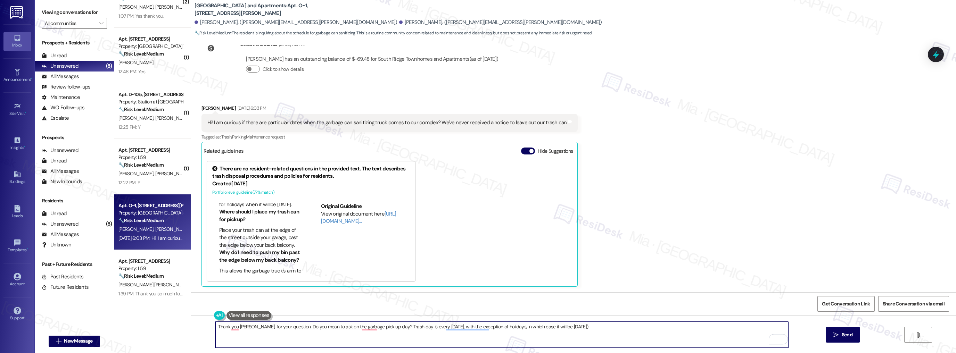
click at [564, 327] on textarea "Thank you Taylor, for your question. Do you mean to ask on the garbage pick up …" at bounding box center [501, 335] width 573 height 26
type textarea "Thank you Taylor, for your question. Do you mean to ask on the garbage pick up …"
drag, startPoint x: 212, startPoint y: 327, endPoint x: 572, endPoint y: 327, distance: 359.5
click at [572, 327] on textarea "Thank you Taylor, for your question. Do you mean to ask on the garbage pick up …" at bounding box center [501, 335] width 573 height 26
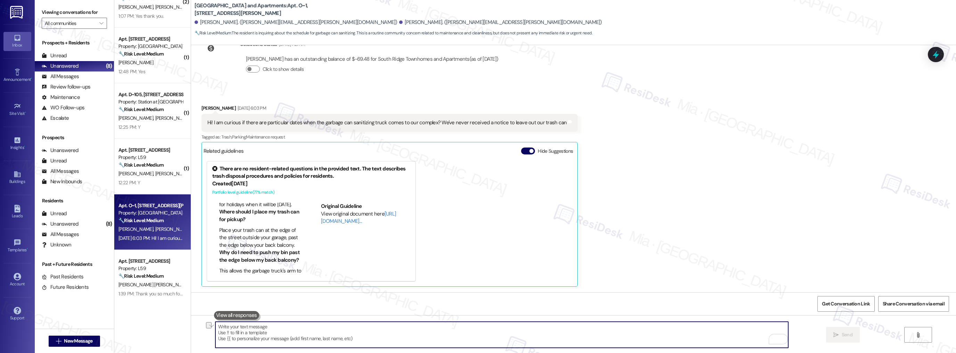
click at [232, 331] on textarea "To enrich screen reader interactions, please activate Accessibility in Grammarl…" at bounding box center [501, 335] width 573 height 26
paste textarea "Thank you for your question, Taylor. Just to clarify, are you asking about the …"
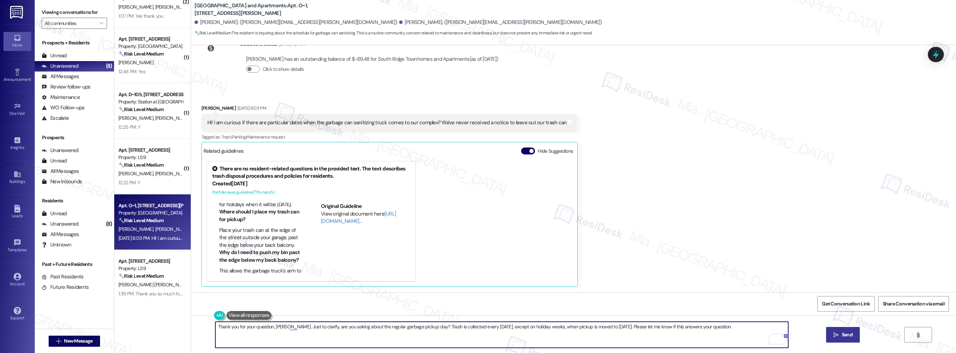
type textarea "Thank you for your question, Taylor. Just to clarify, are you asking about the …"
click at [849, 339] on button " Send" at bounding box center [843, 335] width 34 height 16
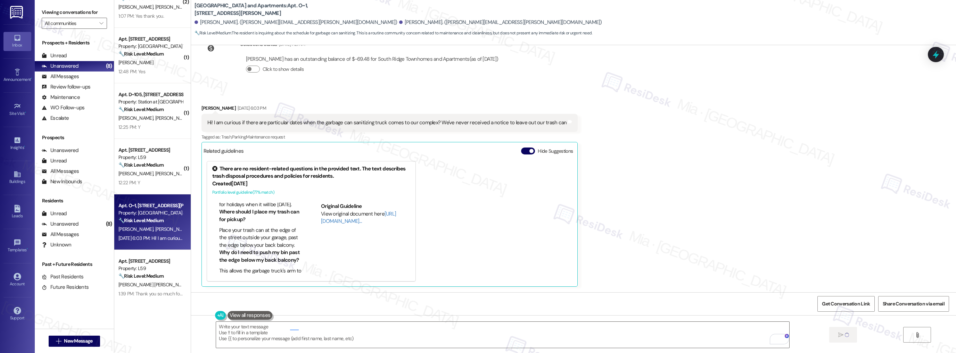
type textarea "Fetching suggested responses. Please feel free to read through the conversation…"
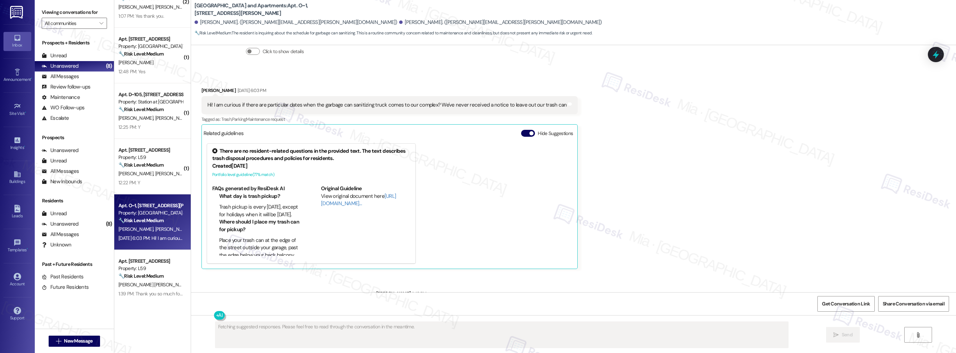
scroll to position [810, 0]
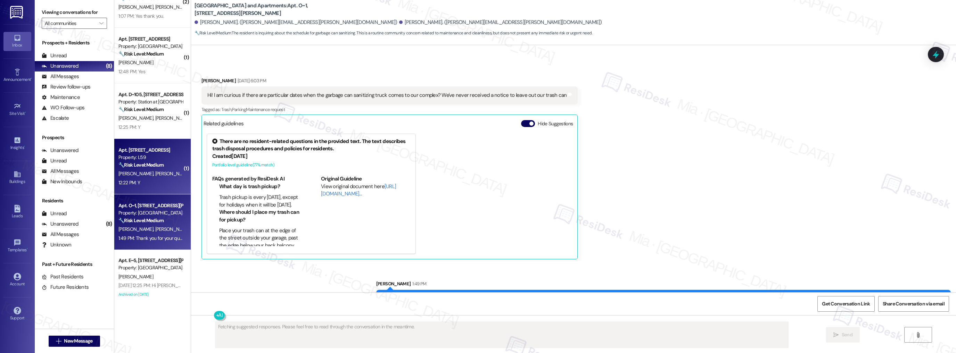
click at [162, 176] on div "C. Miller J. Lunceford" at bounding box center [151, 174] width 66 height 9
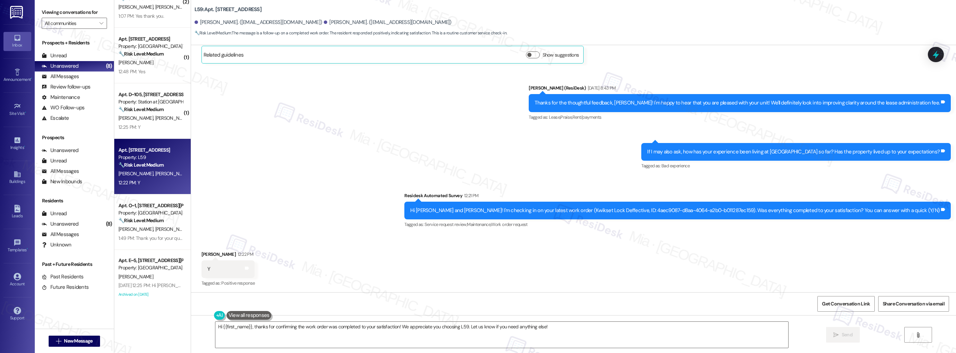
scroll to position [168, 0]
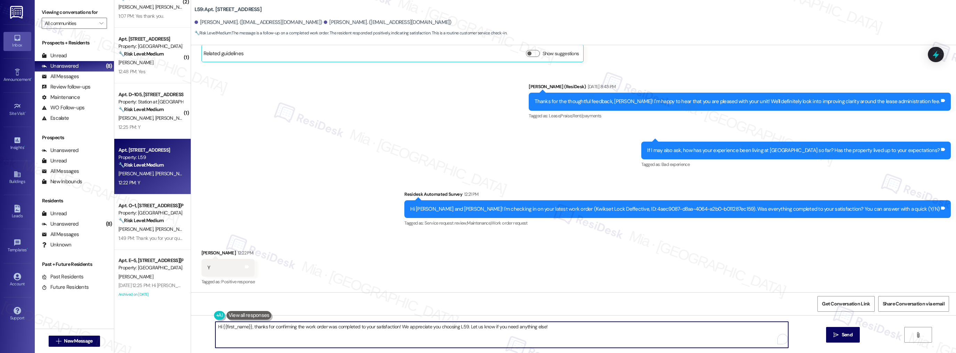
drag, startPoint x: 472, startPoint y: 327, endPoint x: 208, endPoint y: 327, distance: 263.6
click at [212, 327] on div "Hi {{first_name}}, thanks for confirming the work order was completed to your s…" at bounding box center [499, 335] width 574 height 27
paste textarea "Thank you so much for sharing your feedback! I’m so glad to know you’re satisfi…"
click at [253, 327] on textarea "Thank you so much for sharing your feedback! I’m so glad to know you’re satisfi…" at bounding box center [501, 335] width 573 height 26
click at [581, 327] on textarea "Thank you so much, Carson, for sharing your feedback! I’m so glad to know you’r…" at bounding box center [501, 335] width 573 height 26
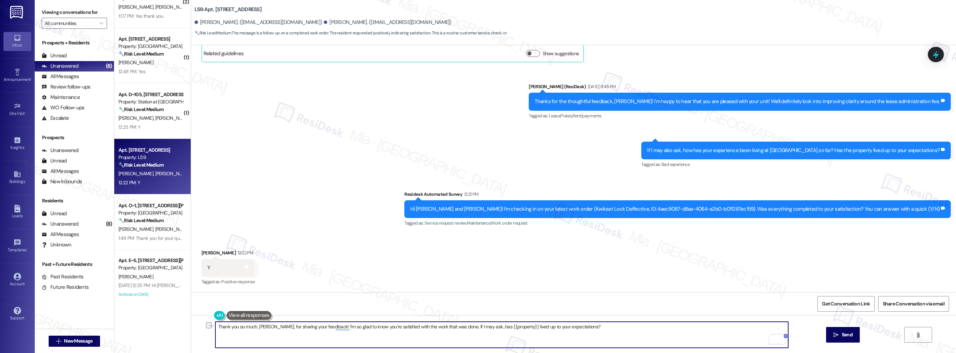
drag, startPoint x: 577, startPoint y: 326, endPoint x: 189, endPoint y: 328, distance: 387.6
click at [191, 326] on div "Thank you so much, Carson, for sharing your feedback! I’m so glad to know you’r…" at bounding box center [573, 341] width 765 height 52
click at [838, 337] on span " Send" at bounding box center [843, 334] width 22 height 7
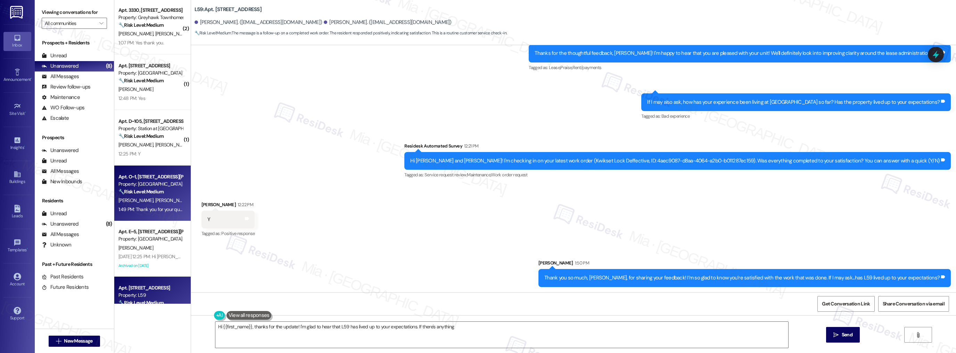
scroll to position [0, 0]
type textarea "Hi {{first_name}}, thanks for the update! I'm glad to hear that L59 has lived u…"
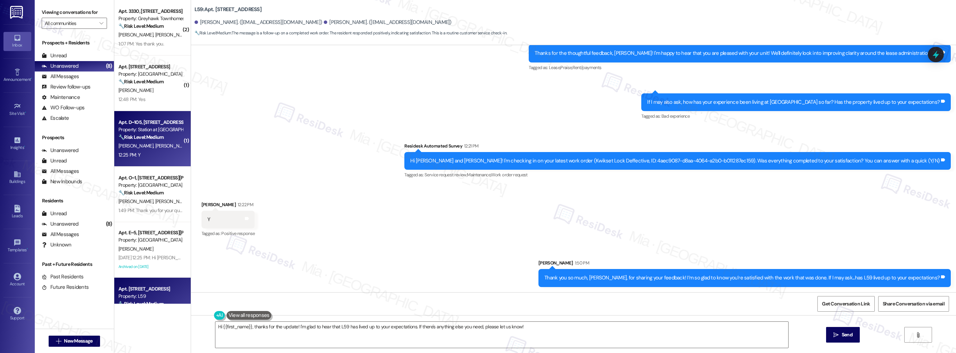
click at [160, 146] on div "Q. Cox B. Cox" at bounding box center [151, 146] width 66 height 9
type textarea "Fetching suggested responses. Please feel free to read through the conversation…"
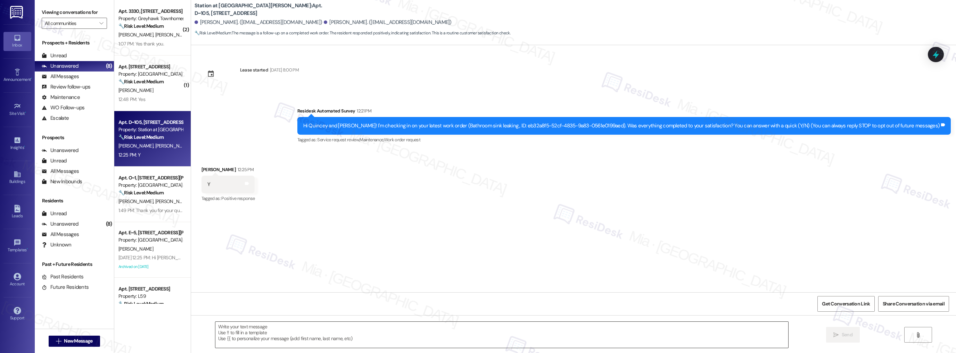
click at [285, 331] on textarea at bounding box center [501, 335] width 573 height 26
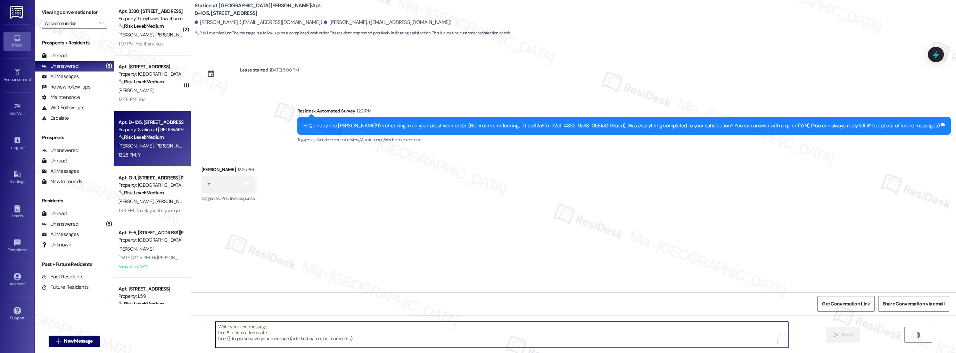
paste textarea "Thank you so much, Carson, for sharing your feedback! I’m so glad to know you’r…"
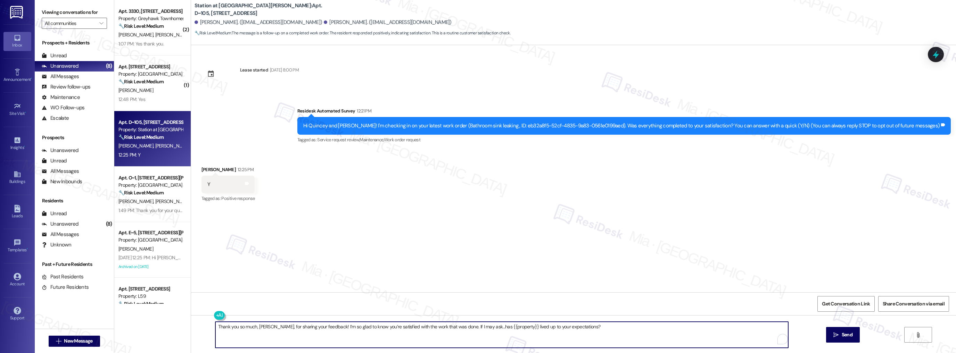
click at [260, 327] on textarea "Thank you so much, Carson, for sharing your feedback! I’m so glad to know you’r…" at bounding box center [501, 335] width 573 height 26
type textarea "Thank you so much, Ben, for sharing your feedback! I’m so glad to know you’re s…"
click at [842, 334] on span "Send" at bounding box center [847, 334] width 11 height 7
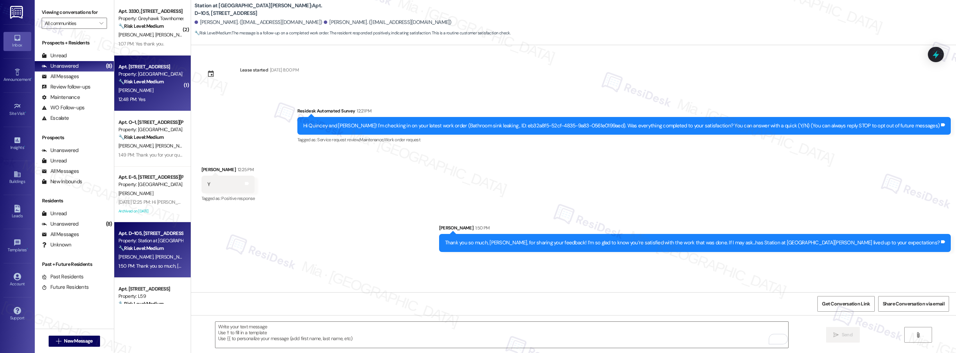
click at [143, 88] on div "[PERSON_NAME]" at bounding box center [151, 90] width 66 height 9
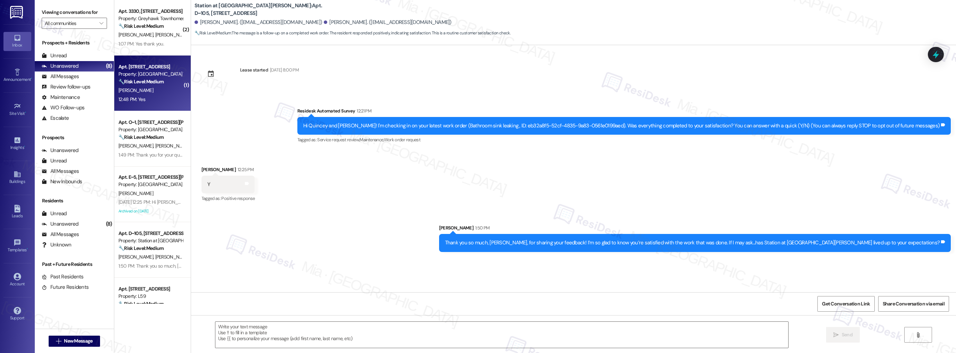
type textarea "Fetching suggested responses. Please feel free to read through the conversation…"
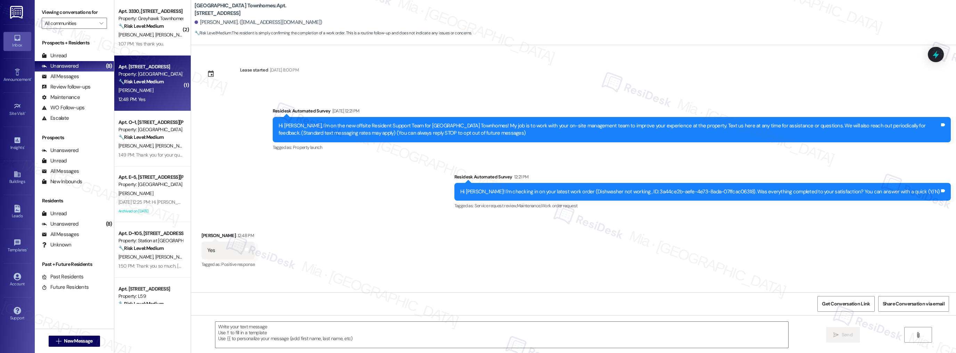
type textarea "Fetching suggested responses. Please feel free to read through the conversation…"
click at [245, 325] on textarea at bounding box center [501, 335] width 573 height 26
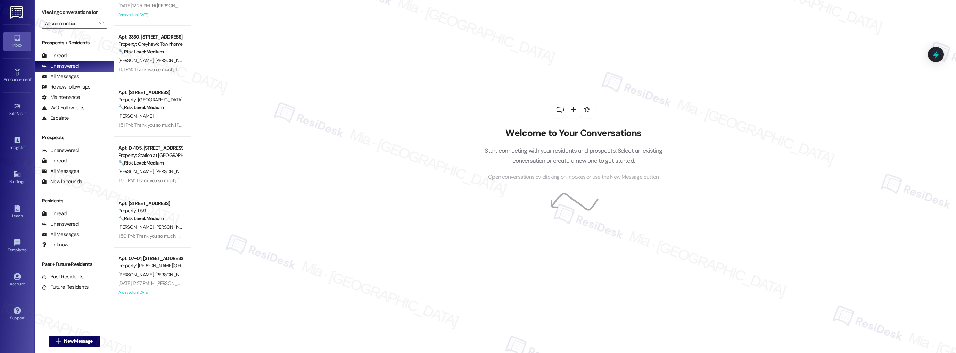
scroll to position [140, 0]
